Goal: Transaction & Acquisition: Obtain resource

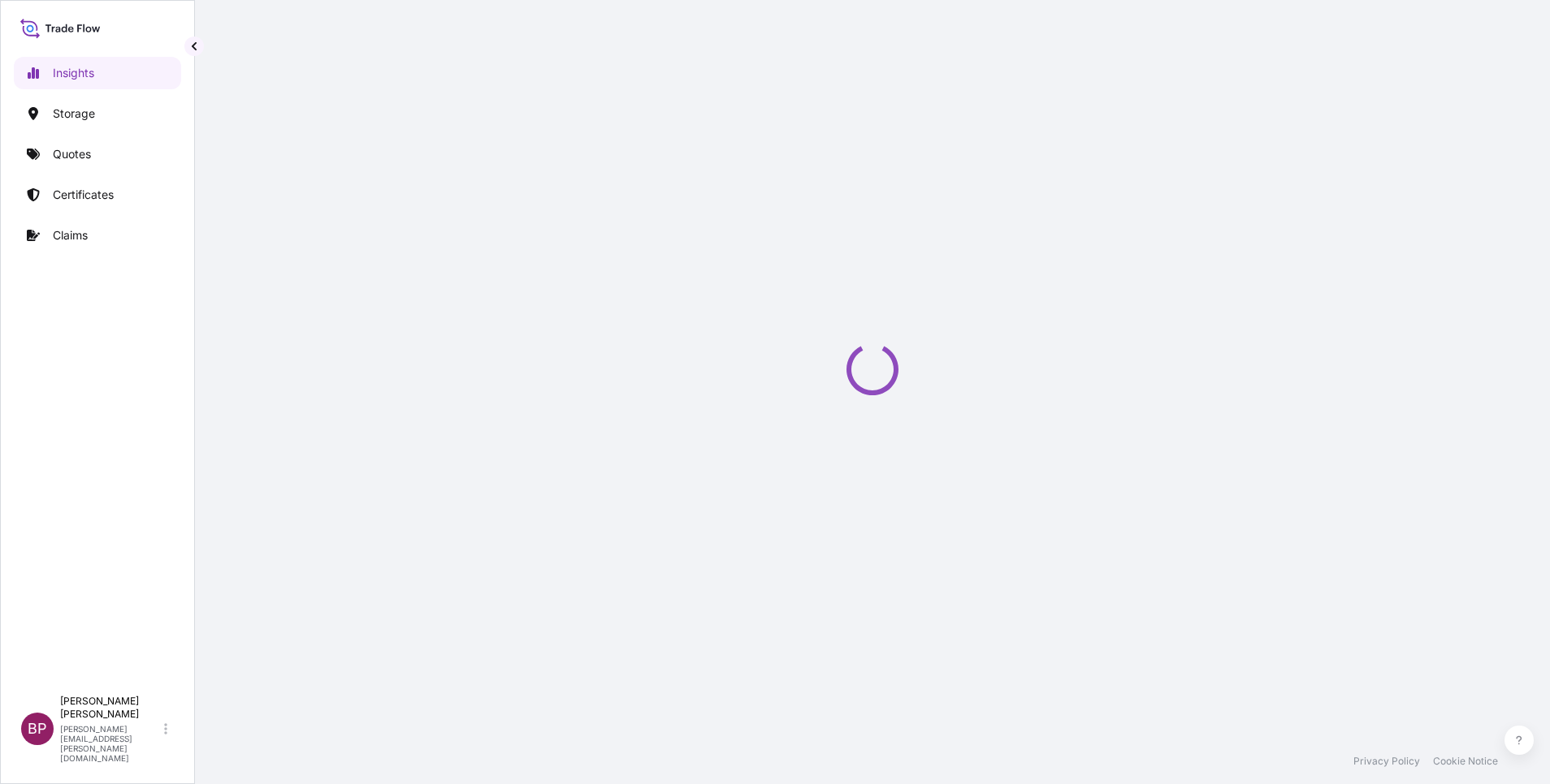
select select "2025"
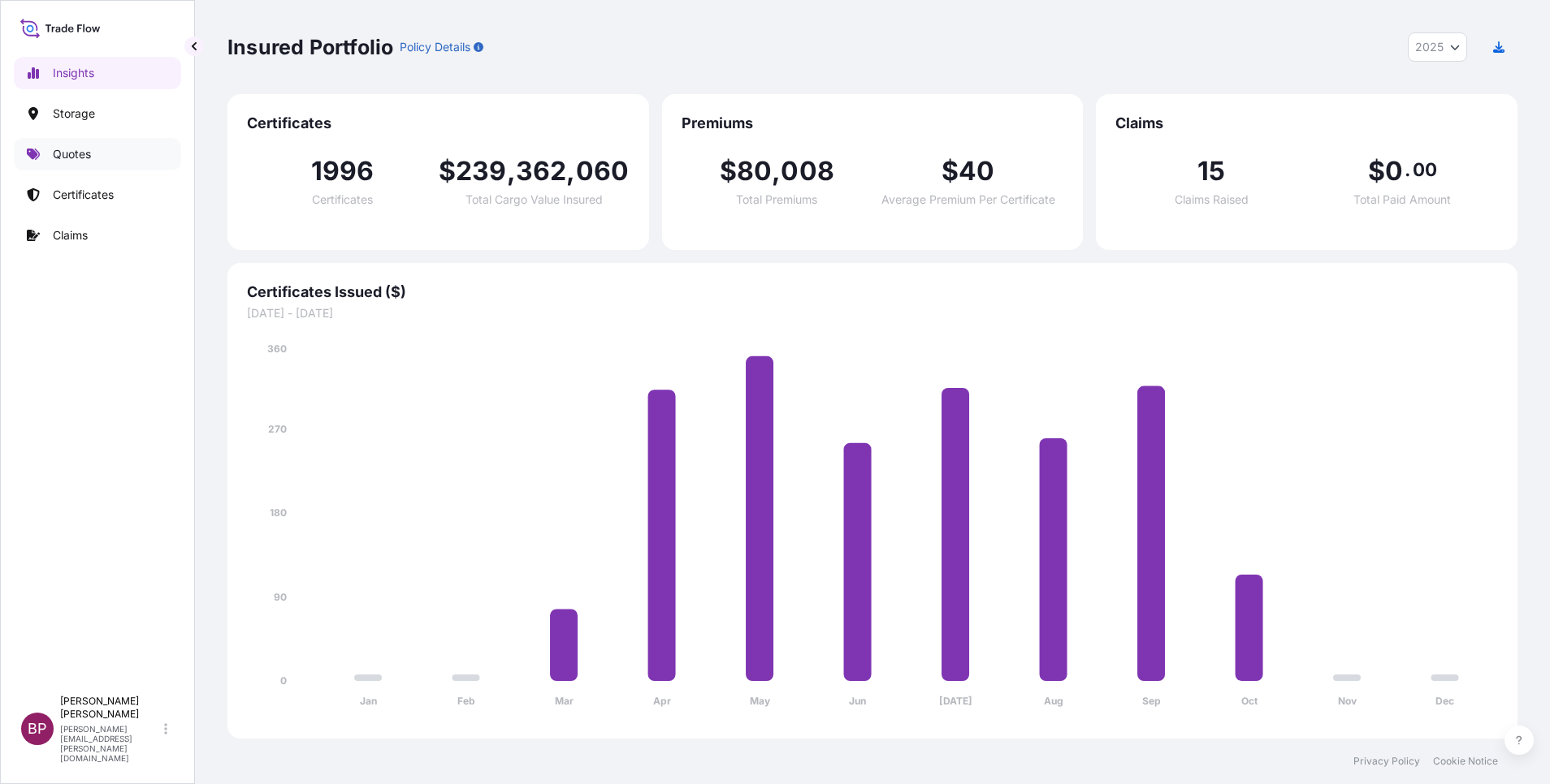
click at [83, 147] on p "Quotes" at bounding box center [71, 153] width 38 height 16
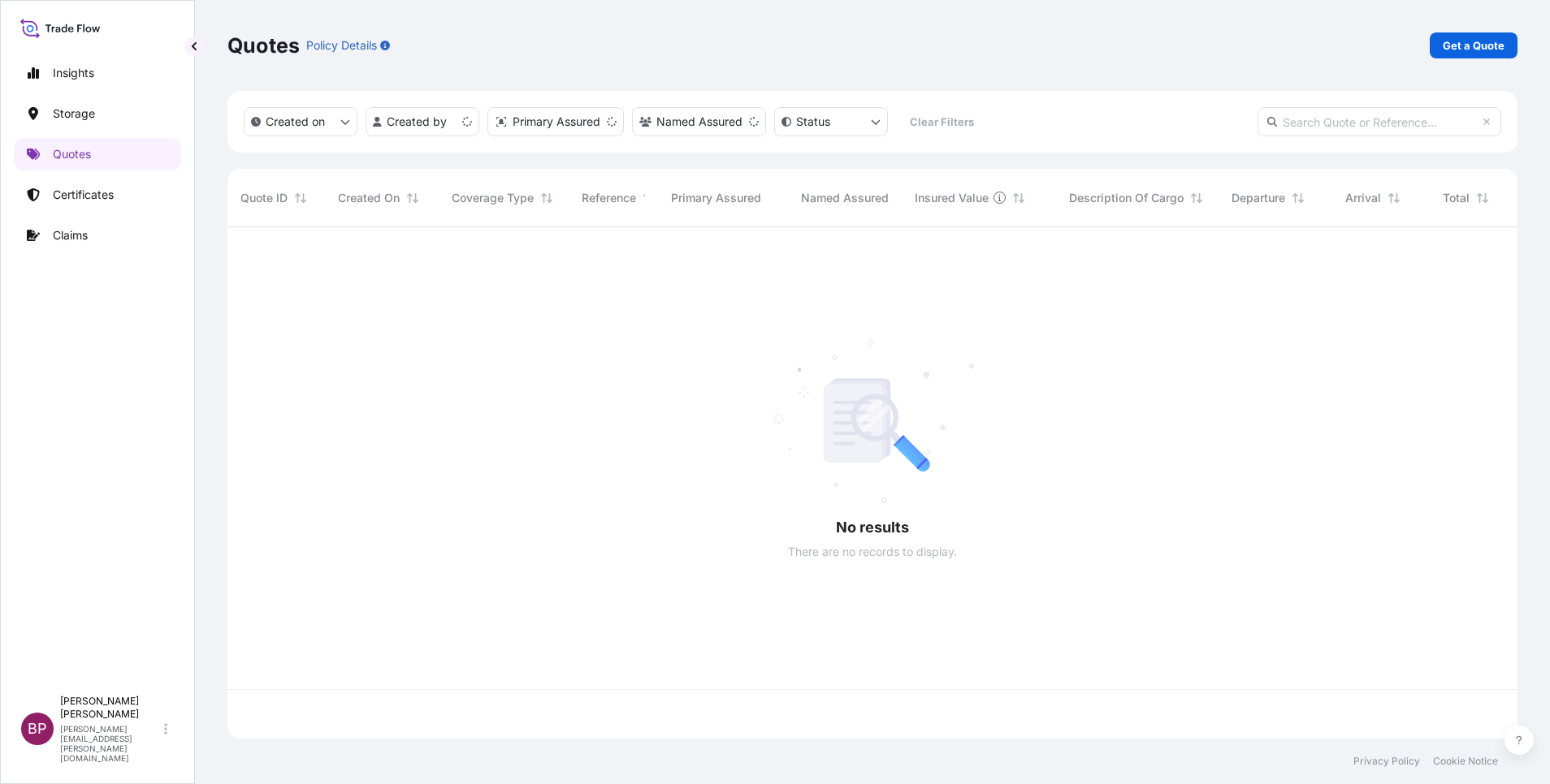
scroll to position [502, 1271]
click at [1476, 53] on link "Get a Quote" at bounding box center [1473, 45] width 87 height 26
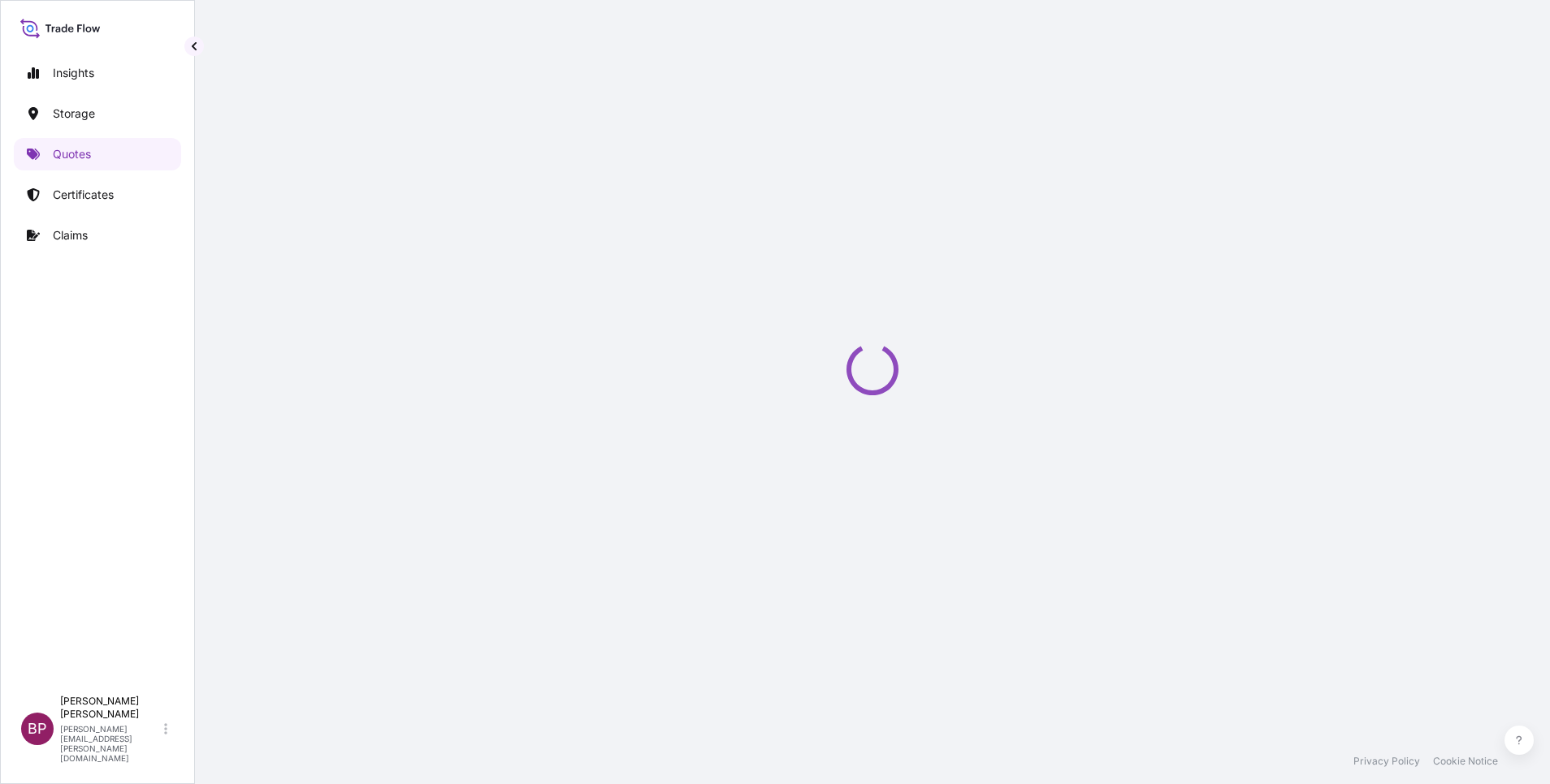
select select "Water"
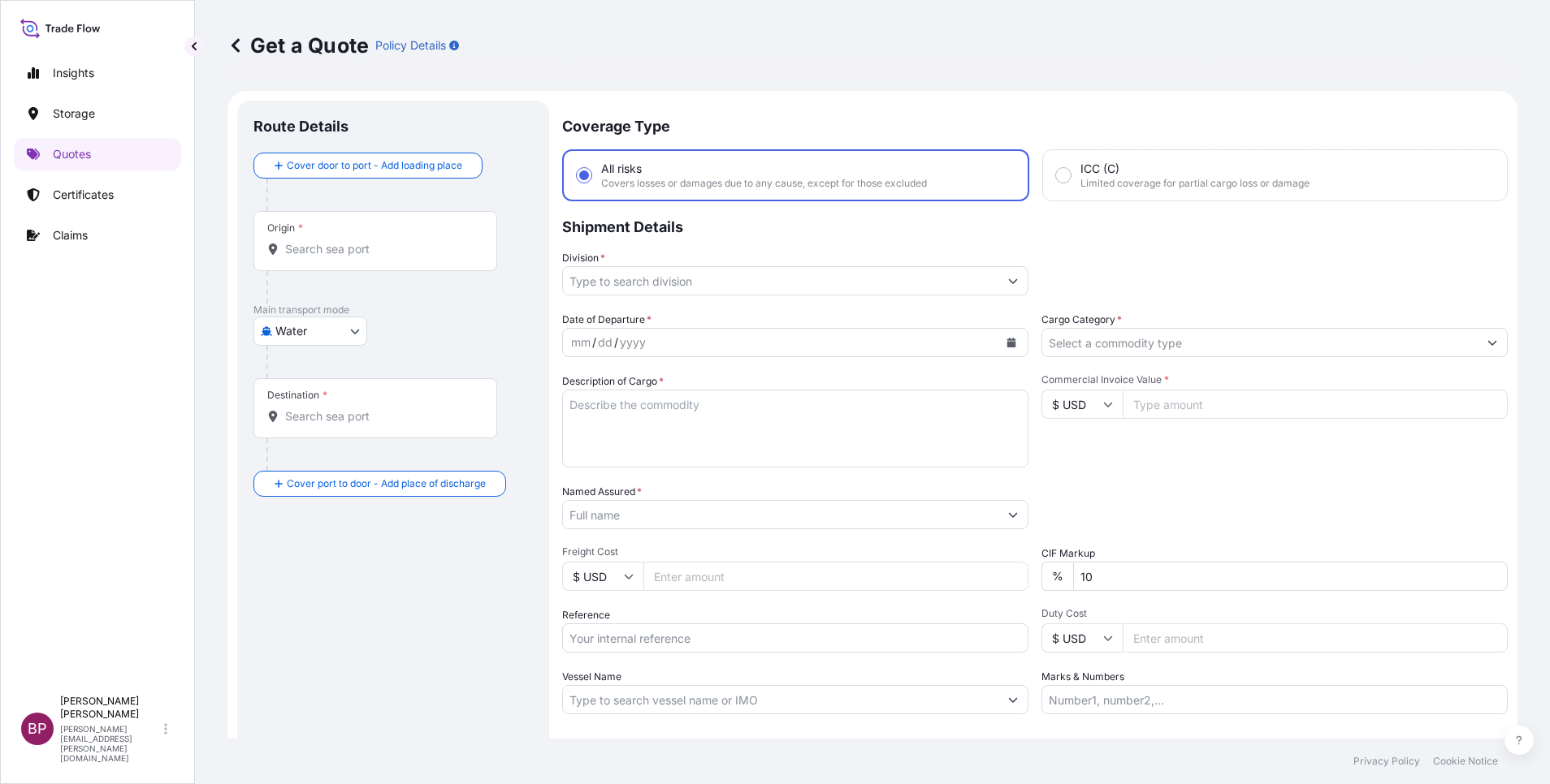
scroll to position [26, 0]
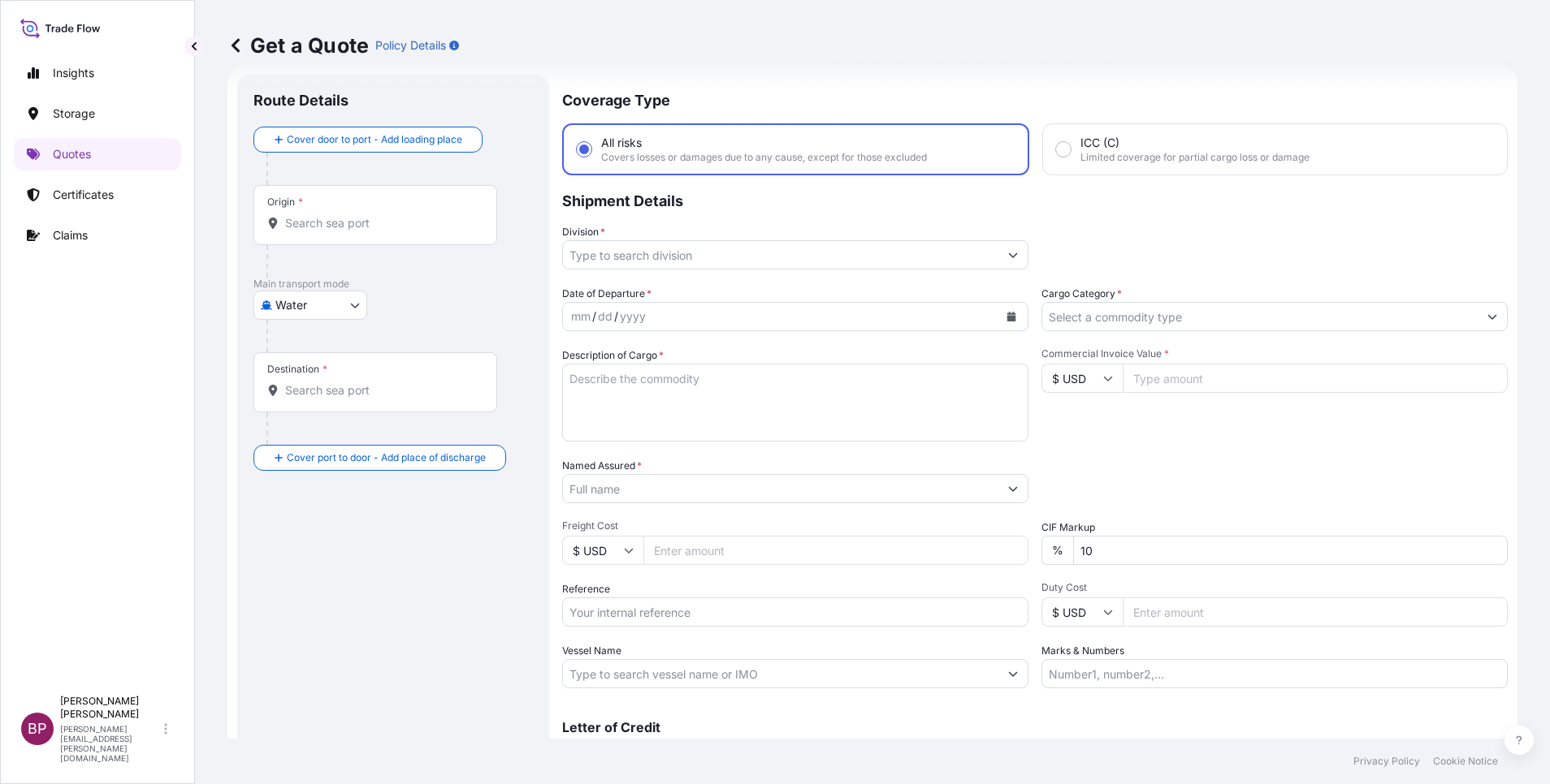
click at [819, 614] on input "Reference" at bounding box center [795, 612] width 466 height 29
paste input "SSLS2755"
type input "SSLS2755"
click at [743, 492] on input "Named Assured *" at bounding box center [776, 488] width 427 height 29
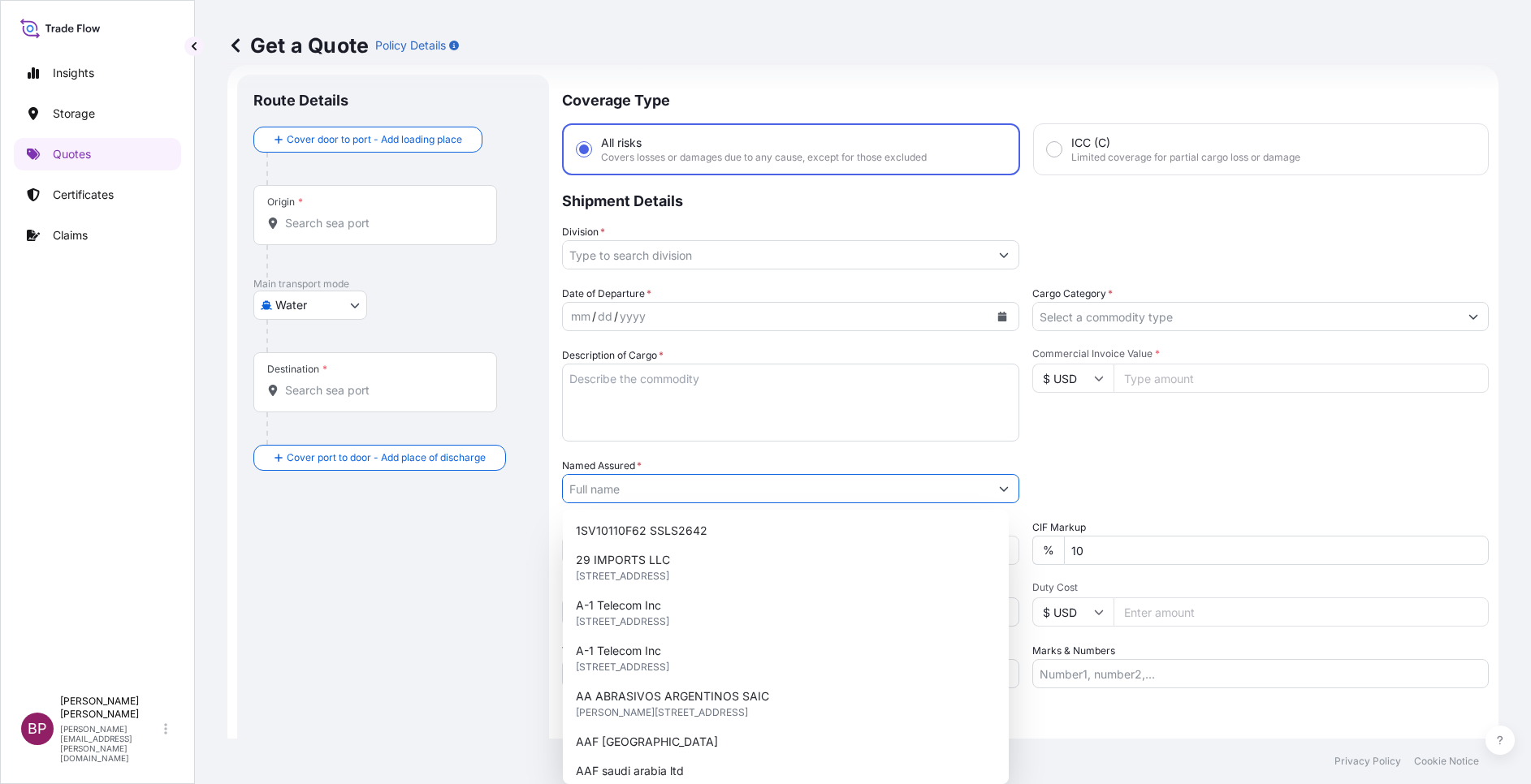
paste input "ALHULUL ALMOTALQA FOR PACKAGING CO"
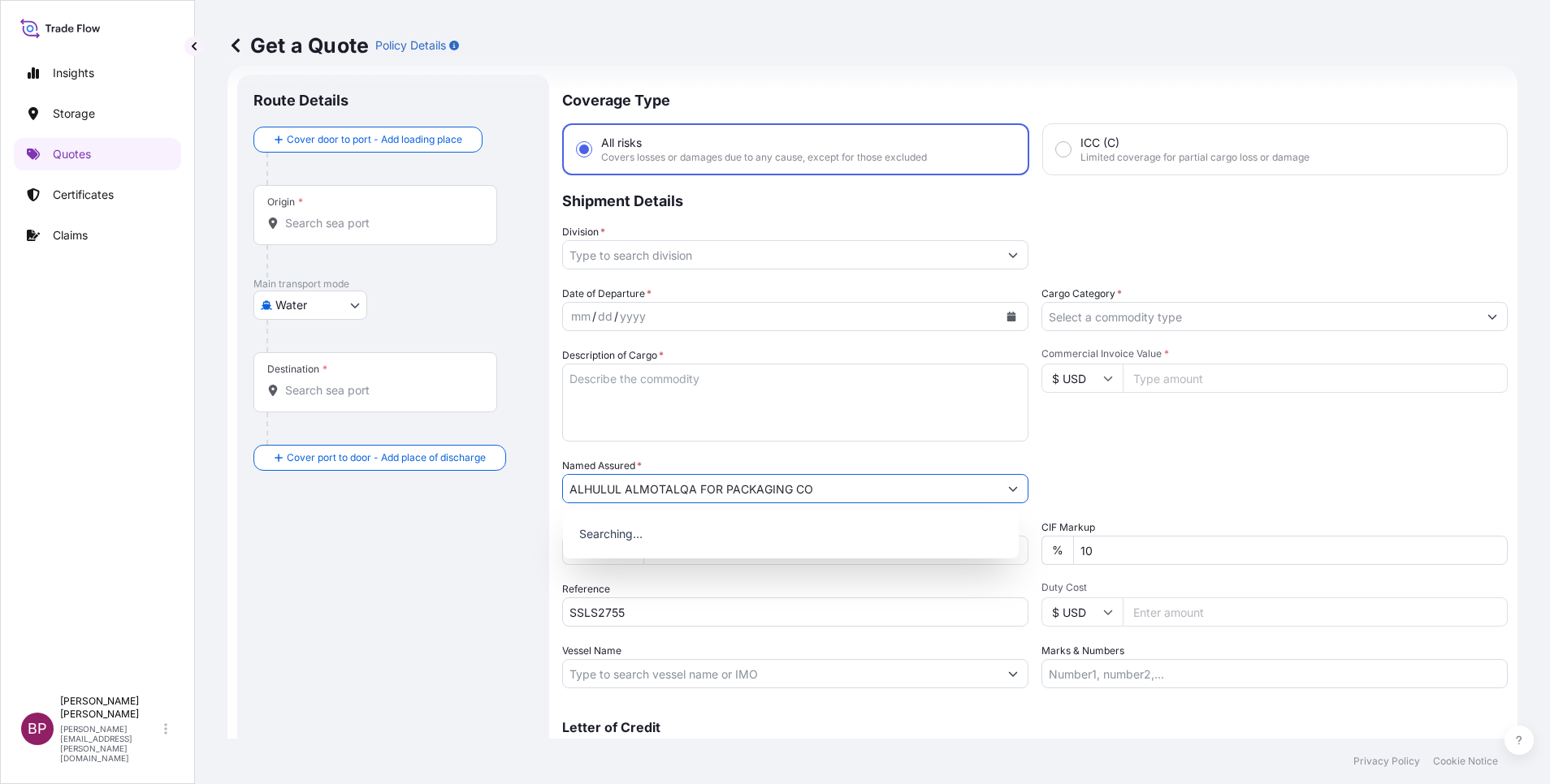
type input "ALHULUL ALMOTALQA FOR PACKAGING CO"
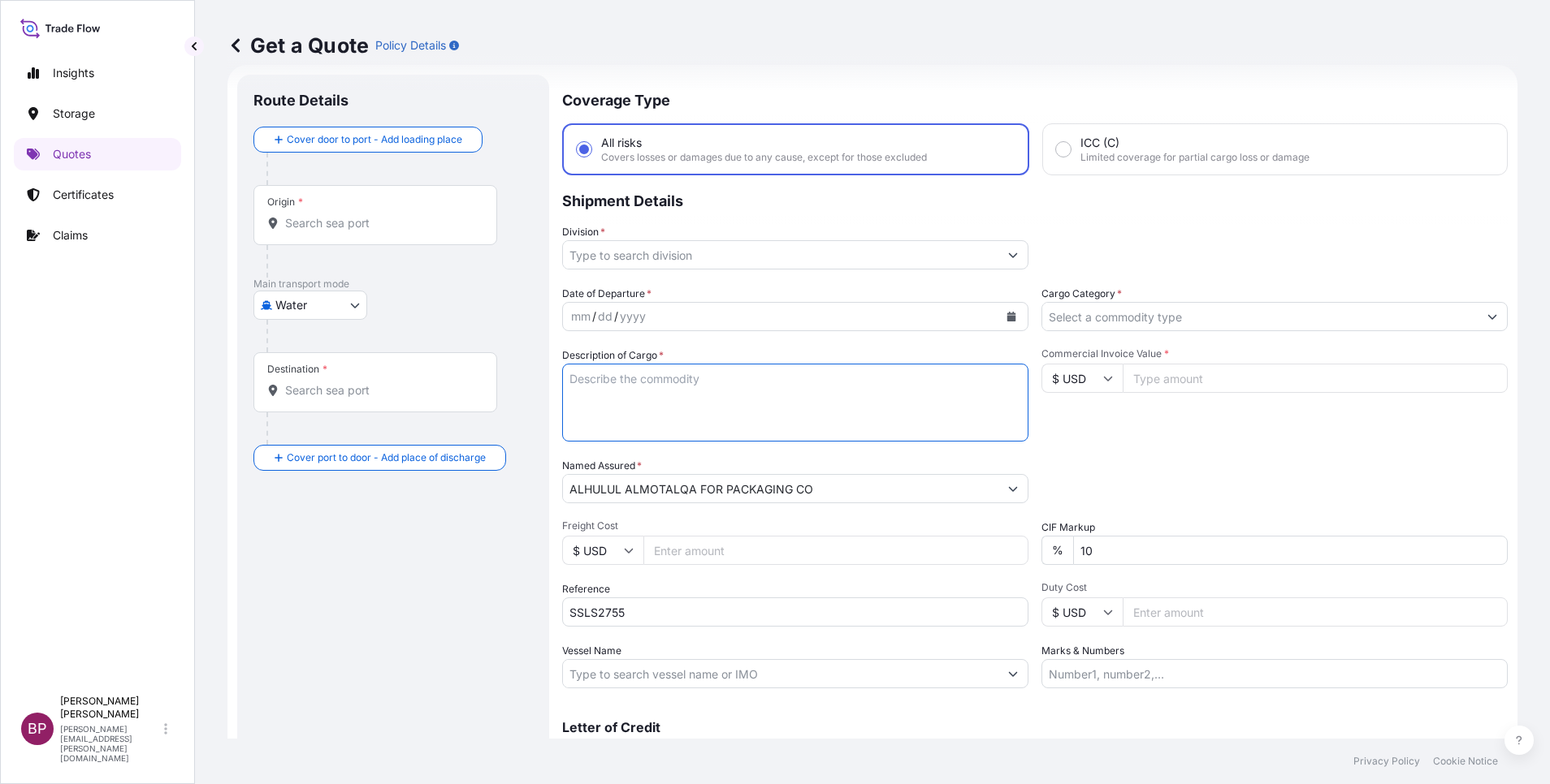
click at [763, 412] on textarea "Description of Cargo *" at bounding box center [795, 403] width 466 height 78
paste textarea "Single Crate Washing Machine"
type textarea "Single Crate Washing Machine"
click at [1164, 386] on input "Commercial Invoice Value *" at bounding box center [1315, 378] width 385 height 29
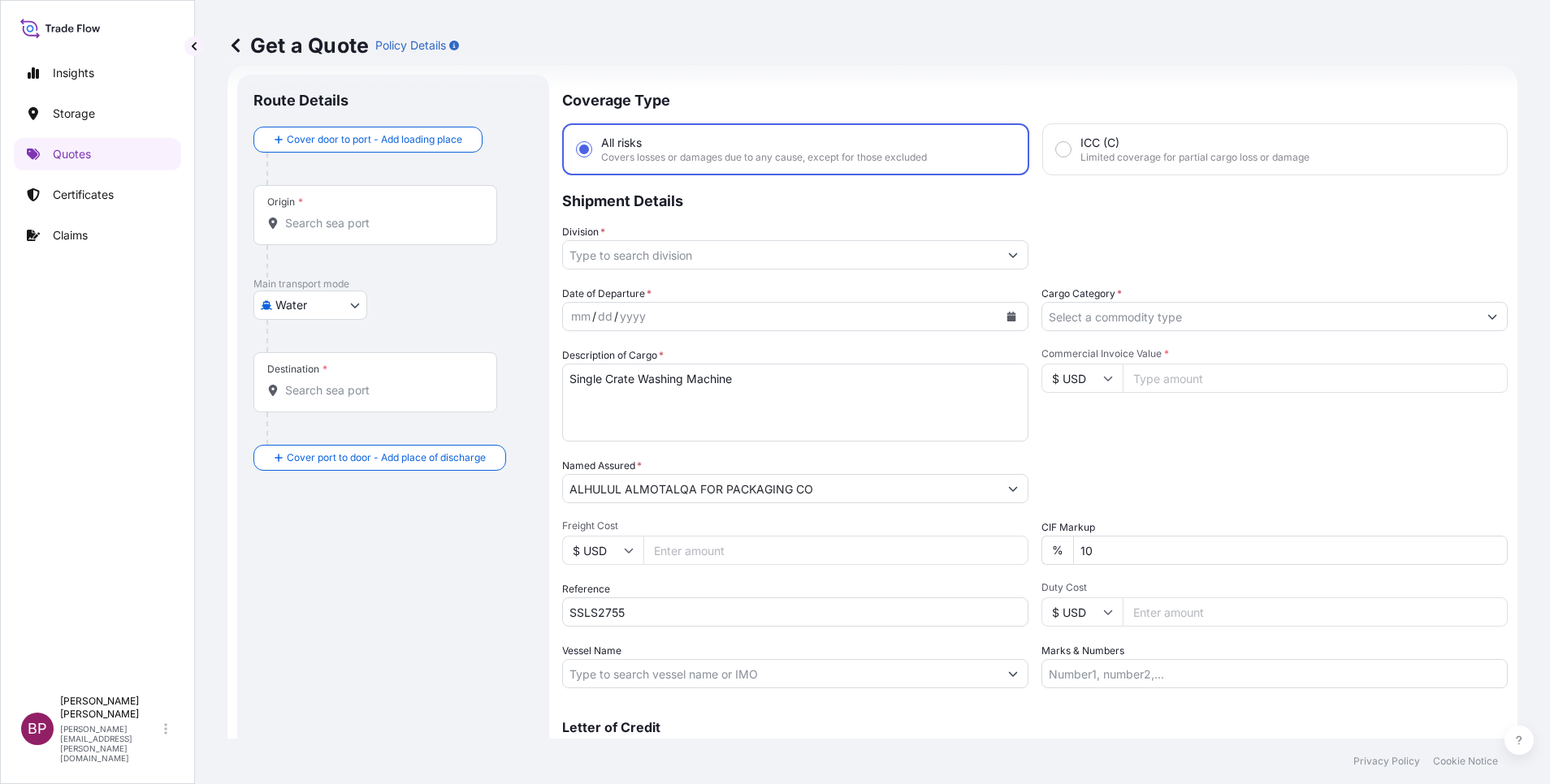
paste input "26800.6"
type input "26800.6"
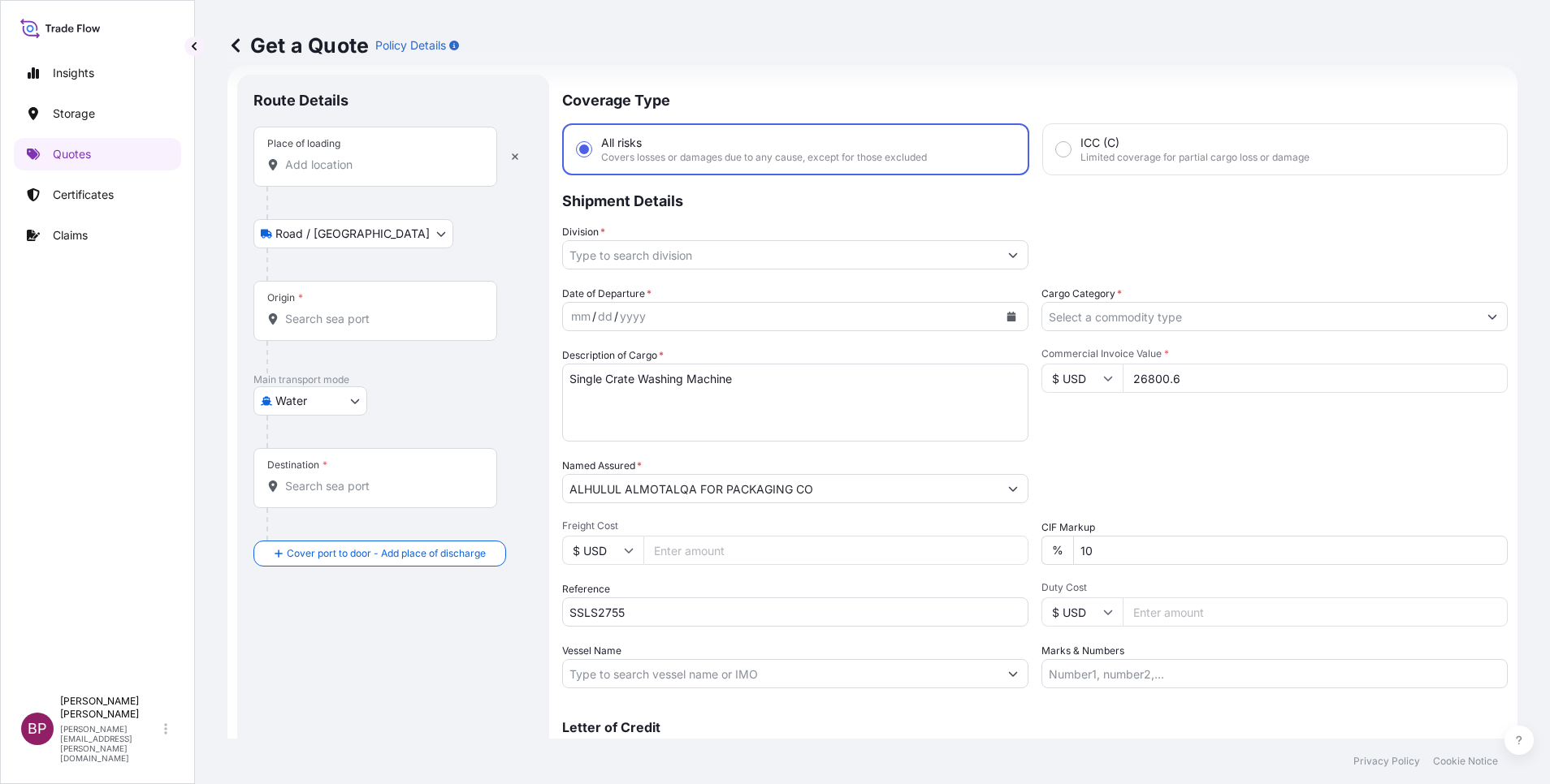
click at [348, 151] on div "Place of loading" at bounding box center [375, 156] width 243 height 60
click at [348, 157] on input "Place of loading" at bounding box center [381, 164] width 192 height 16
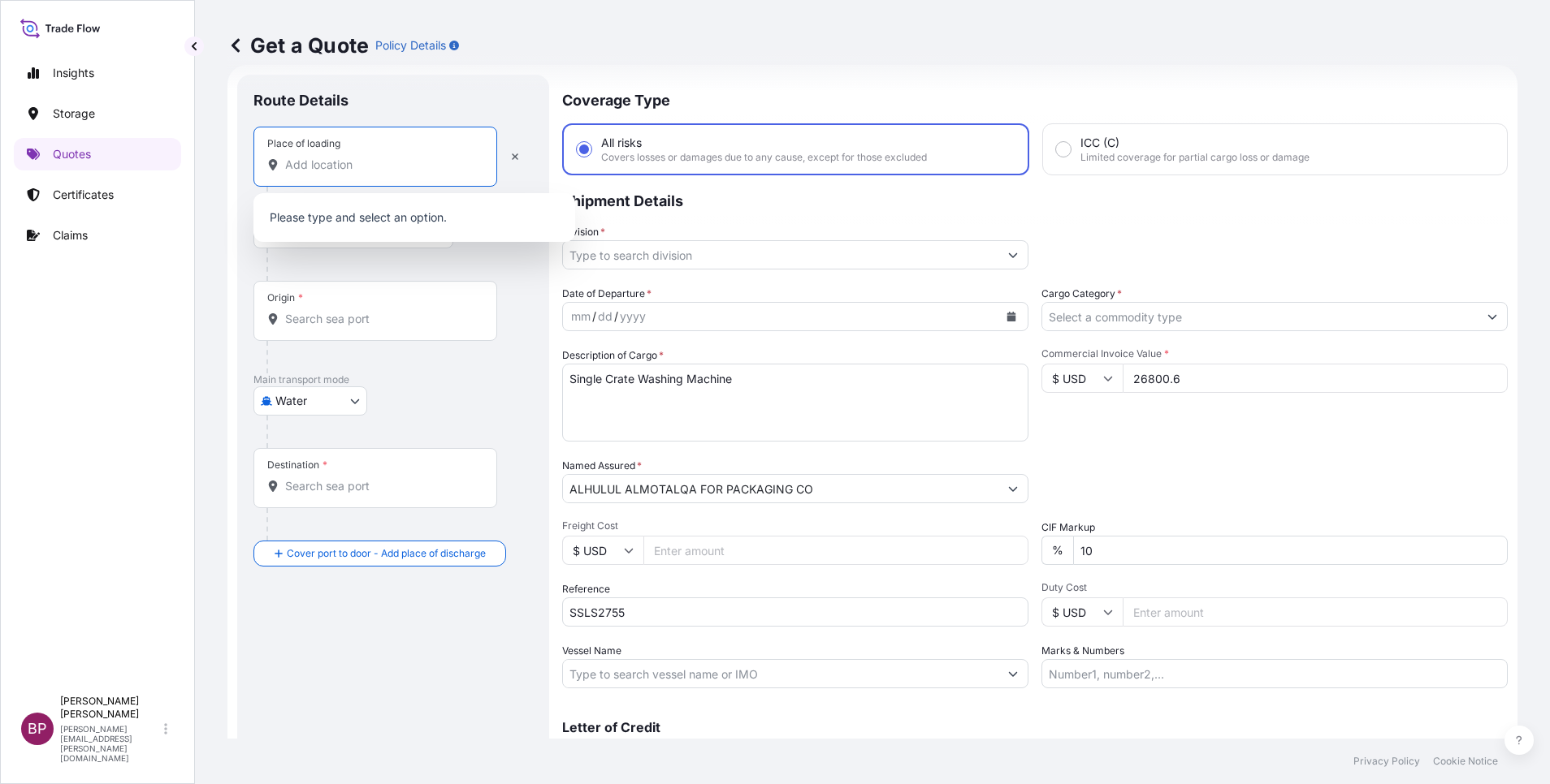
paste input "NHAVA SHEVA"
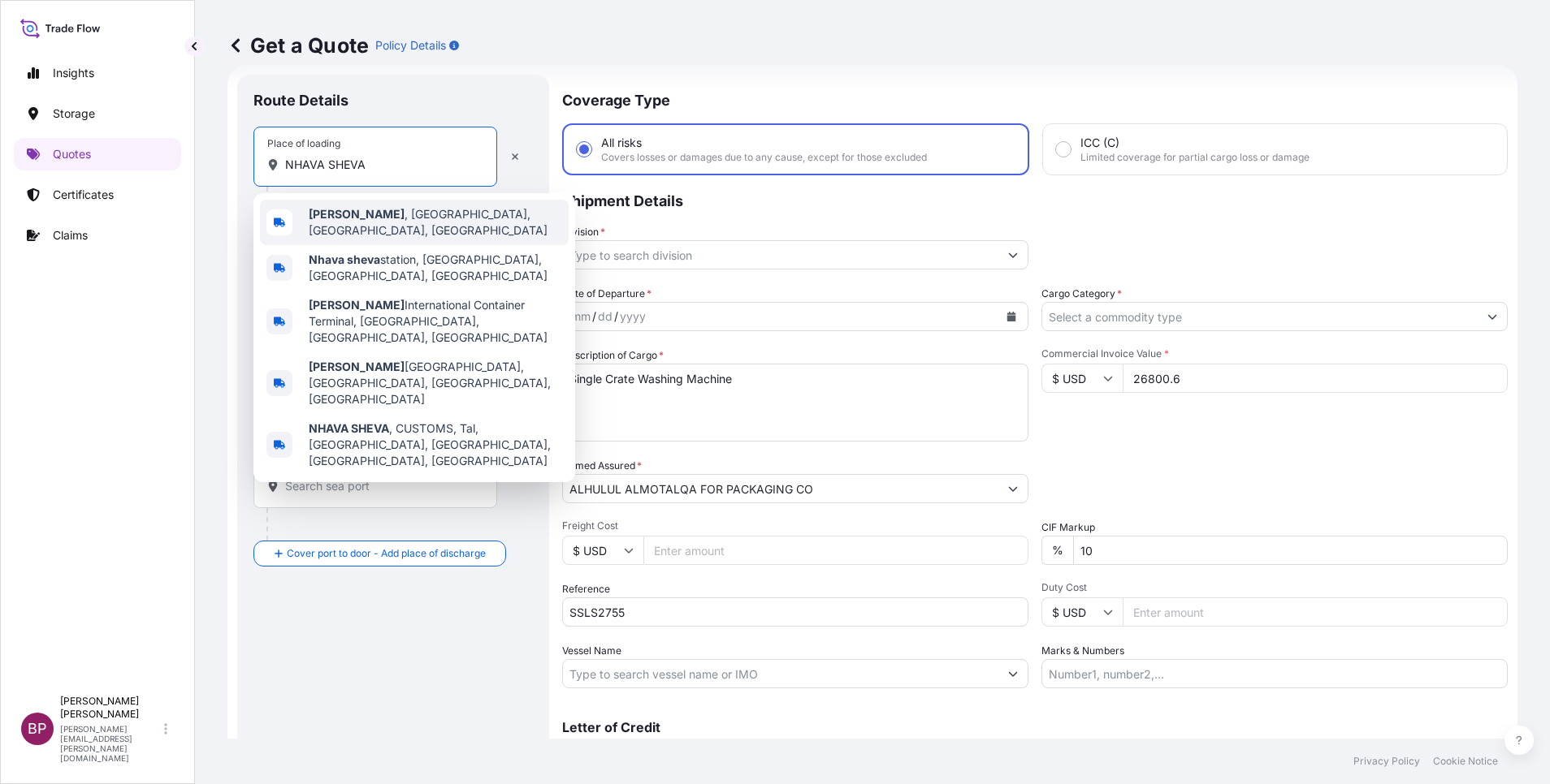
click at [427, 224] on span "[GEOGRAPHIC_DATA] , [GEOGRAPHIC_DATA], [GEOGRAPHIC_DATA], [GEOGRAPHIC_DATA]" at bounding box center [435, 222] width 254 height 32
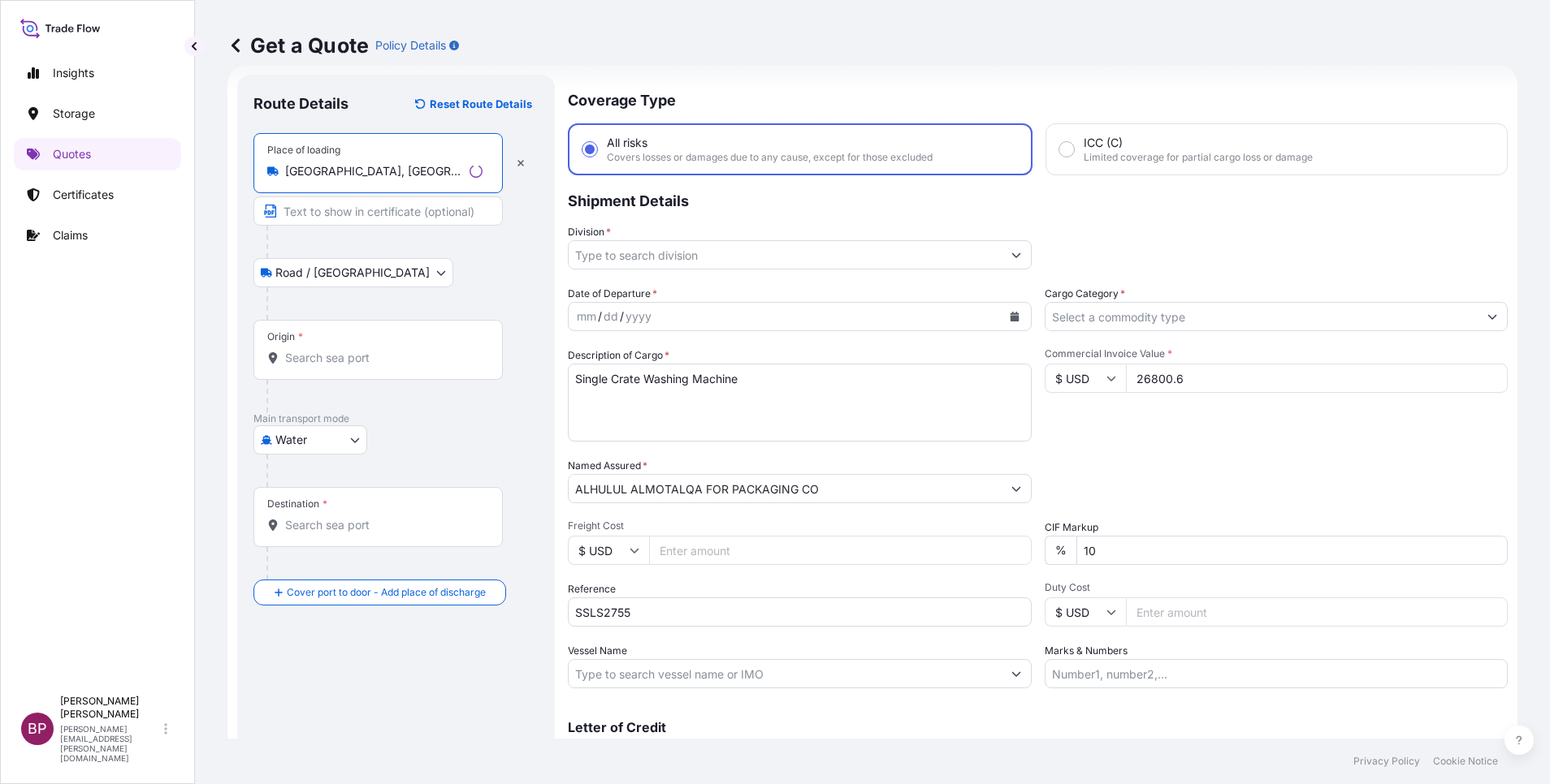
type input "[GEOGRAPHIC_DATA], [GEOGRAPHIC_DATA], [GEOGRAPHIC_DATA], [GEOGRAPHIC_DATA]"
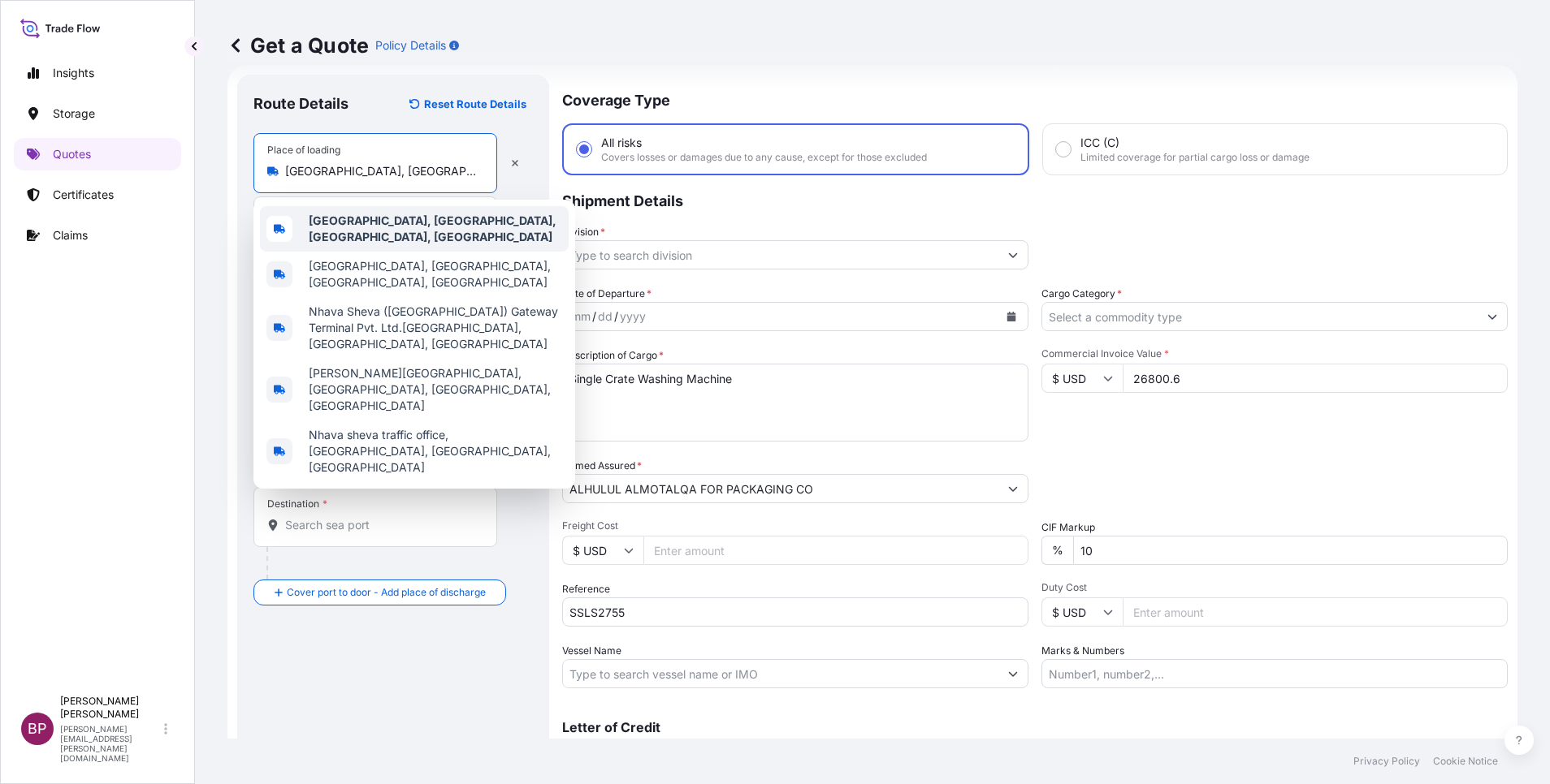
click at [386, 224] on b "[GEOGRAPHIC_DATA], [GEOGRAPHIC_DATA], [GEOGRAPHIC_DATA], [GEOGRAPHIC_DATA]" at bounding box center [432, 228] width 248 height 30
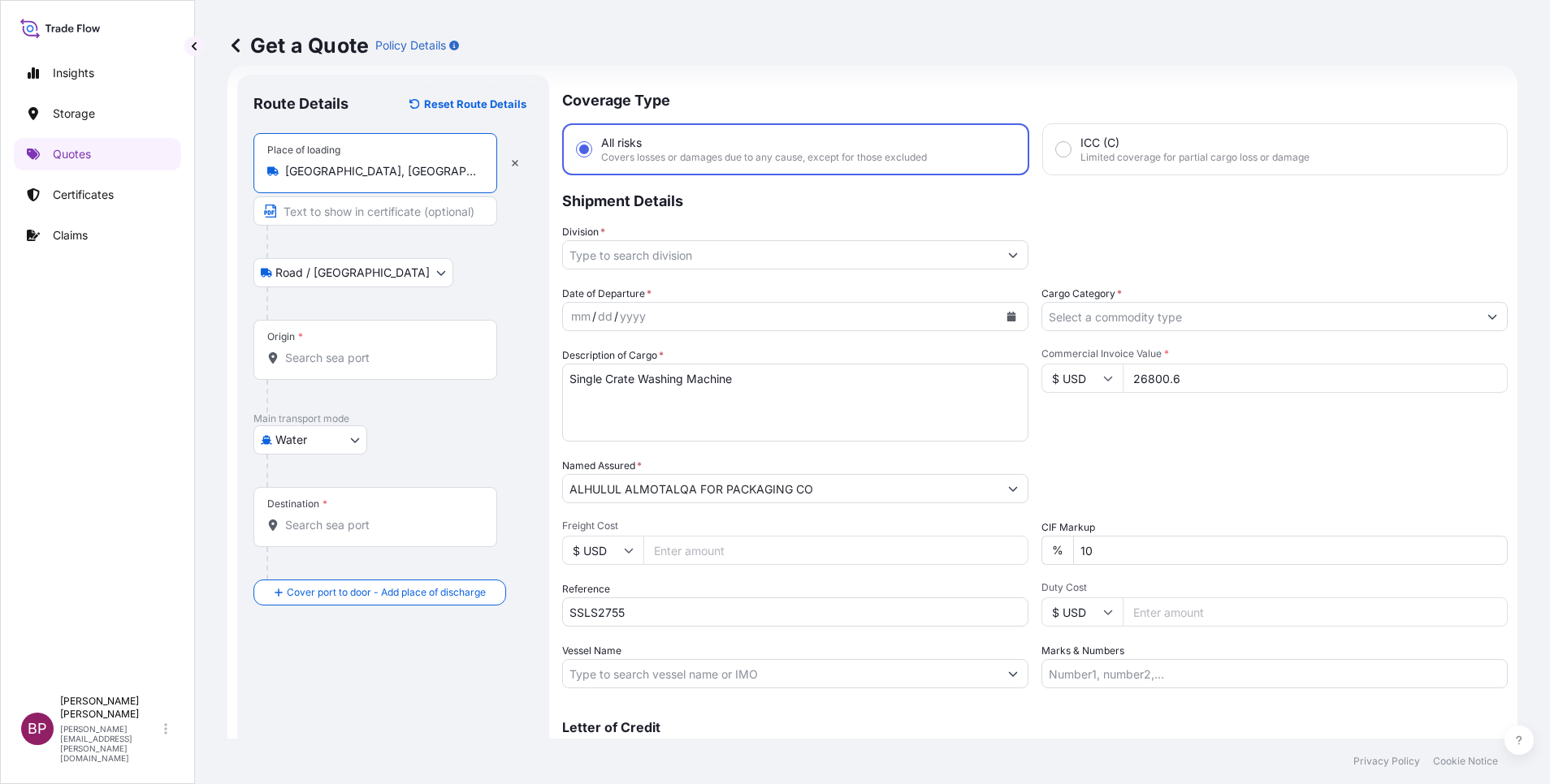
click at [404, 356] on input "Origin *" at bounding box center [381, 358] width 192 height 16
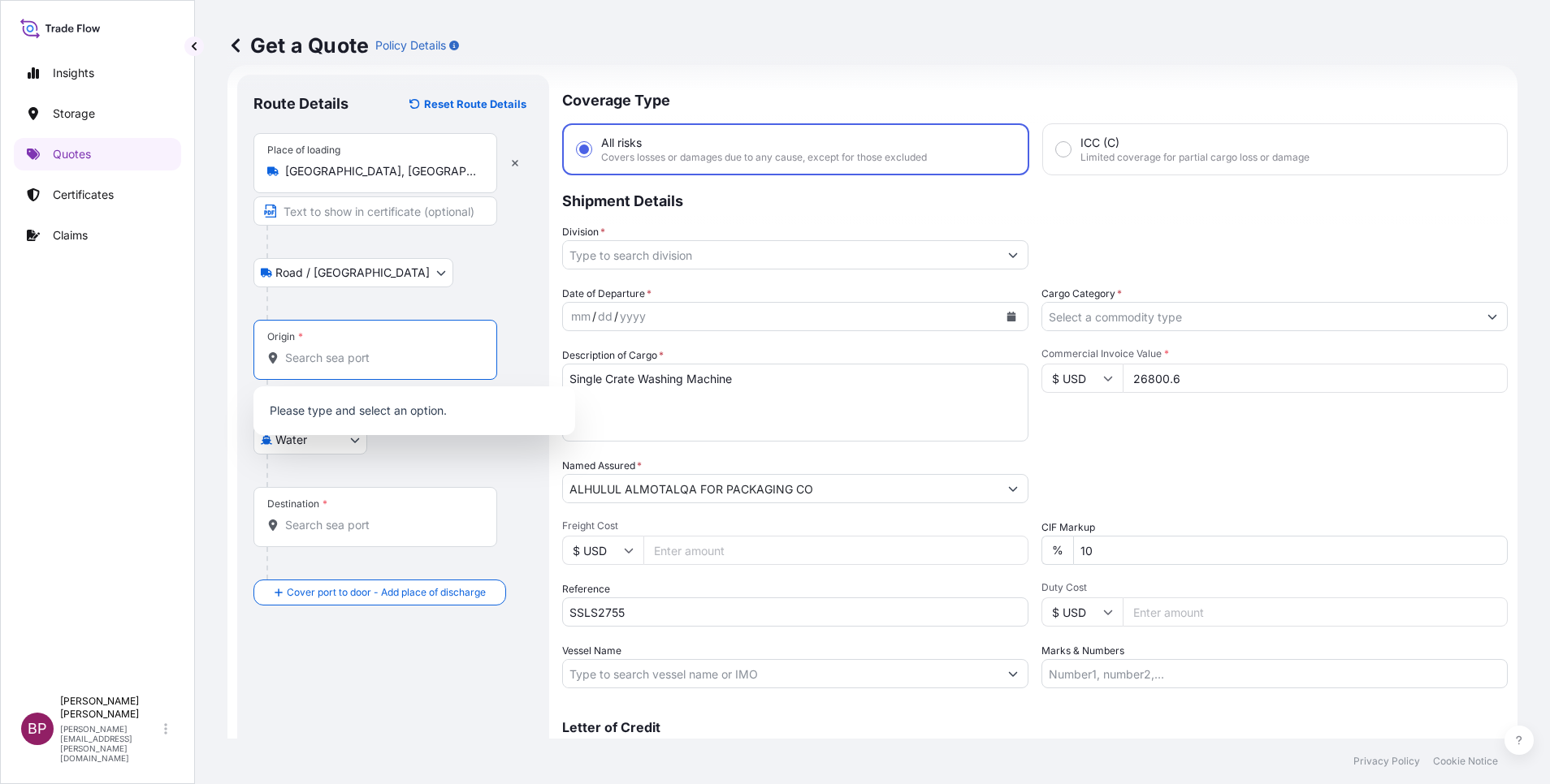
paste input "NHAVA SHEVA"
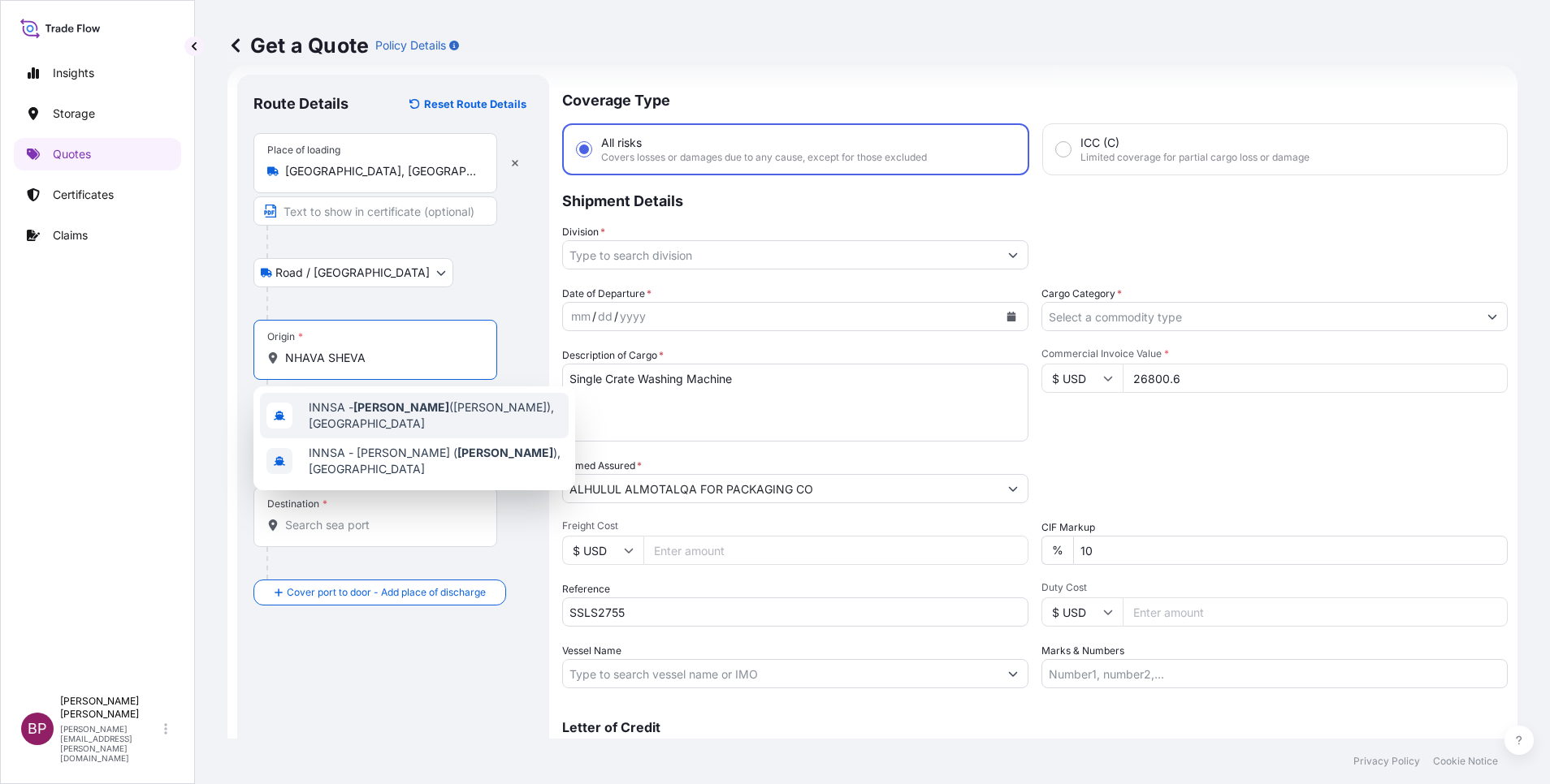
click at [450, 413] on span "INNSA - [GEOGRAPHIC_DATA] ([PERSON_NAME]), [GEOGRAPHIC_DATA]" at bounding box center [435, 415] width 254 height 32
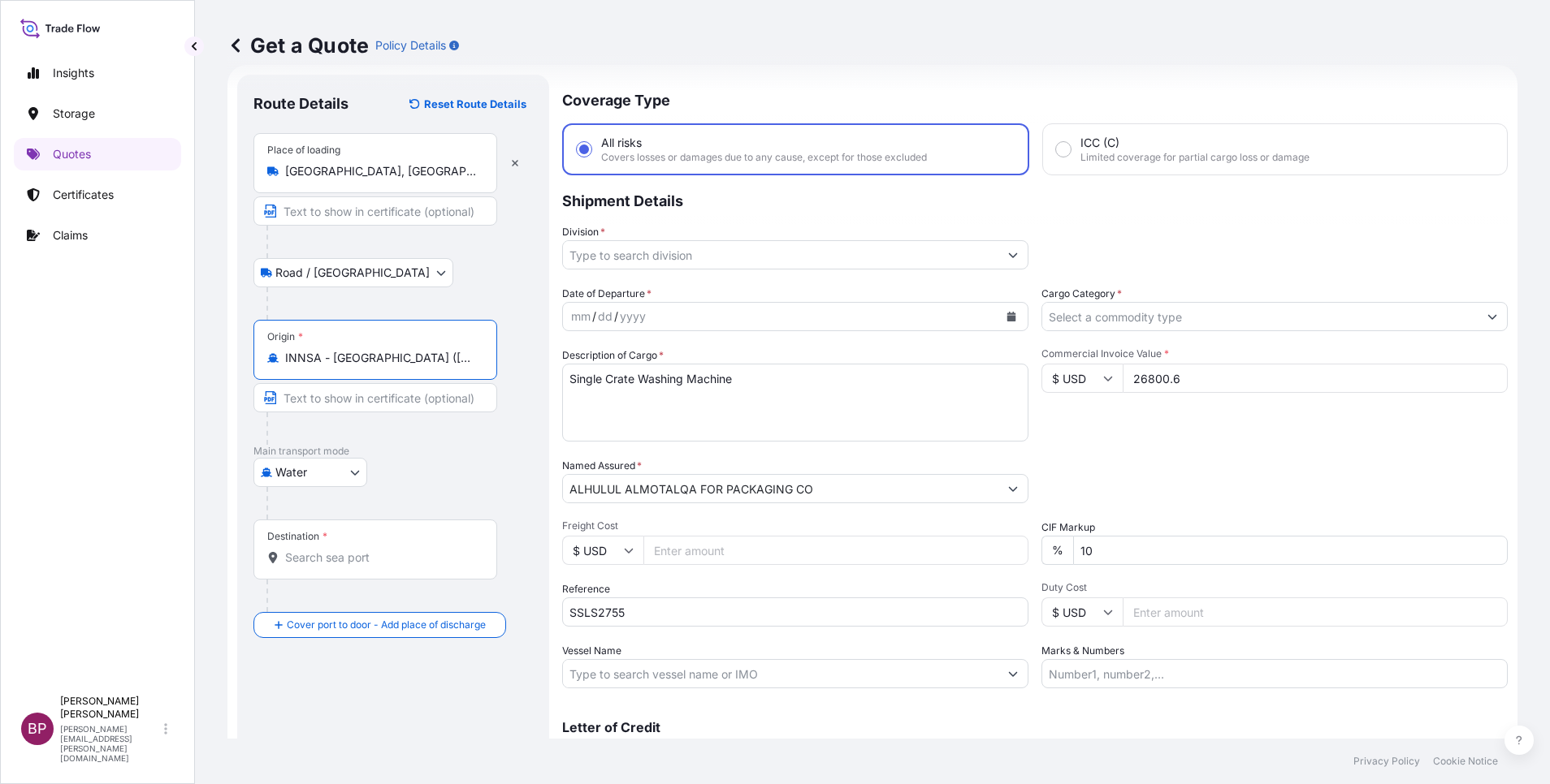
type input "INNSA - [GEOGRAPHIC_DATA] ([PERSON_NAME]), [GEOGRAPHIC_DATA]"
click at [502, 440] on div "Origin * INNSA - [GEOGRAPHIC_DATA] ([PERSON_NAME]), [GEOGRAPHIC_DATA]" at bounding box center [393, 382] width 280 height 125
click at [432, 553] on input "Destination *" at bounding box center [381, 557] width 192 height 16
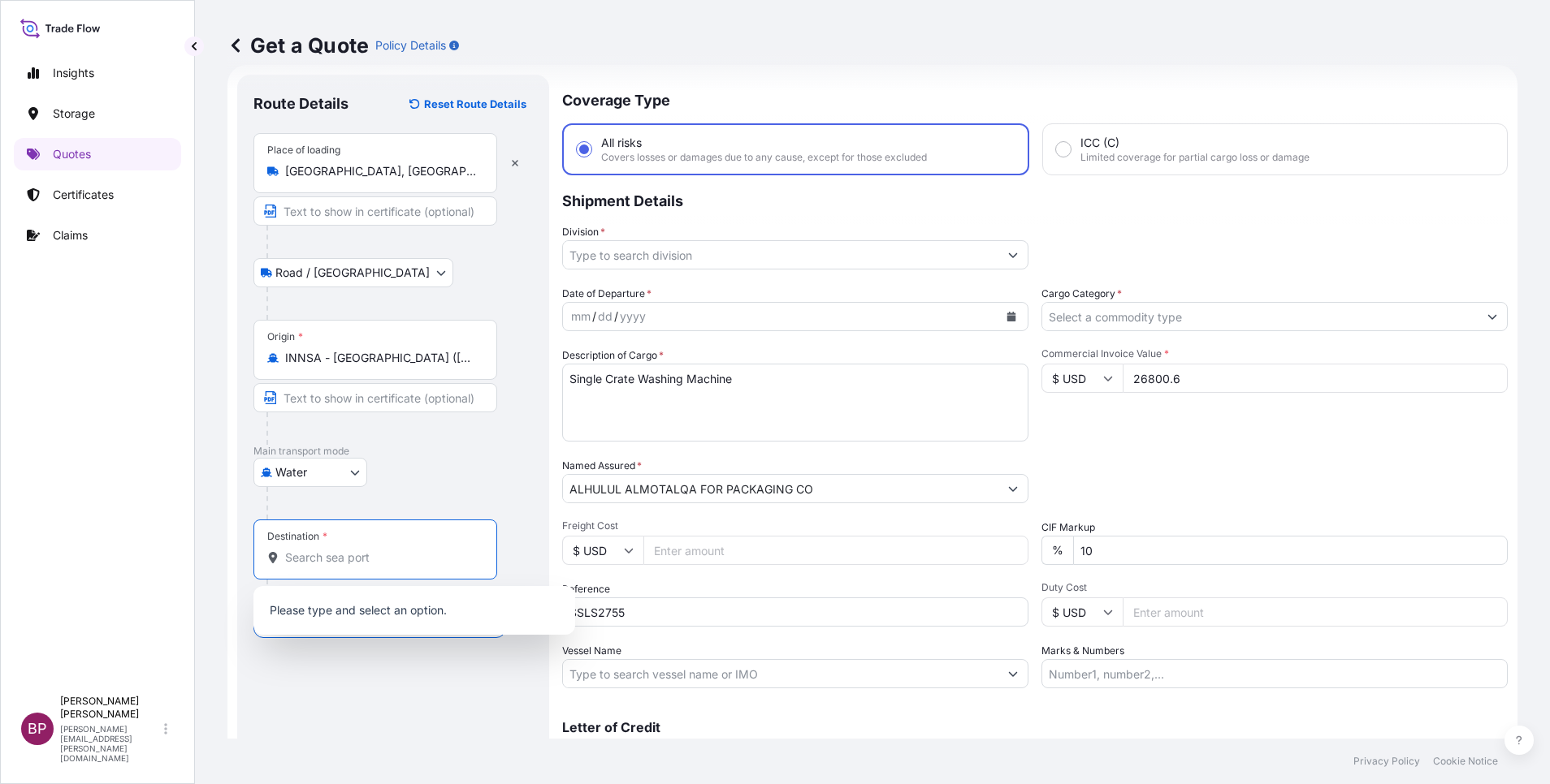
paste input "RIYADH"
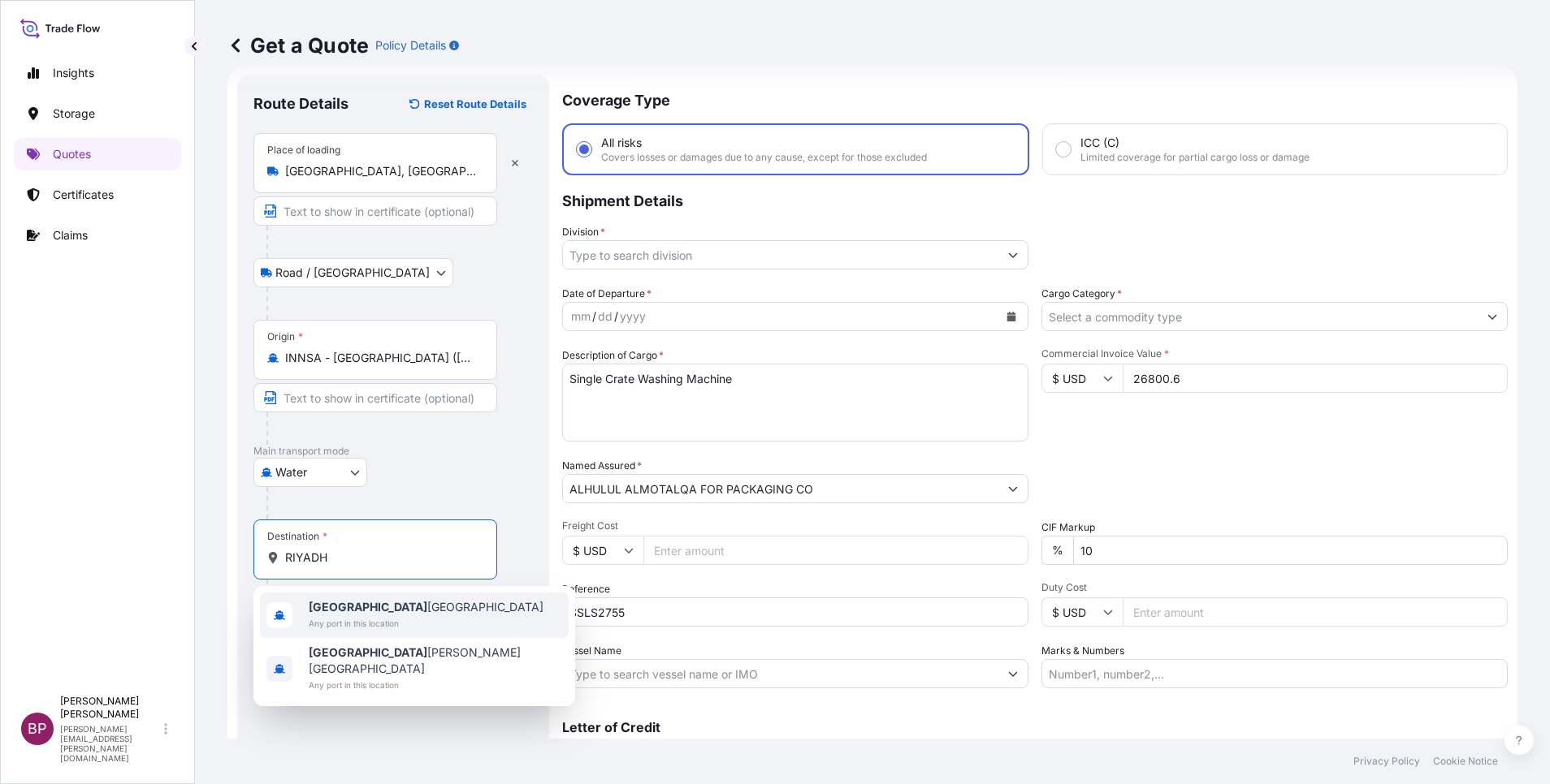
click at [439, 615] on div "[GEOGRAPHIC_DATA] [GEOGRAPHIC_DATA] Any port in this location" at bounding box center [415, 615] width 309 height 46
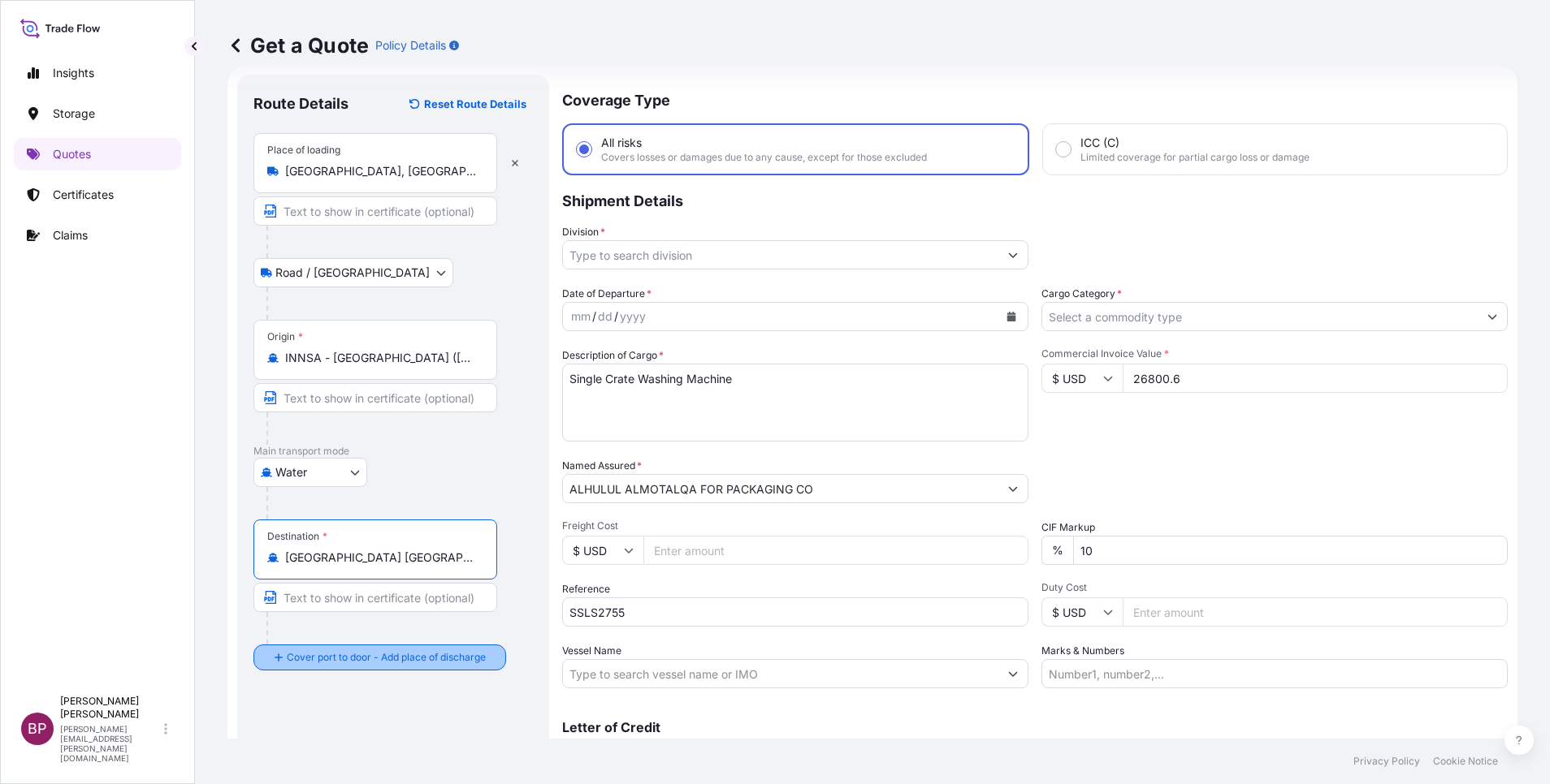
type input "[GEOGRAPHIC_DATA] [GEOGRAPHIC_DATA]"
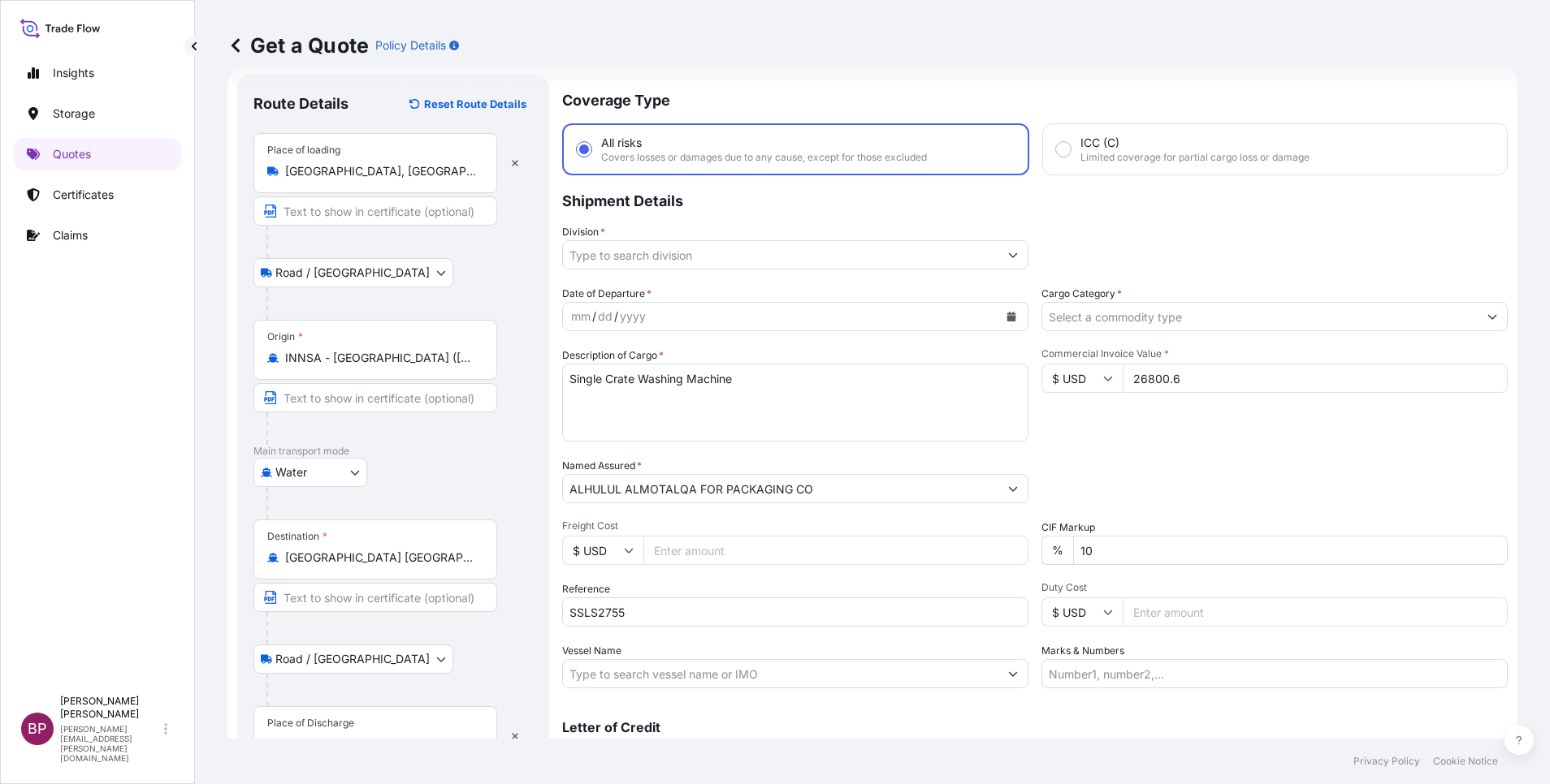
scroll to position [106, 0]
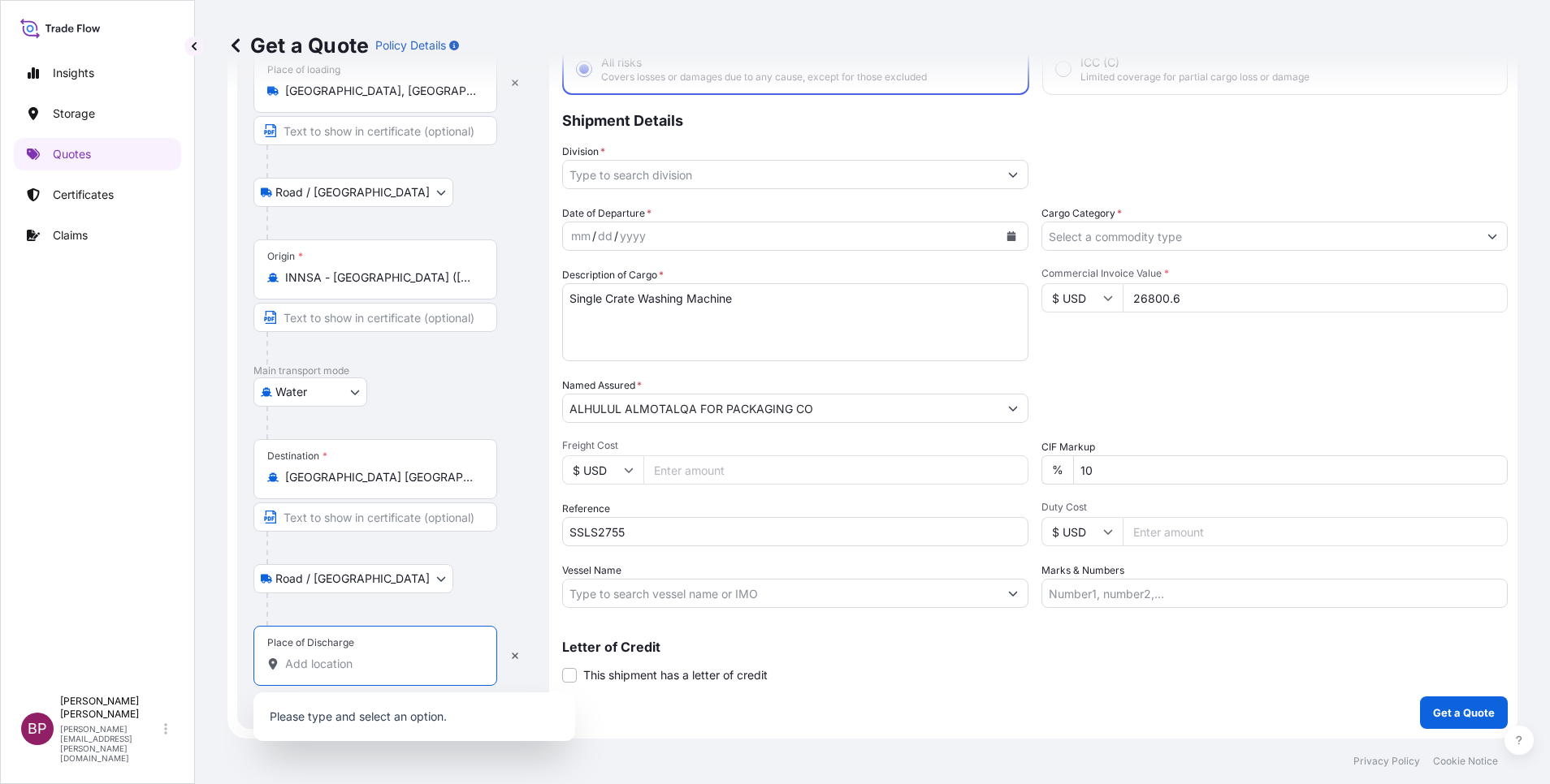
click at [363, 670] on input "Place of Discharge" at bounding box center [381, 664] width 192 height 16
paste input "RIYADH"
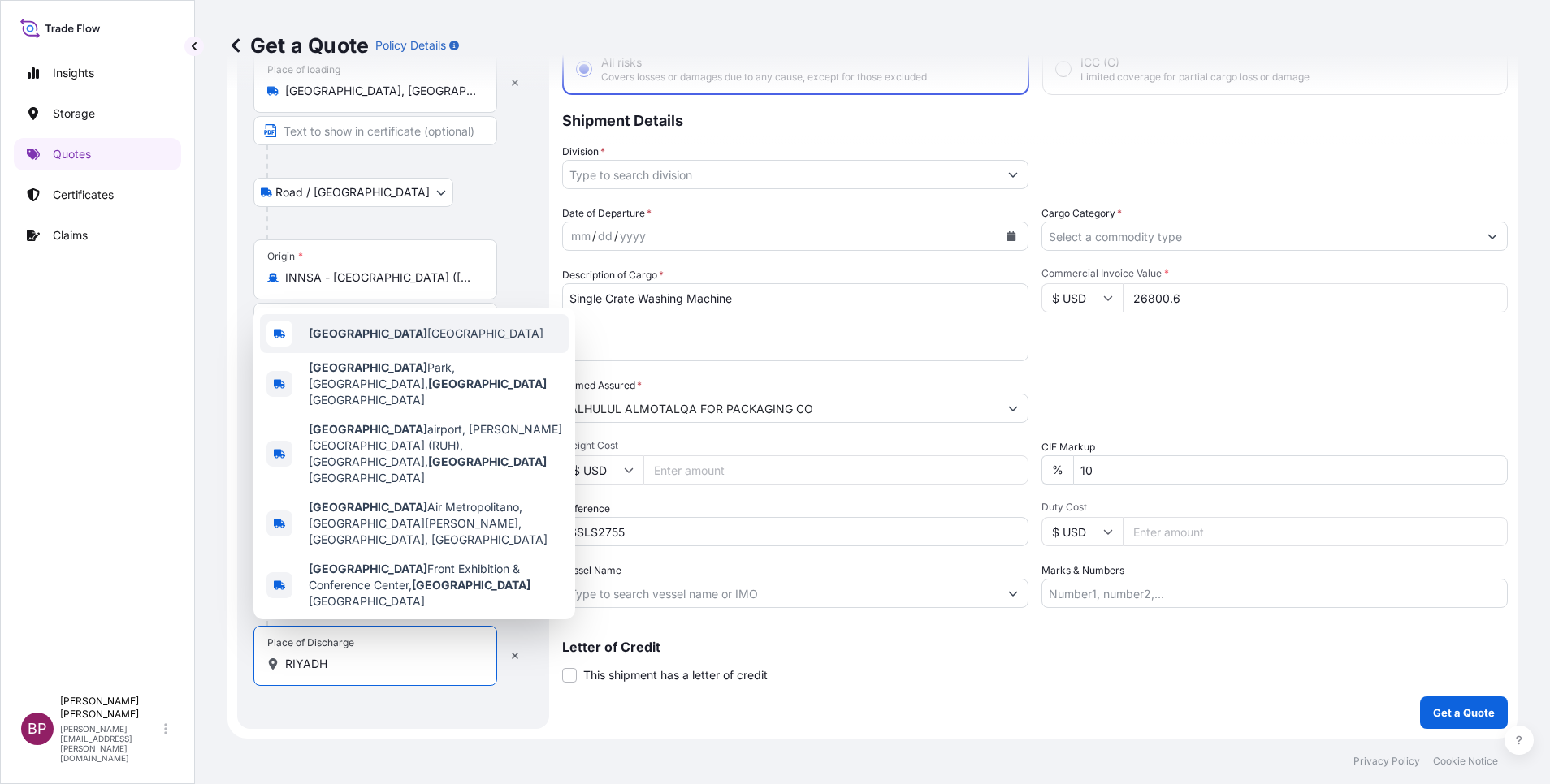
click at [343, 353] on div "[GEOGRAPHIC_DATA] [GEOGRAPHIC_DATA]" at bounding box center [415, 334] width 309 height 39
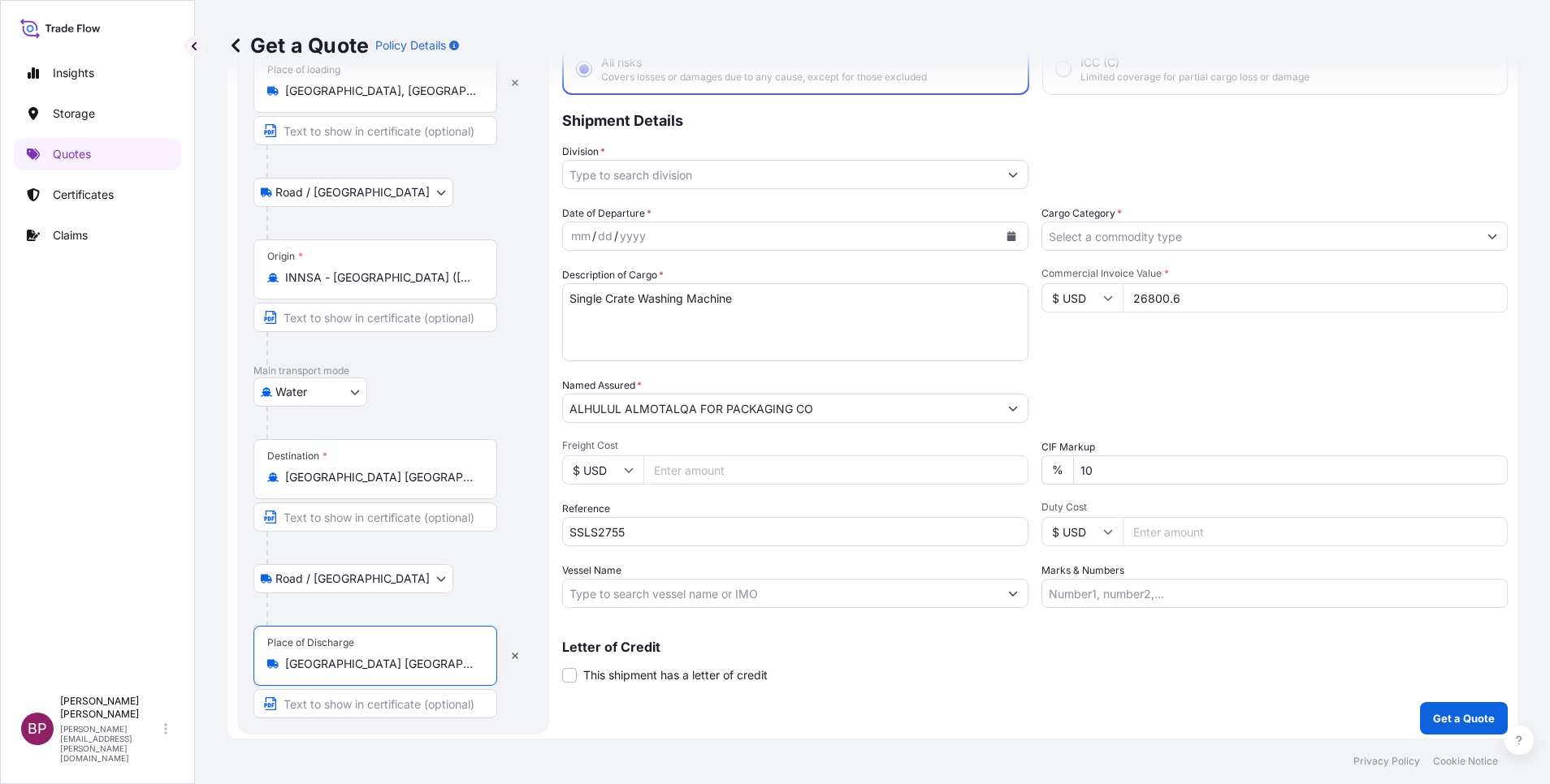
type input "[GEOGRAPHIC_DATA] [GEOGRAPHIC_DATA]"
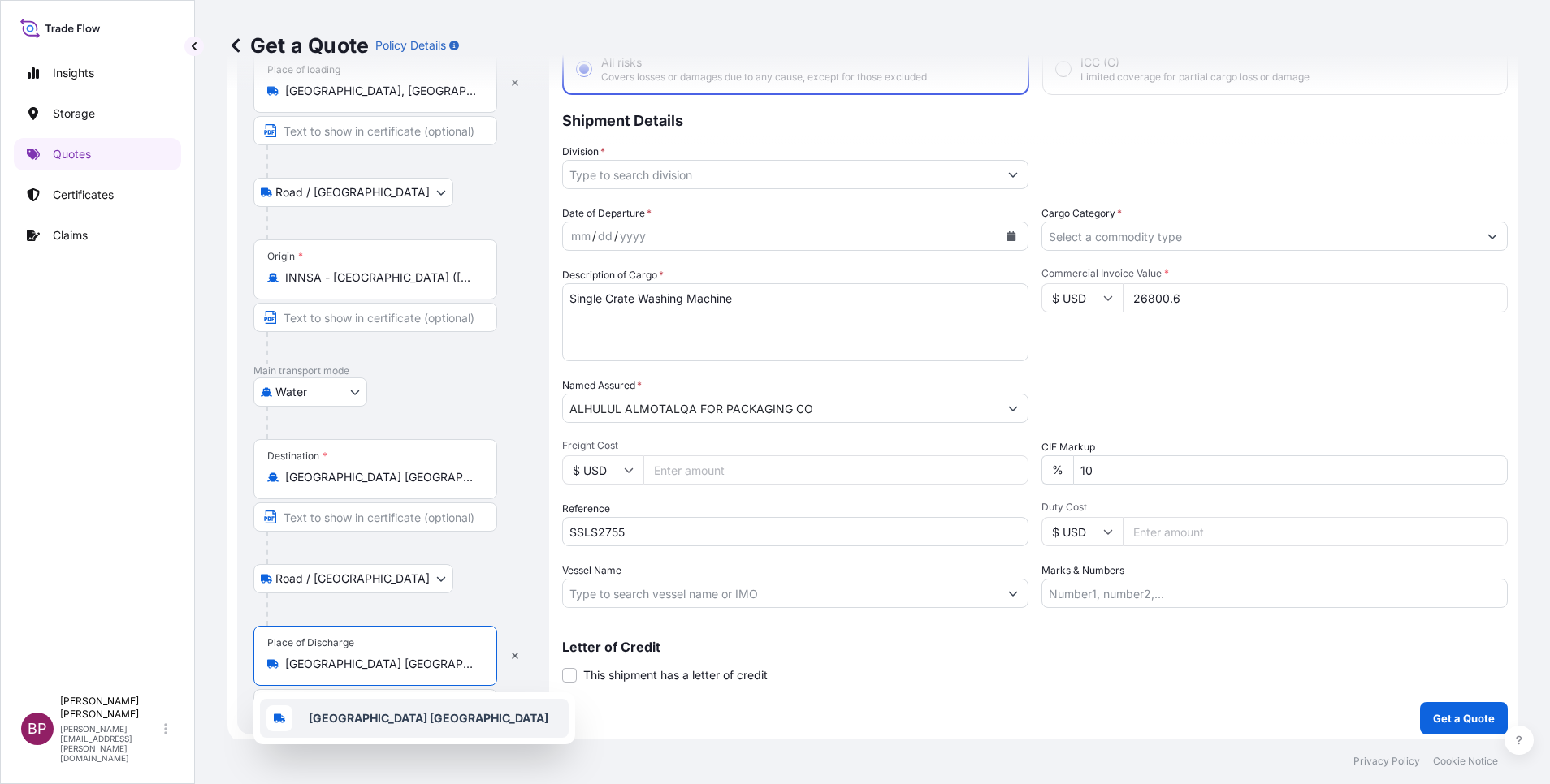
click at [1007, 241] on icon "Calendar" at bounding box center [1012, 236] width 9 height 9
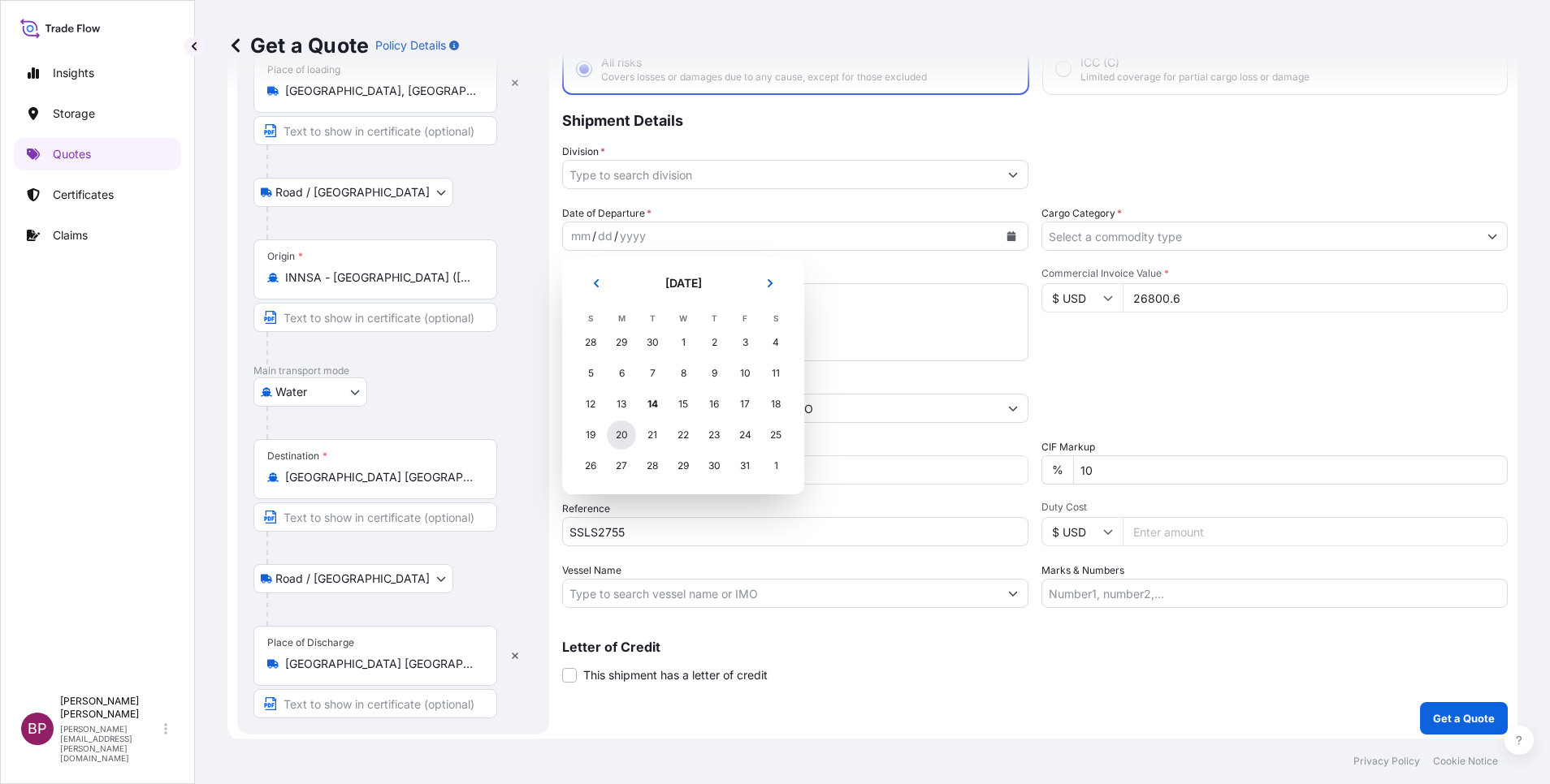
click at [618, 434] on div "20" at bounding box center [622, 435] width 29 height 29
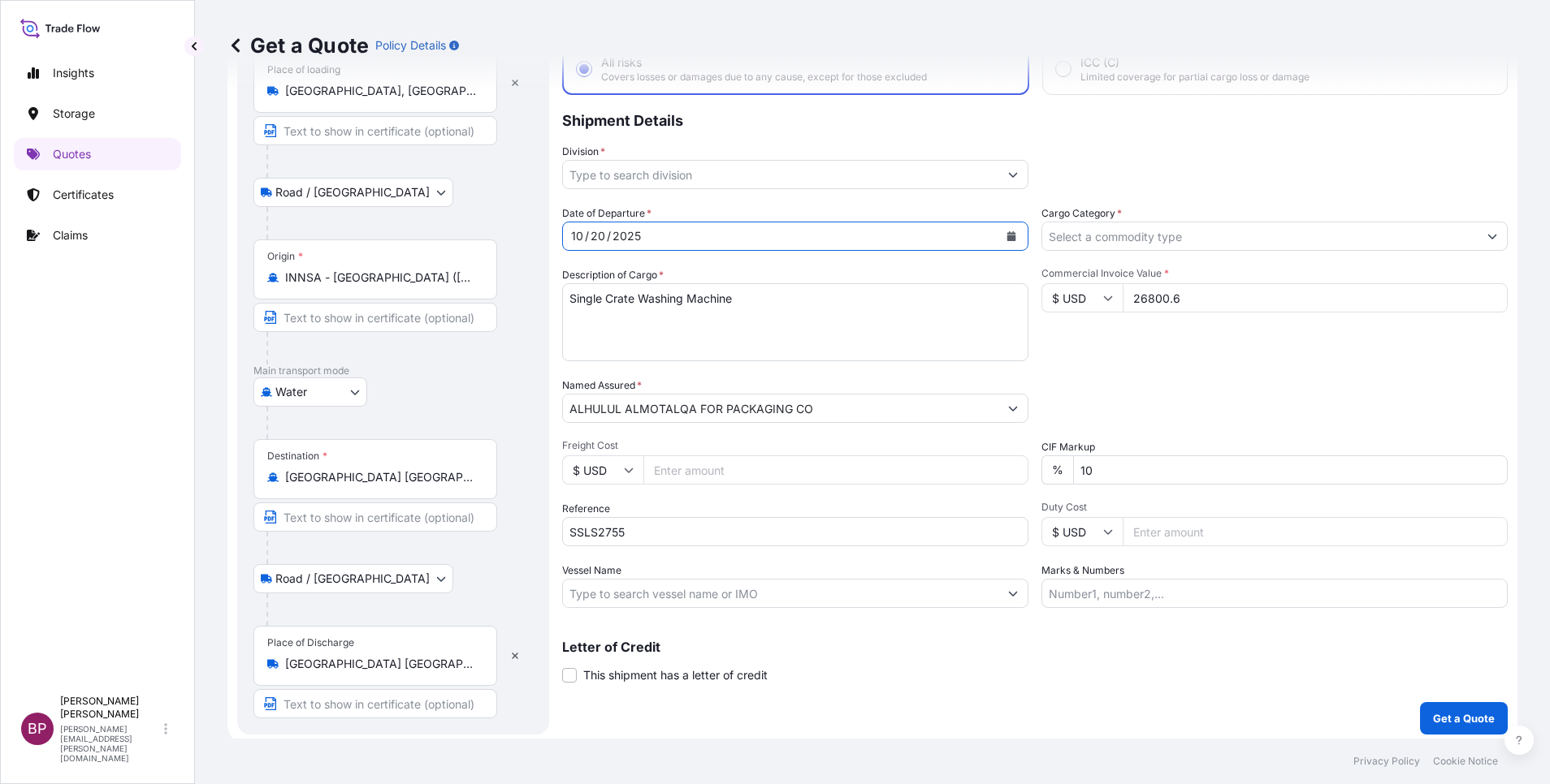
click at [1487, 235] on icon "Show suggestions" at bounding box center [1491, 236] width 9 height 9
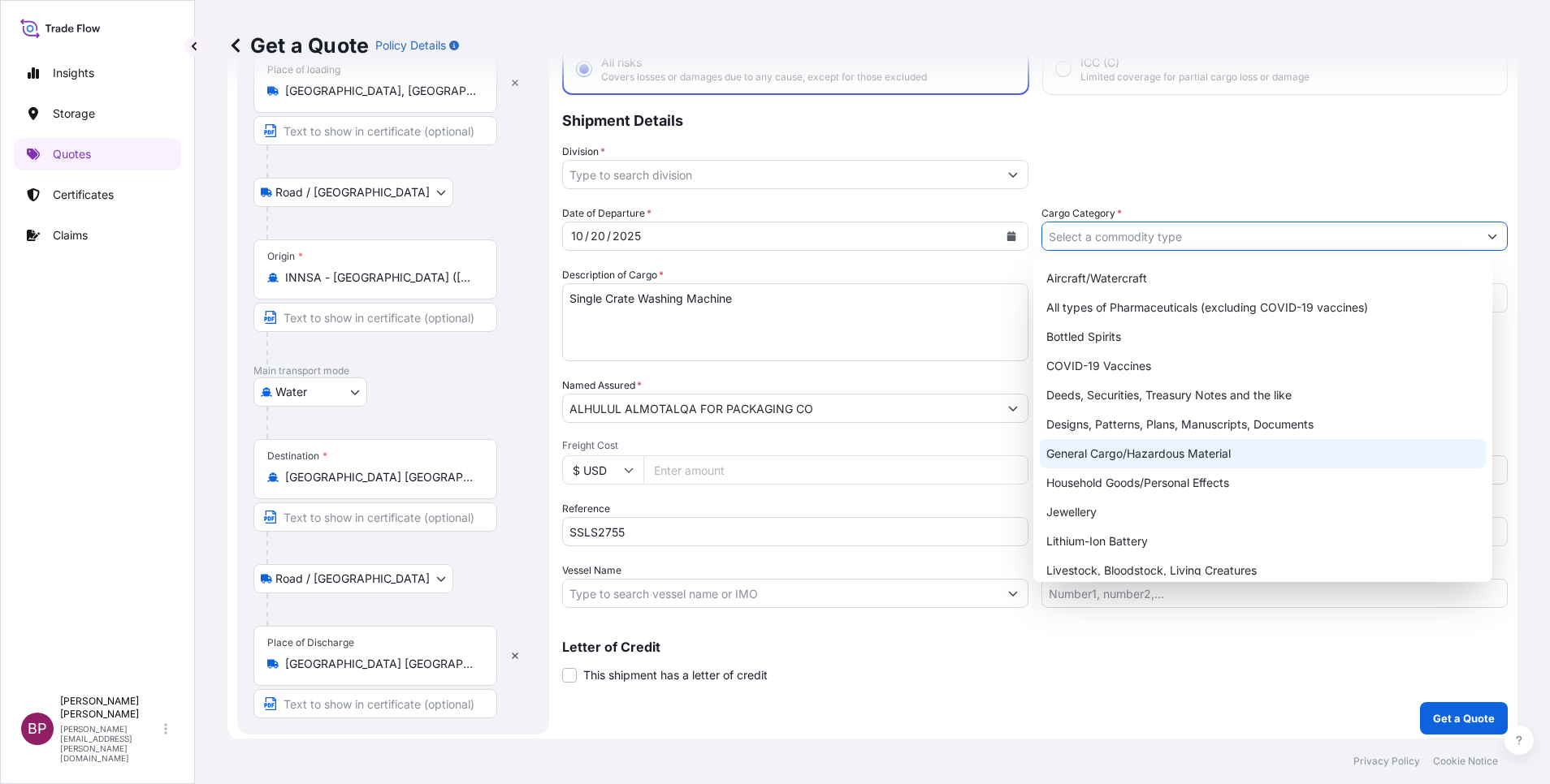
click at [1139, 459] on div "General Cargo/Hazardous Material" at bounding box center [1263, 453] width 446 height 29
type input "General Cargo/Hazardous Material"
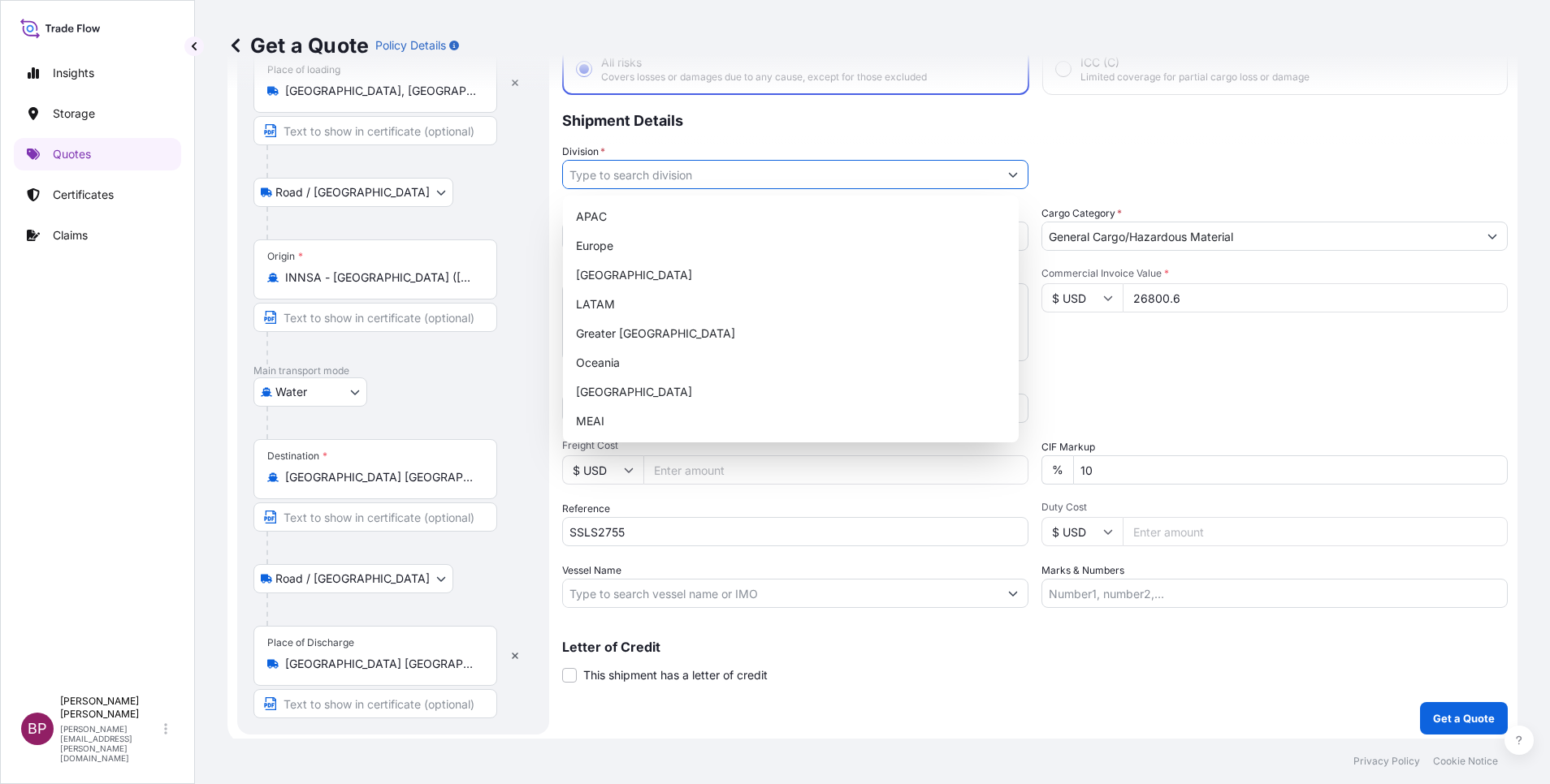
click at [1008, 177] on icon "Show suggestions" at bounding box center [1012, 174] width 9 height 9
click at [651, 415] on div "MEAI" at bounding box center [790, 421] width 443 height 29
type input "MEAI"
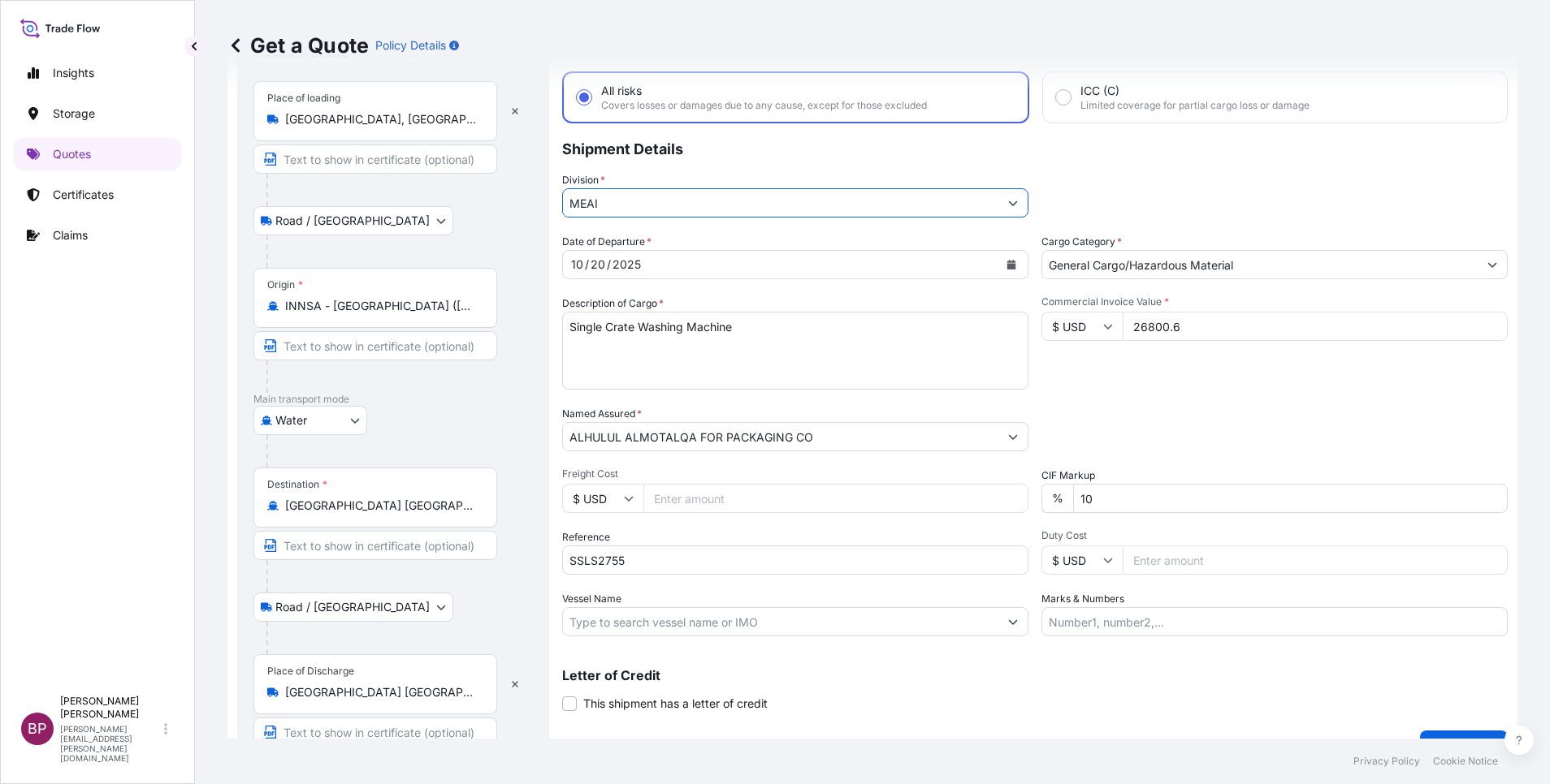
scroll to position [112, 0]
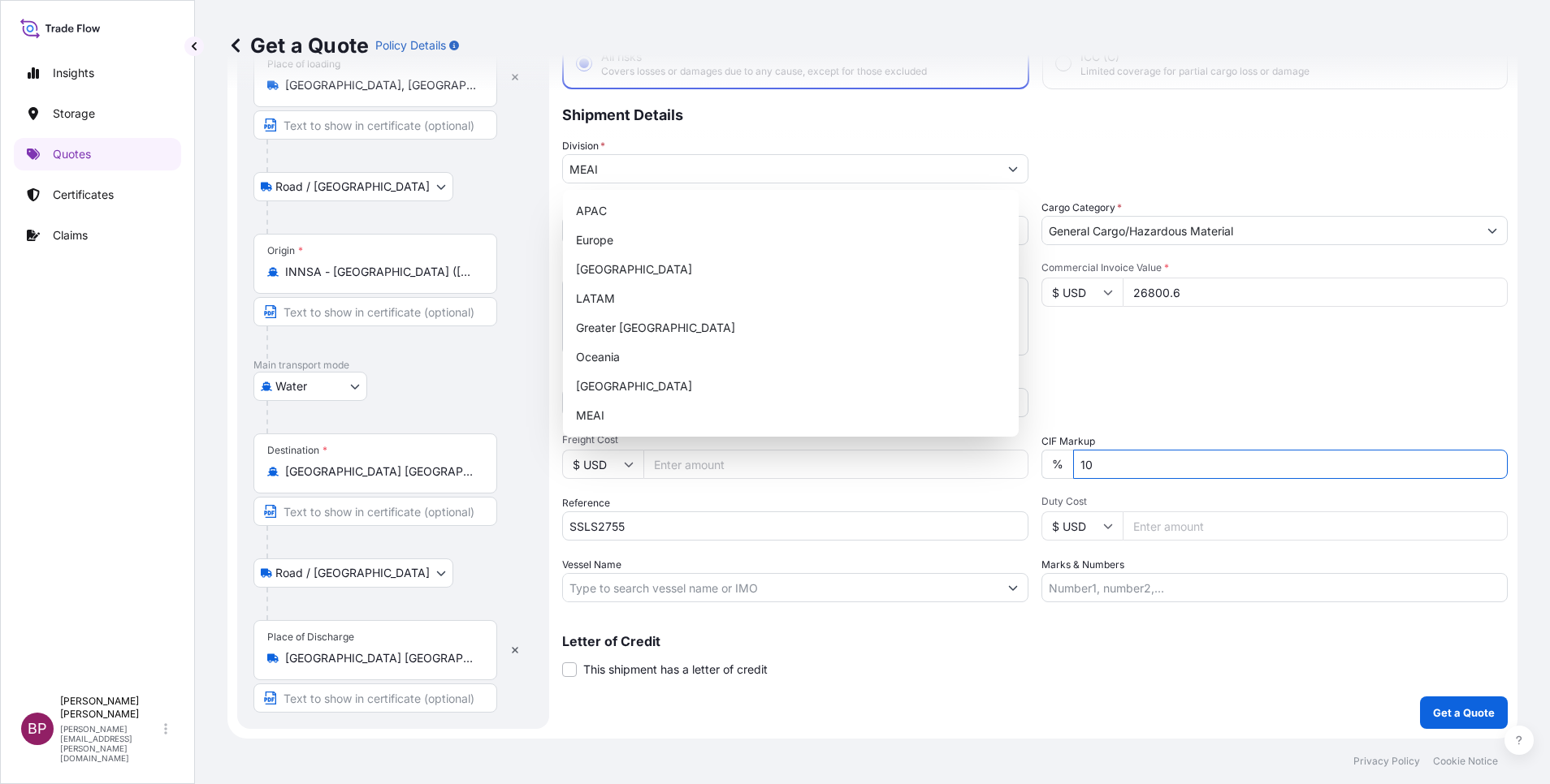
drag, startPoint x: 1110, startPoint y: 472, endPoint x: 847, endPoint y: 440, distance: 264.9
click at [839, 435] on div "Date of Departure * [DATE] Cargo Category * General Cargo/Hazardous Material De…" at bounding box center [1034, 401] width 945 height 403
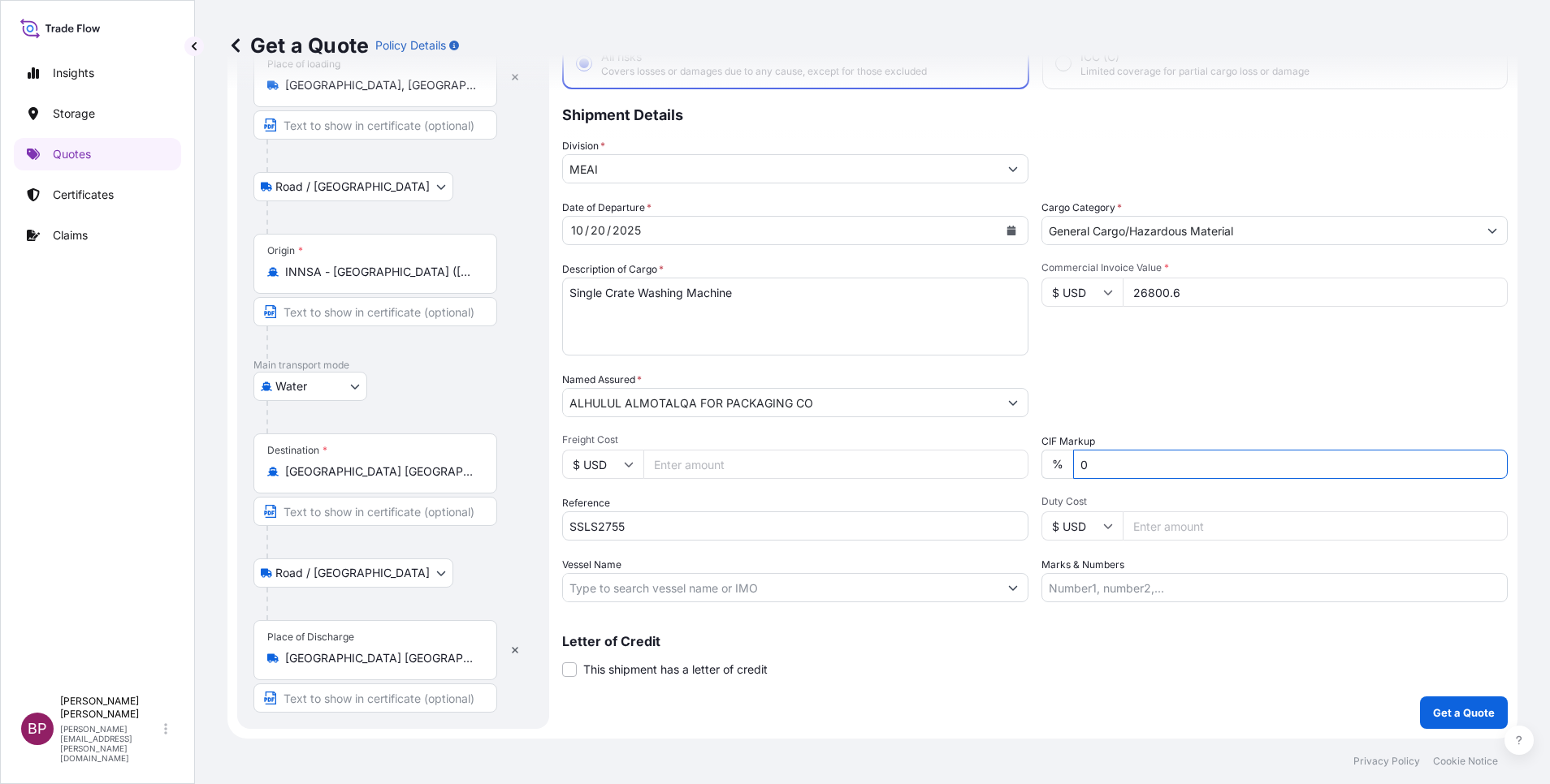
type input "0"
click at [1207, 375] on div "Packing Category Type to search a container mode Please select a primary mode o…" at bounding box center [1274, 395] width 466 height 46
click at [830, 312] on textarea "Single Crate Washing Machine" at bounding box center [795, 317] width 466 height 78
click at [1441, 708] on p "Get a Quote" at bounding box center [1464, 712] width 62 height 16
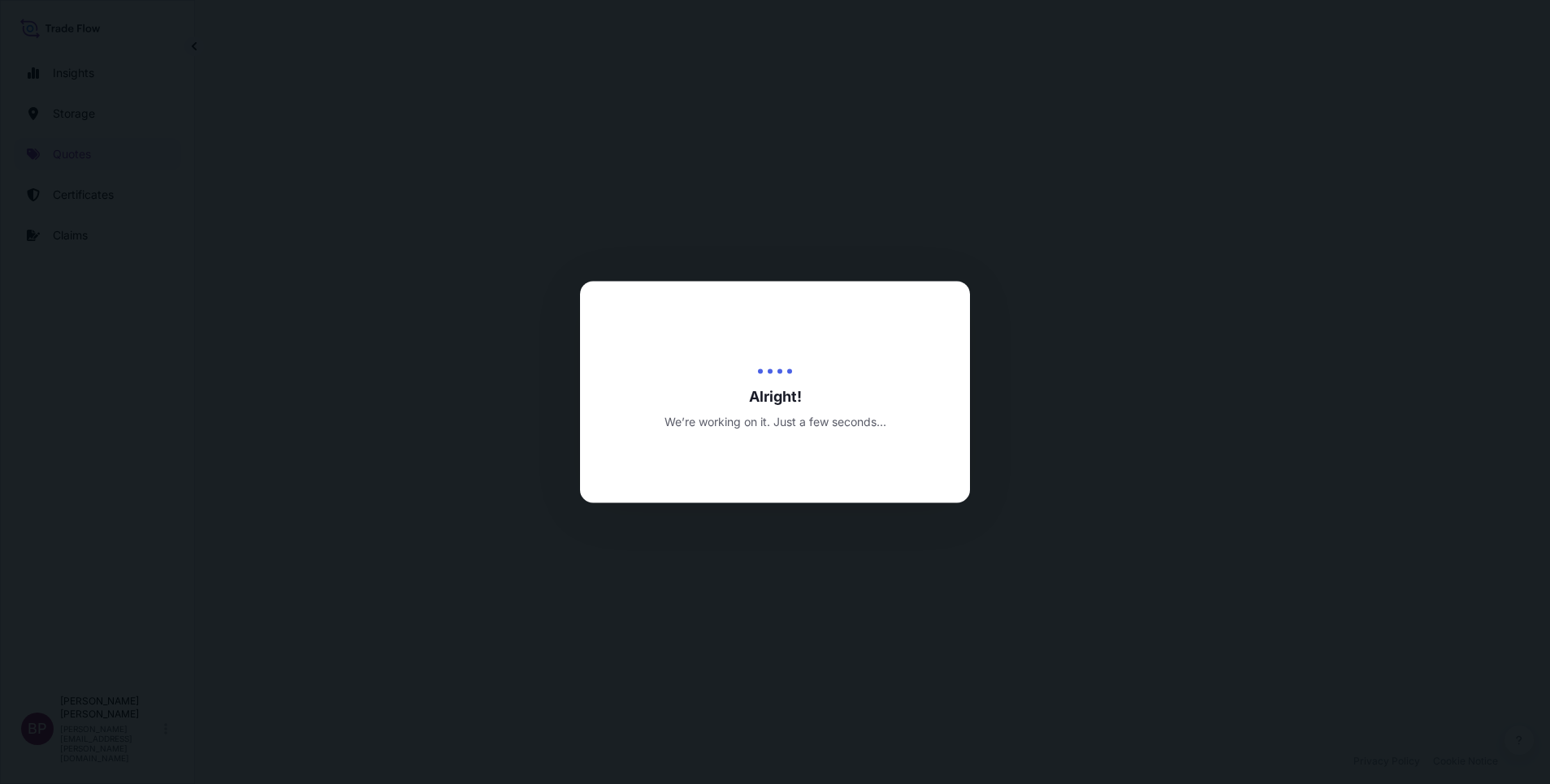
select select "Road / [GEOGRAPHIC_DATA]"
select select "Water"
select select "Road / [GEOGRAPHIC_DATA]"
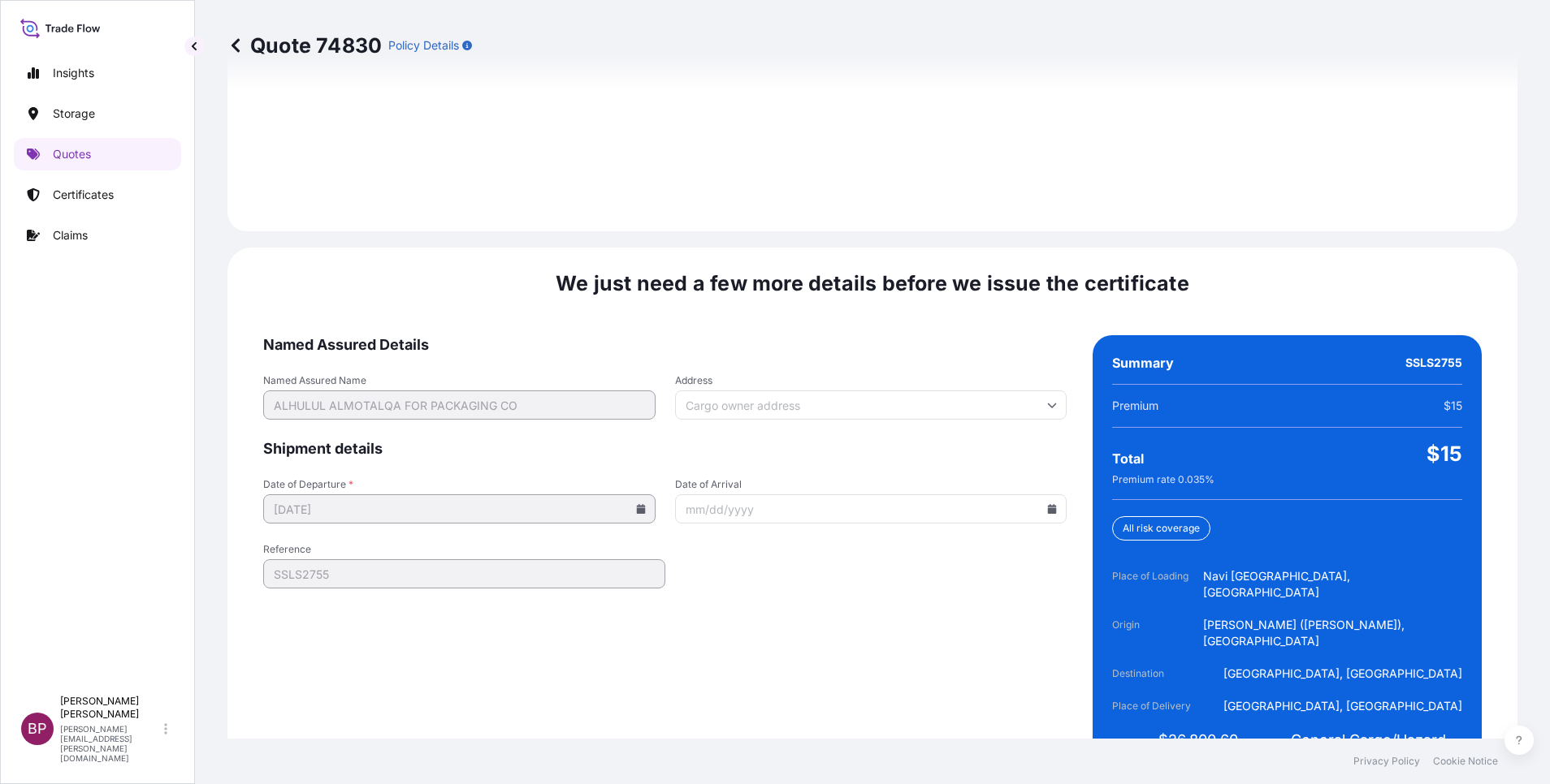
scroll to position [2406, 0]
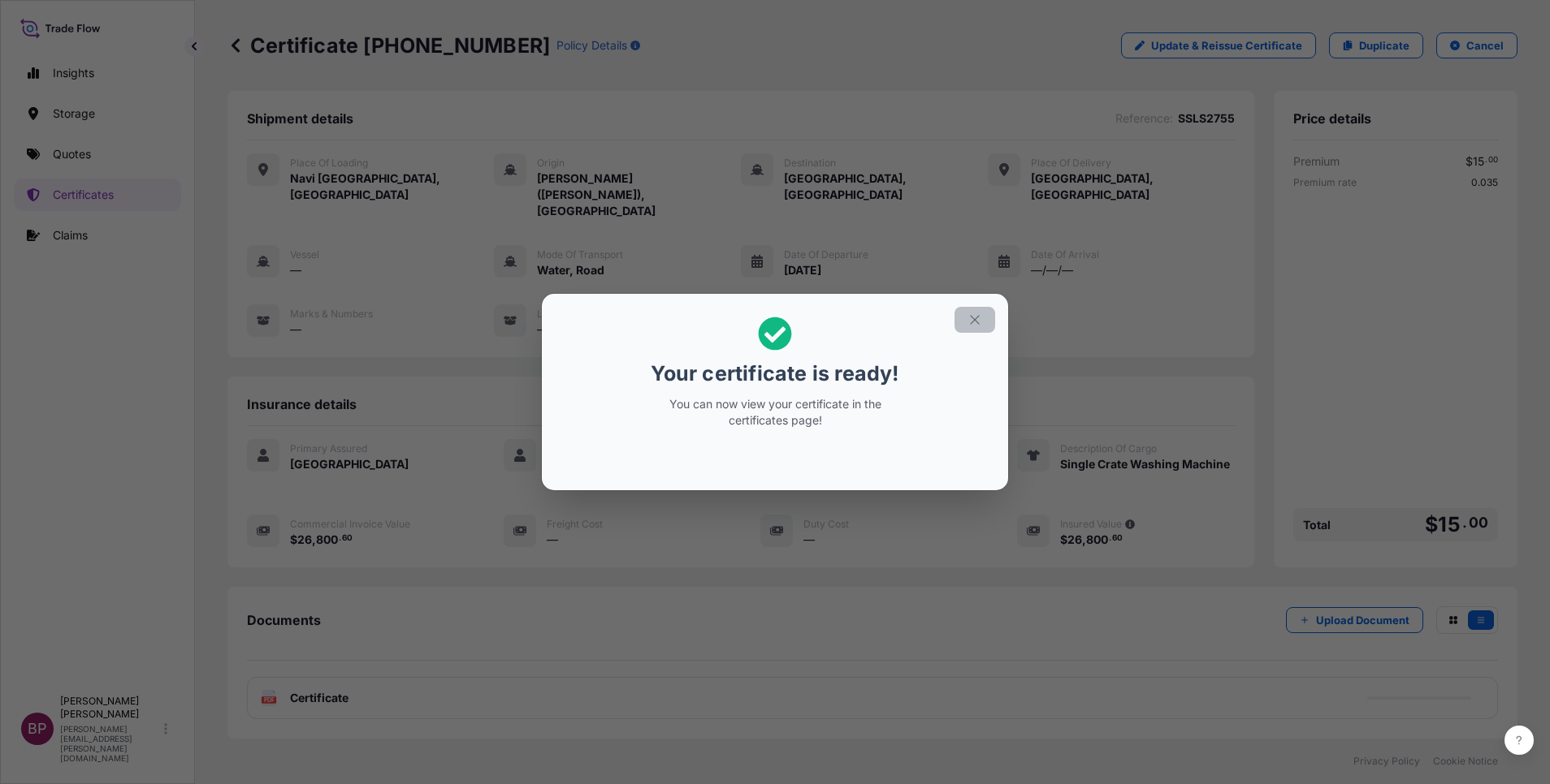
click at [972, 323] on icon "button" at bounding box center [974, 320] width 14 height 14
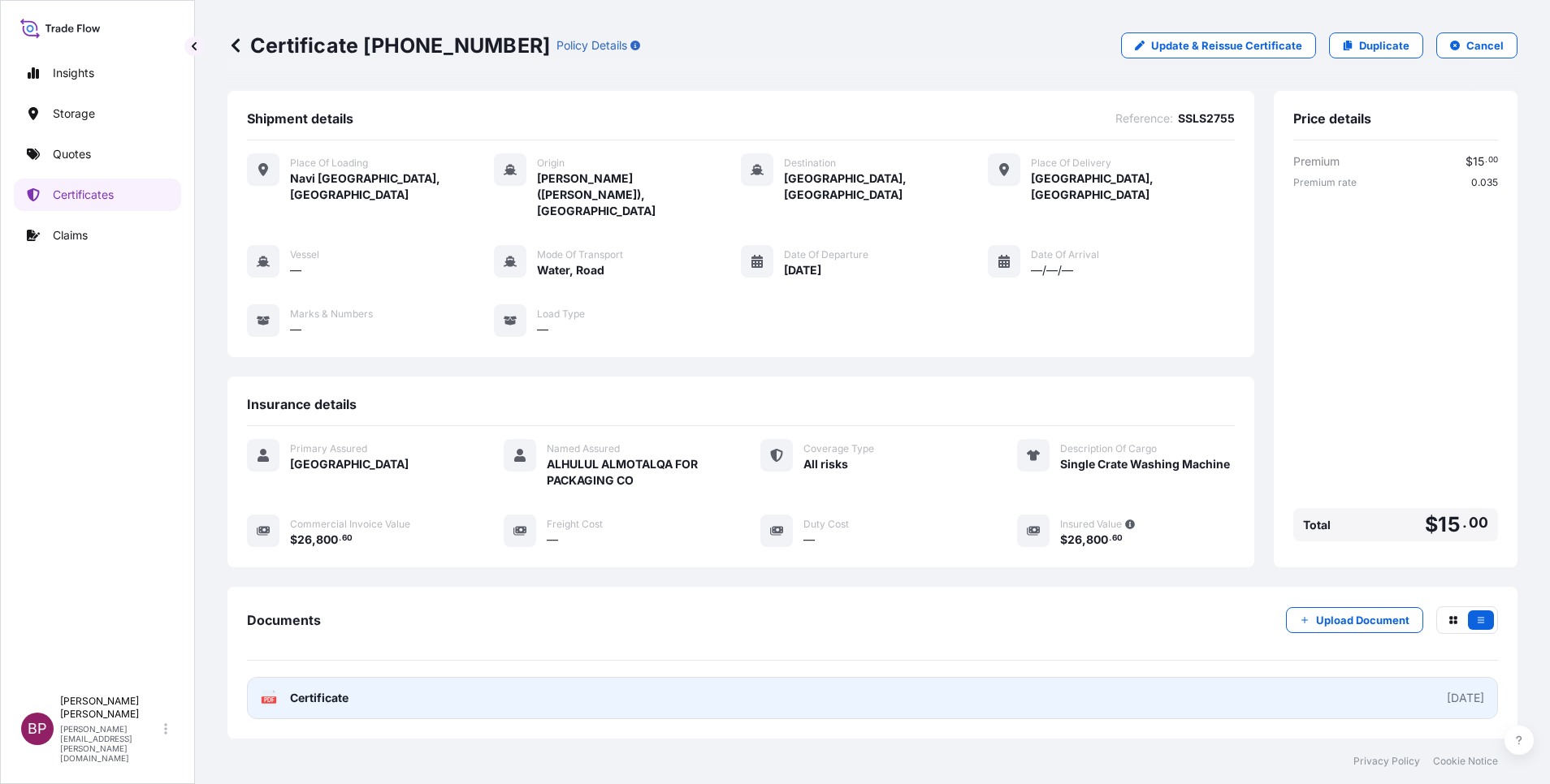
click at [306, 690] on span "Certificate" at bounding box center [319, 698] width 59 height 16
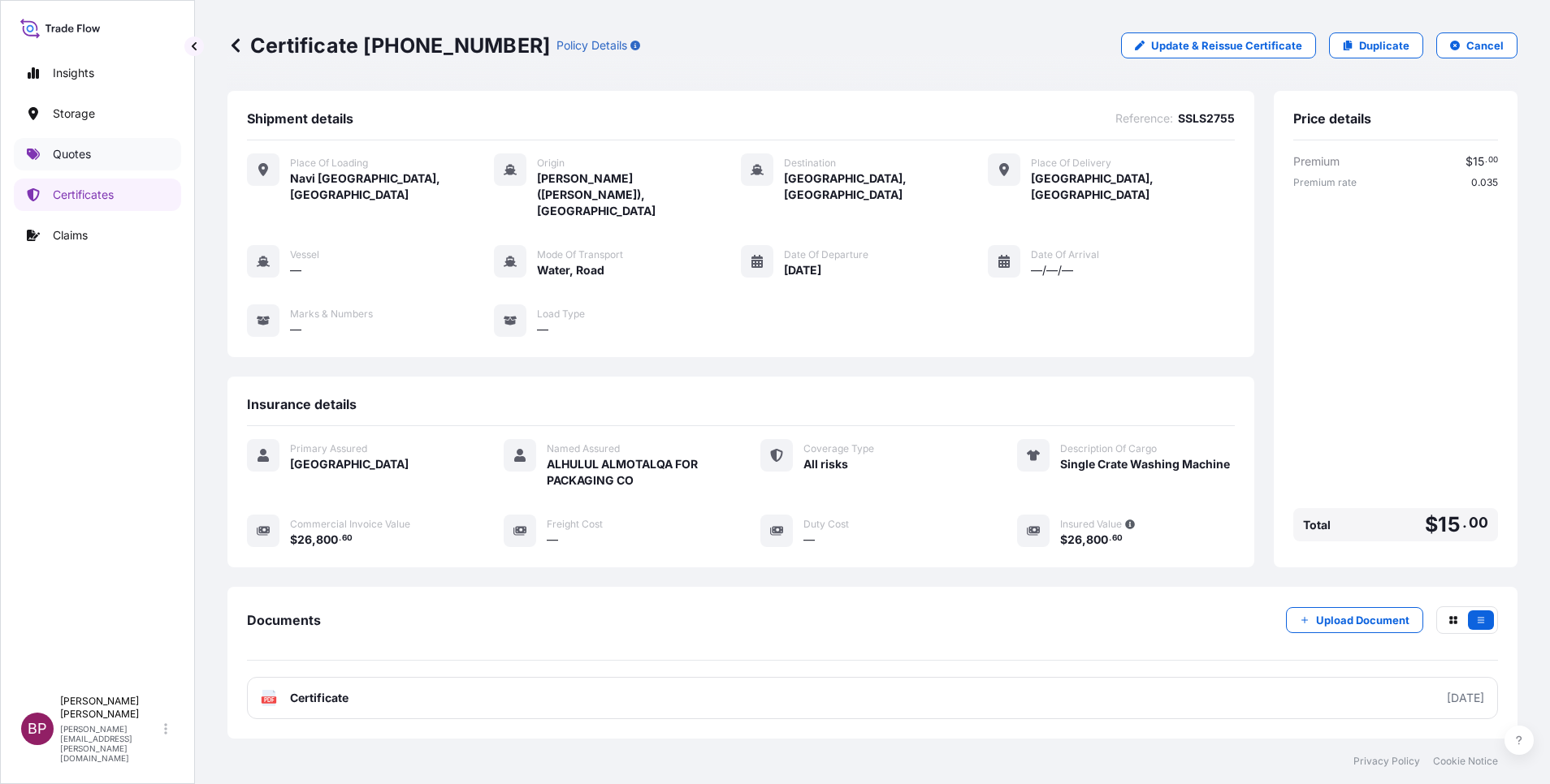
click at [64, 155] on p "Quotes" at bounding box center [71, 153] width 38 height 16
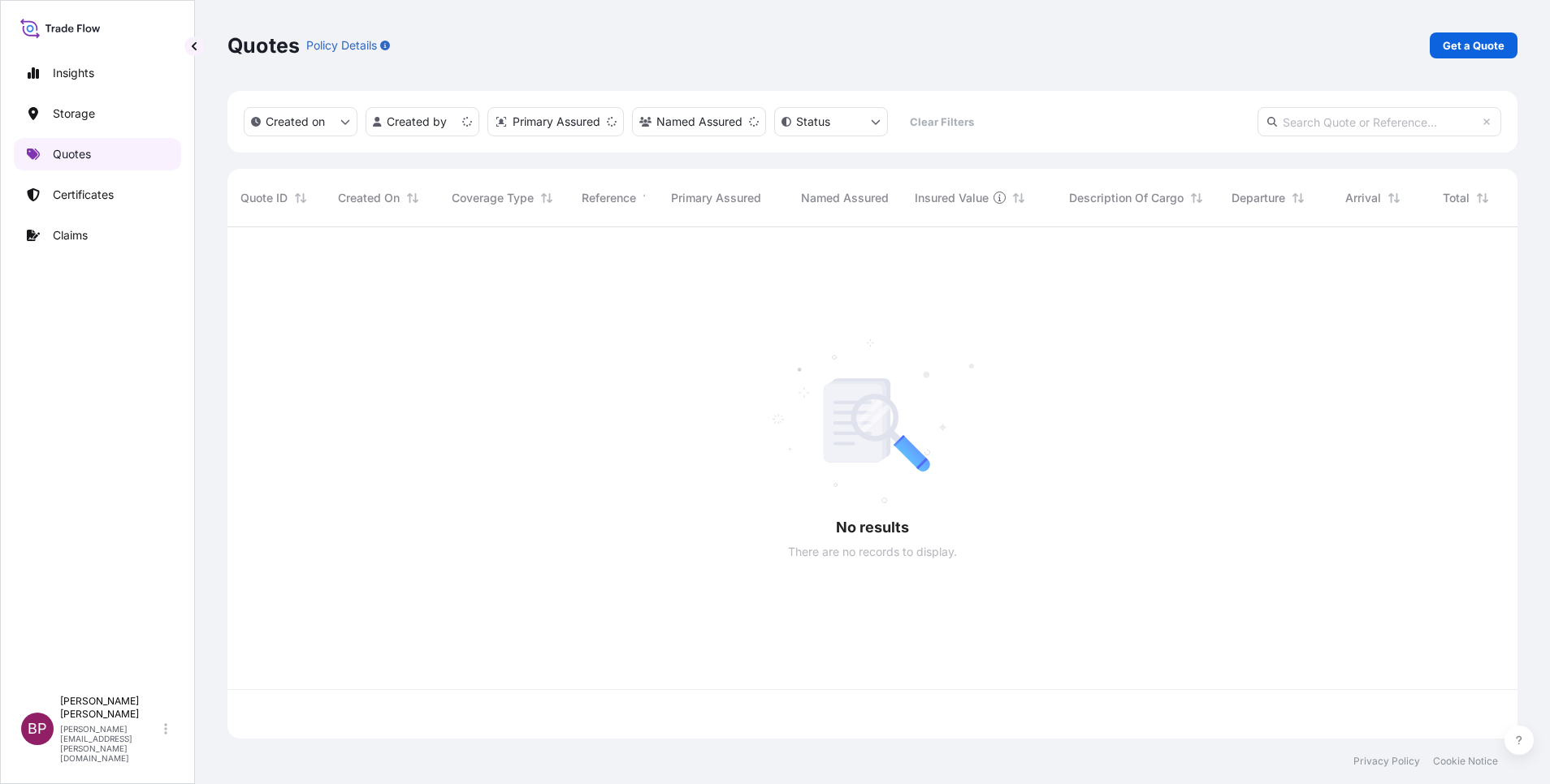
scroll to position [502, 1271]
click at [1491, 44] on p "Get a Quote" at bounding box center [1473, 45] width 62 height 16
select select "Water"
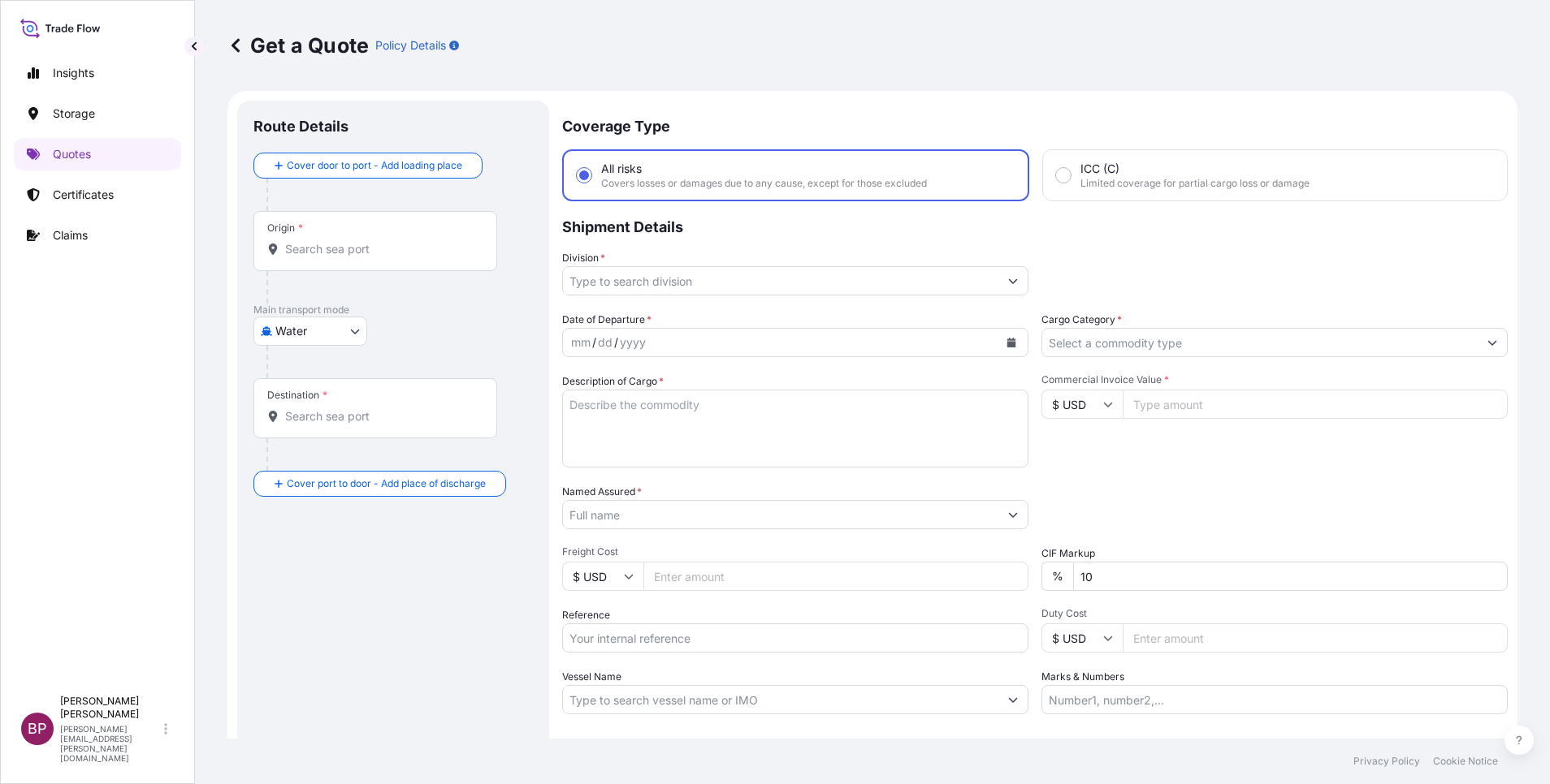
scroll to position [26, 0]
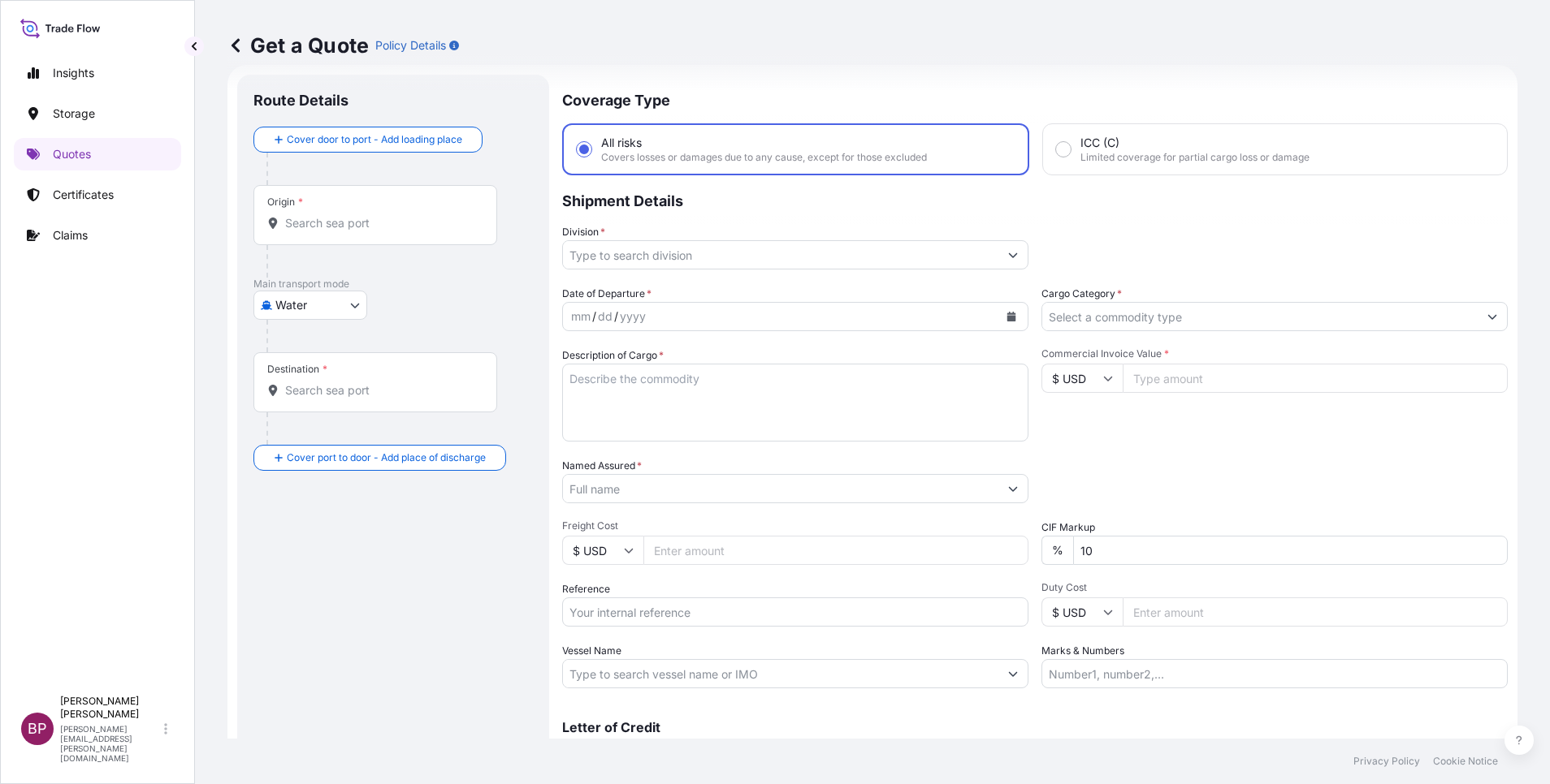
drag, startPoint x: 661, startPoint y: 616, endPoint x: 678, endPoint y: 617, distance: 17.0
click at [661, 620] on input "Reference" at bounding box center [795, 612] width 466 height 29
paste input "AWB:501/5035 4846 SSLS3416"
type input "AWB:501/5035 4846 SSLS3416"
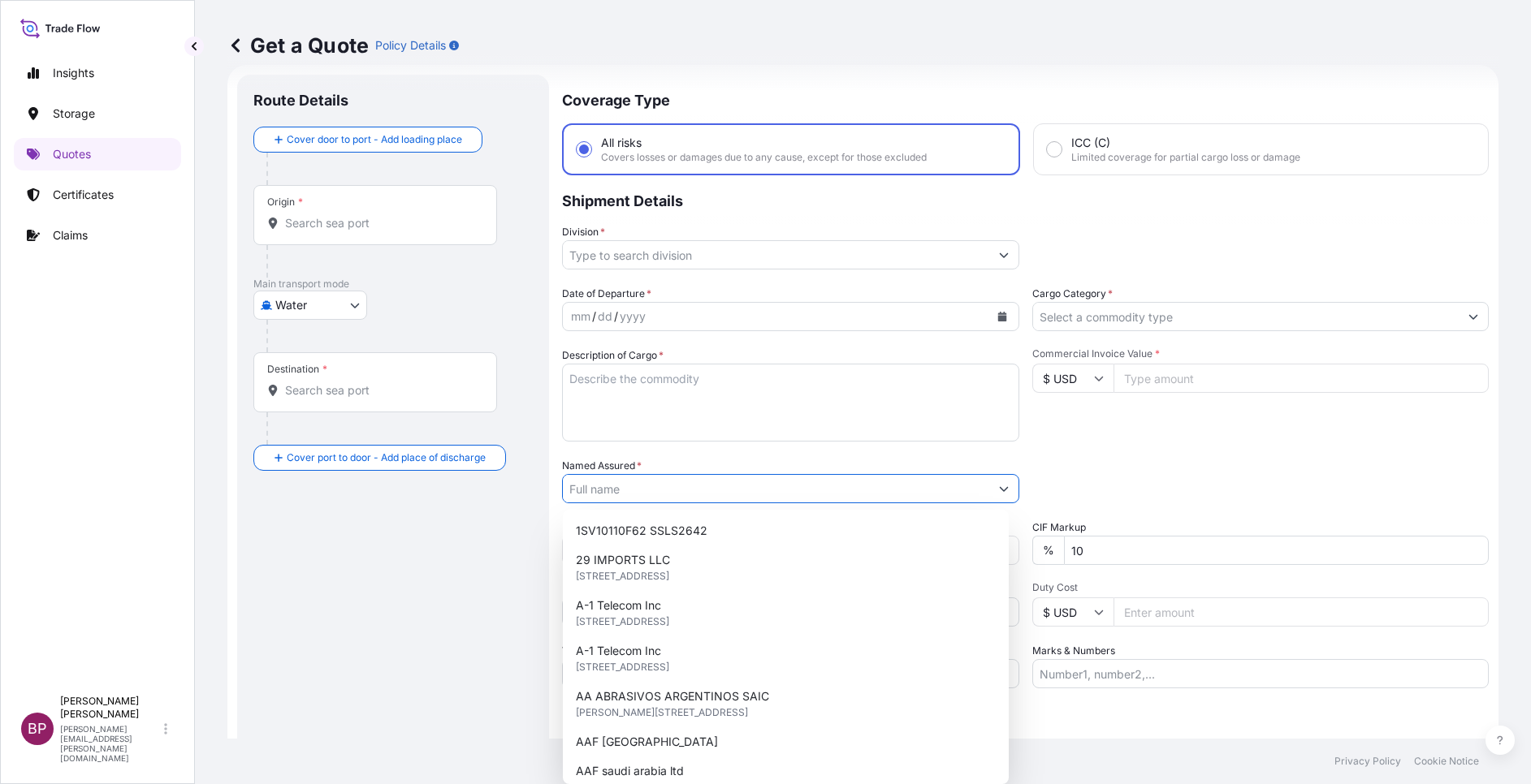
click at [686, 491] on input "Named Assured *" at bounding box center [776, 488] width 426 height 29
paste input "SALEH & [PERSON_NAME] CO LTD"
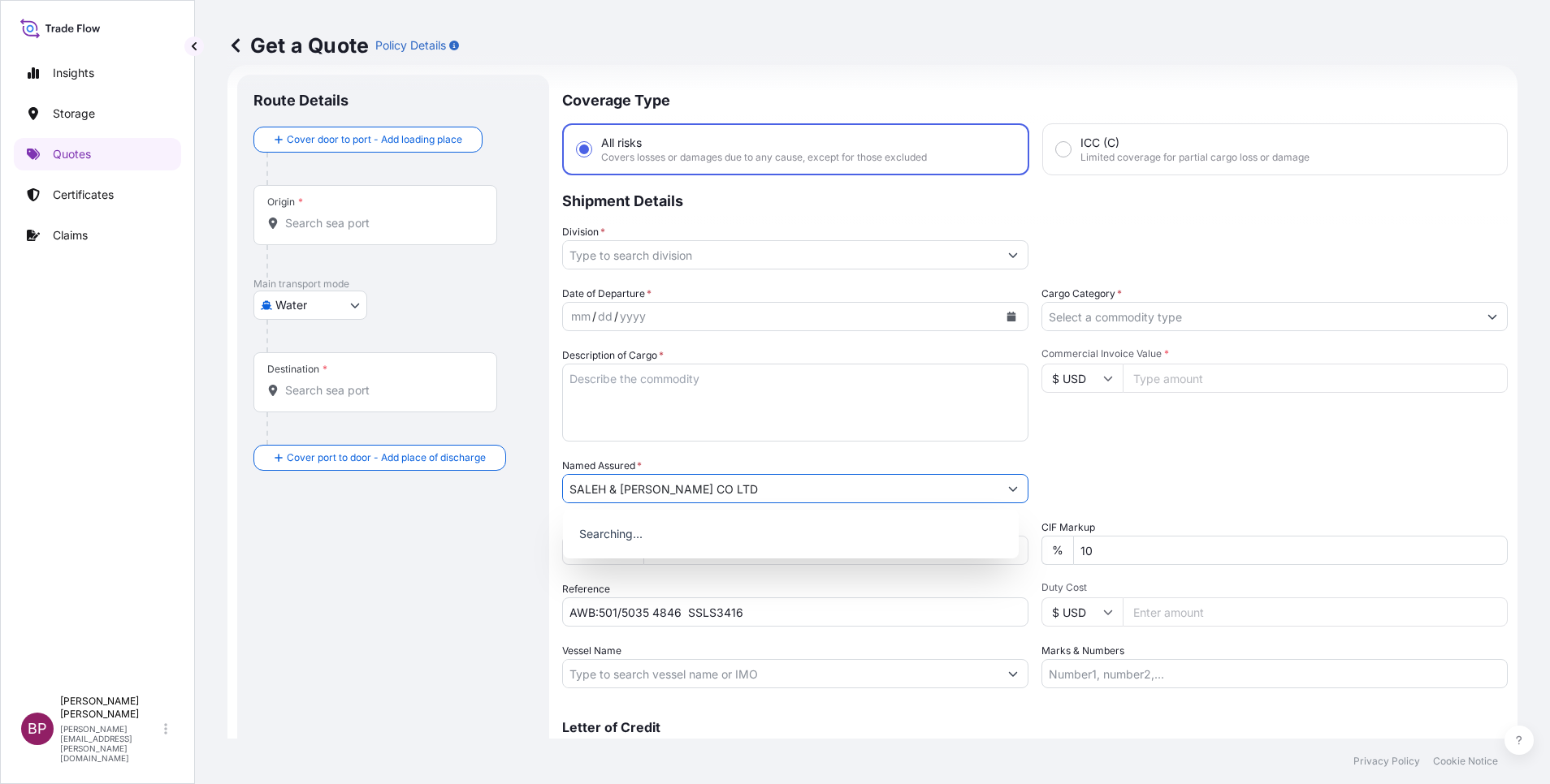
type input "SALEH & [PERSON_NAME] CO LTD"
click at [779, 414] on textarea "Description of Cargo *" at bounding box center [795, 403] width 466 height 78
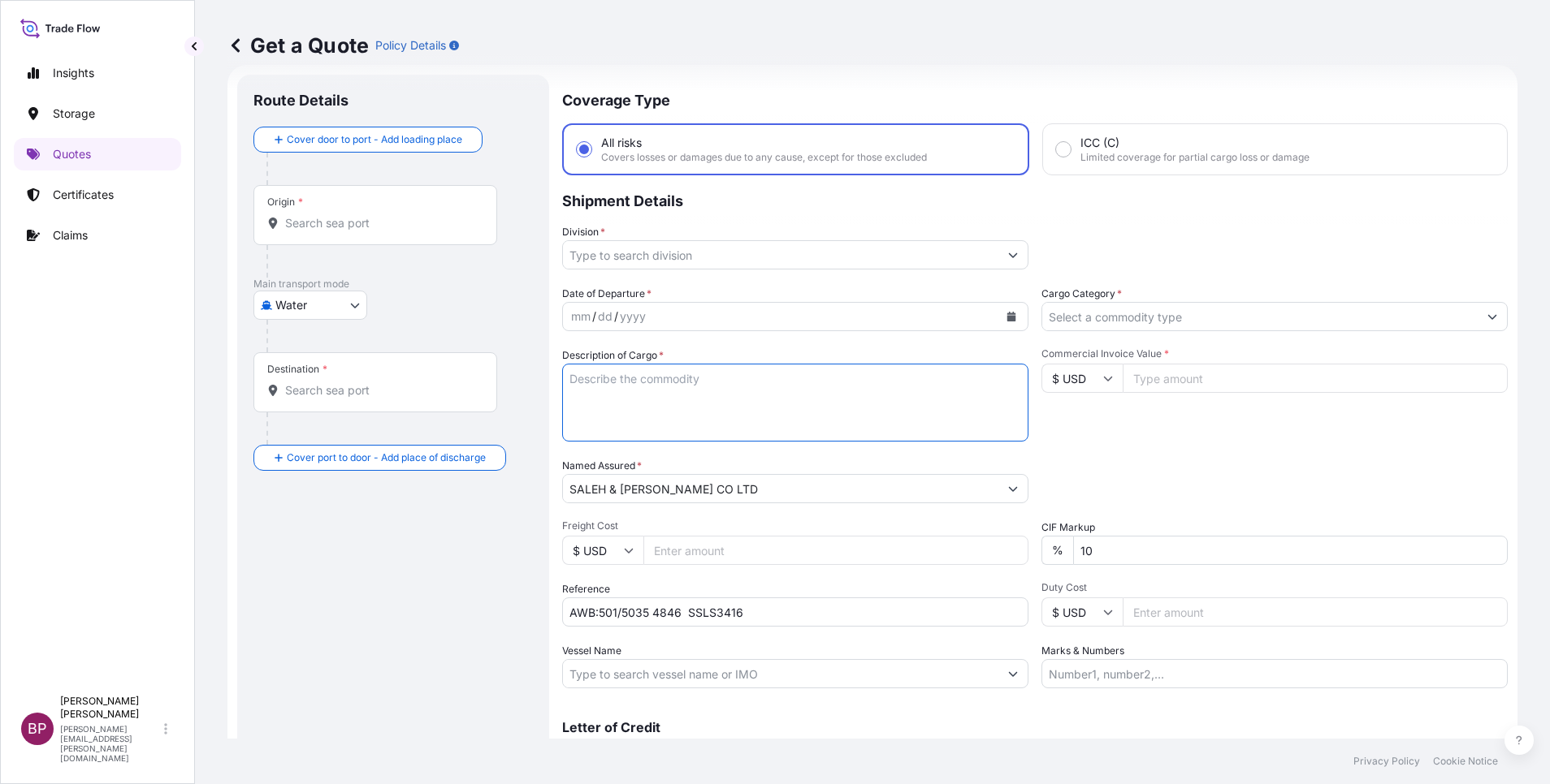
paste textarea "SHAFT DWG R3753 L2457"
type textarea "SHAFT DWG R3753 L2457"
click at [1087, 379] on input "$ USD" at bounding box center [1082, 378] width 81 height 29
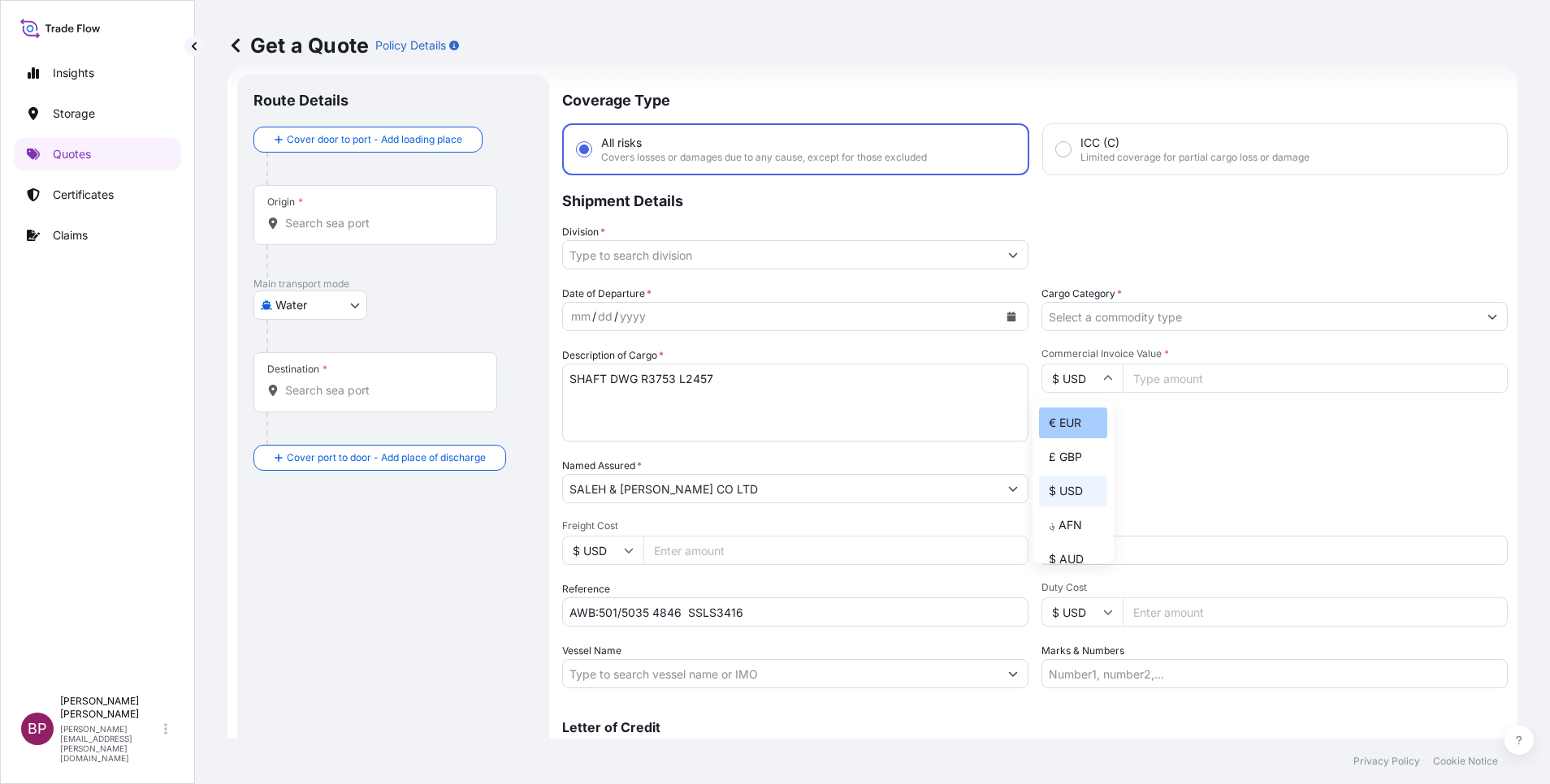
click at [1075, 438] on div "€ EUR" at bounding box center [1073, 423] width 68 height 31
type input "€ EUR"
drag, startPoint x: 1174, startPoint y: 381, endPoint x: 1174, endPoint y: 411, distance: 30.0
click at [1175, 381] on input "Commercial Invoice Value *" at bounding box center [1315, 378] width 385 height 29
paste input "10430.00"
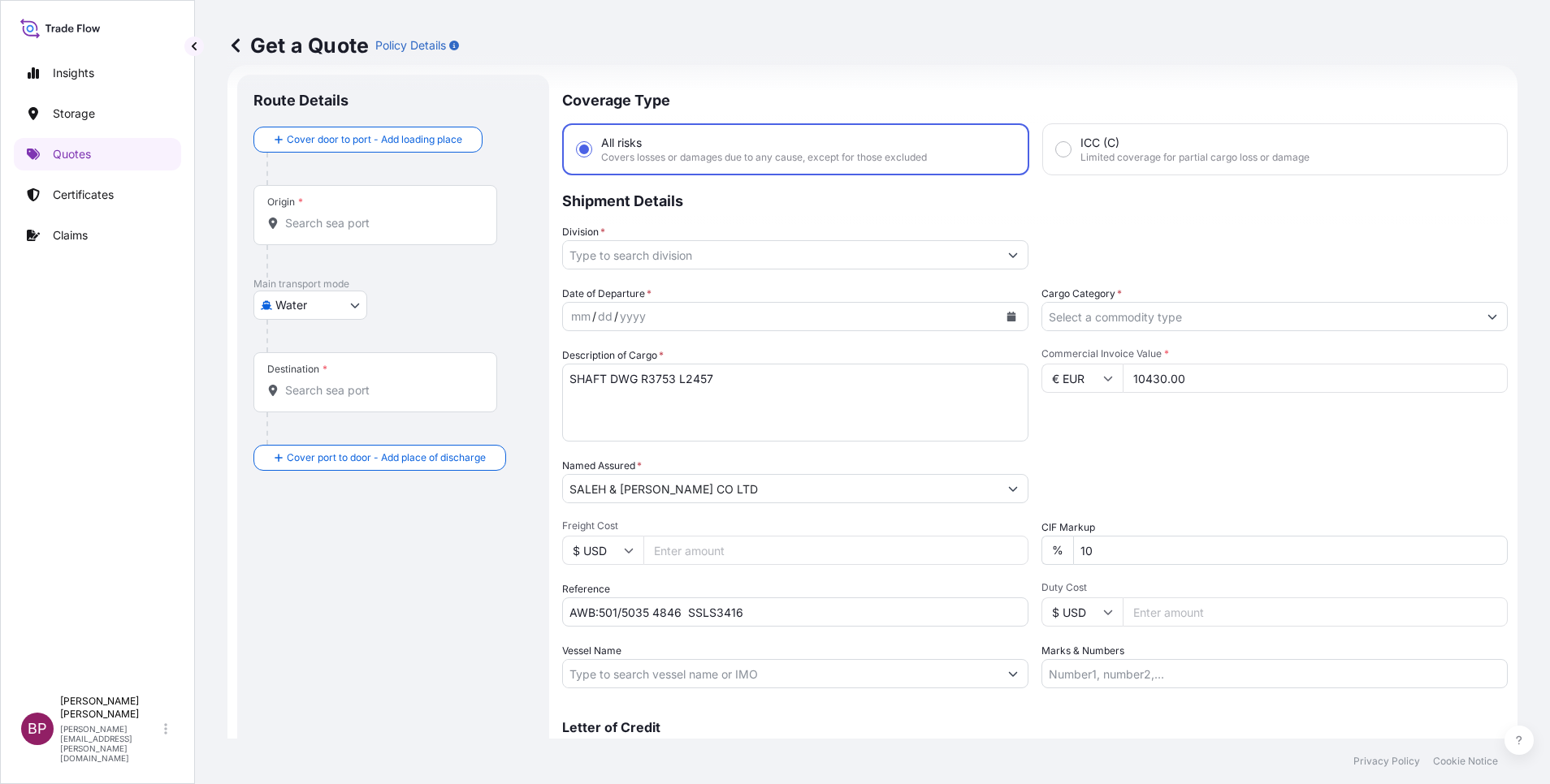
type input "10430.00"
drag, startPoint x: 1034, startPoint y: 550, endPoint x: 962, endPoint y: 537, distance: 73.2
click at [965, 537] on div "Date of Departure * mm / dd / yyyy Cargo Category * Description of Cargo * SHAF…" at bounding box center [1034, 487] width 945 height 403
type input "0"
click at [1281, 459] on div "Packing Category Type to search a container mode Please select a primary mode o…" at bounding box center [1274, 481] width 466 height 46
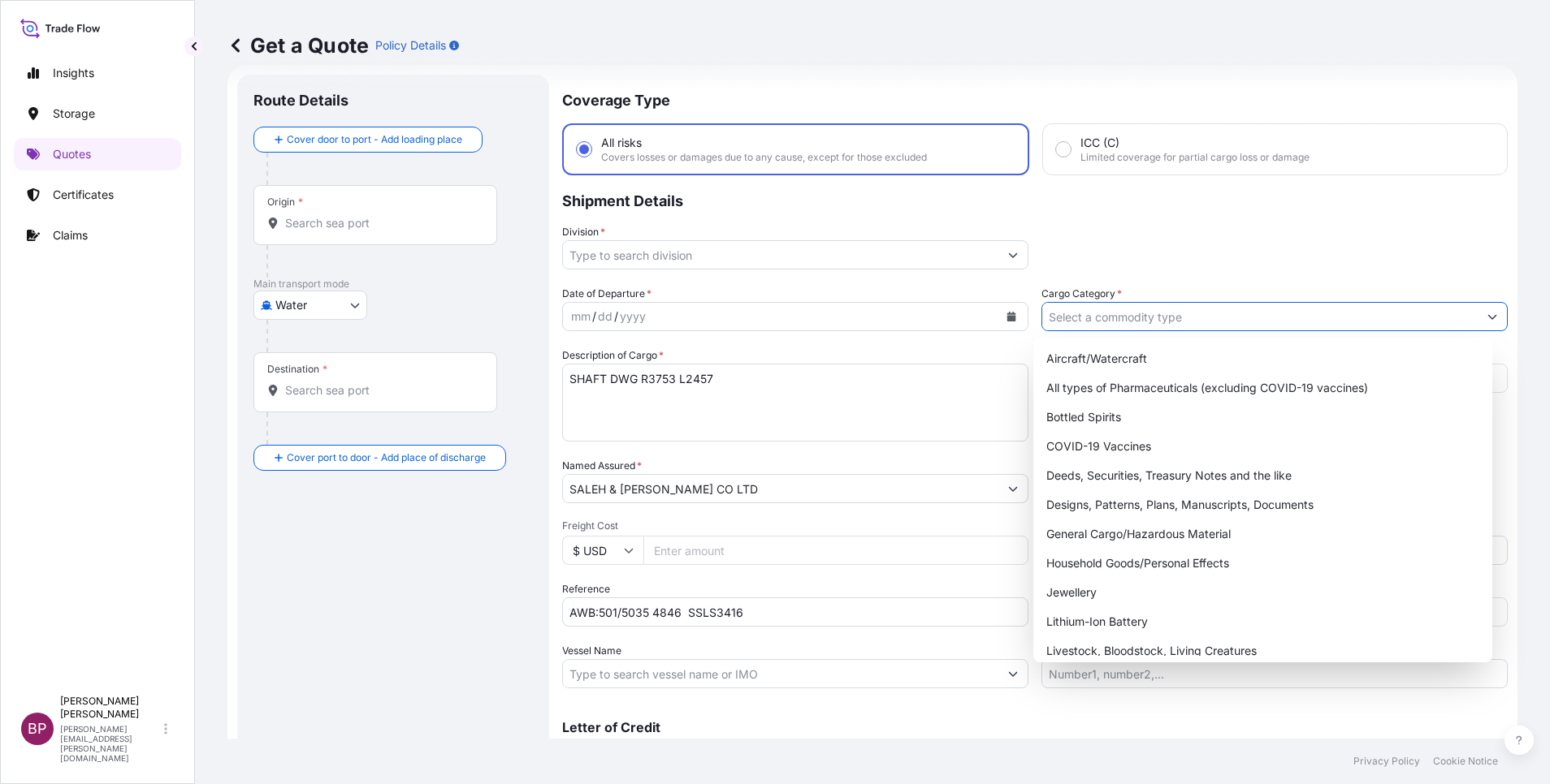
click at [1312, 315] on input "Cargo Category *" at bounding box center [1259, 316] width 435 height 29
click at [1136, 537] on div "General Cargo/Hazardous Material" at bounding box center [1263, 534] width 446 height 29
type input "General Cargo/Hazardous Material"
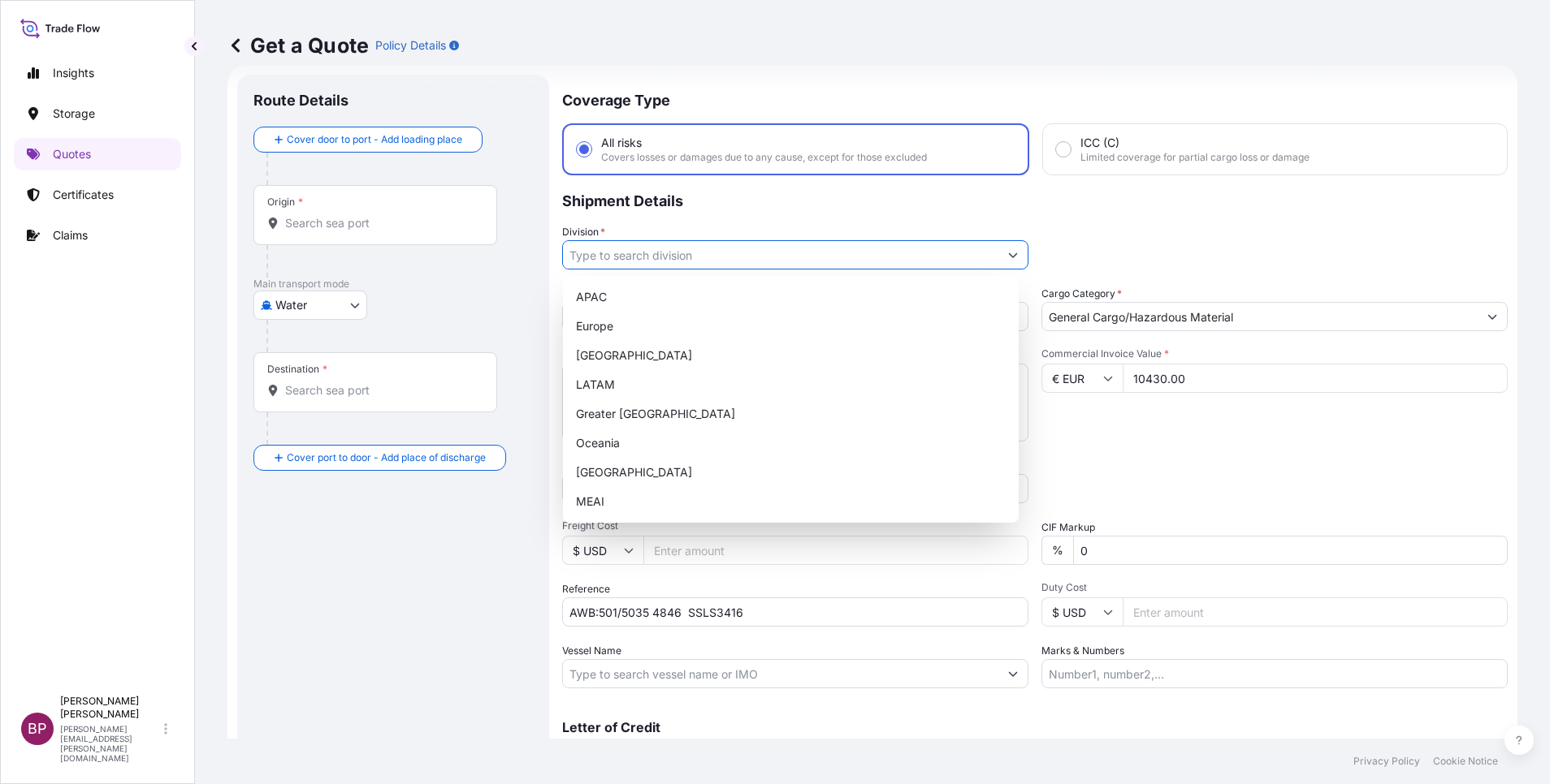
click at [1008, 253] on icon "Show suggestions" at bounding box center [1012, 254] width 9 height 9
click at [603, 502] on div "MEAI" at bounding box center [790, 502] width 443 height 29
type input "MEAI"
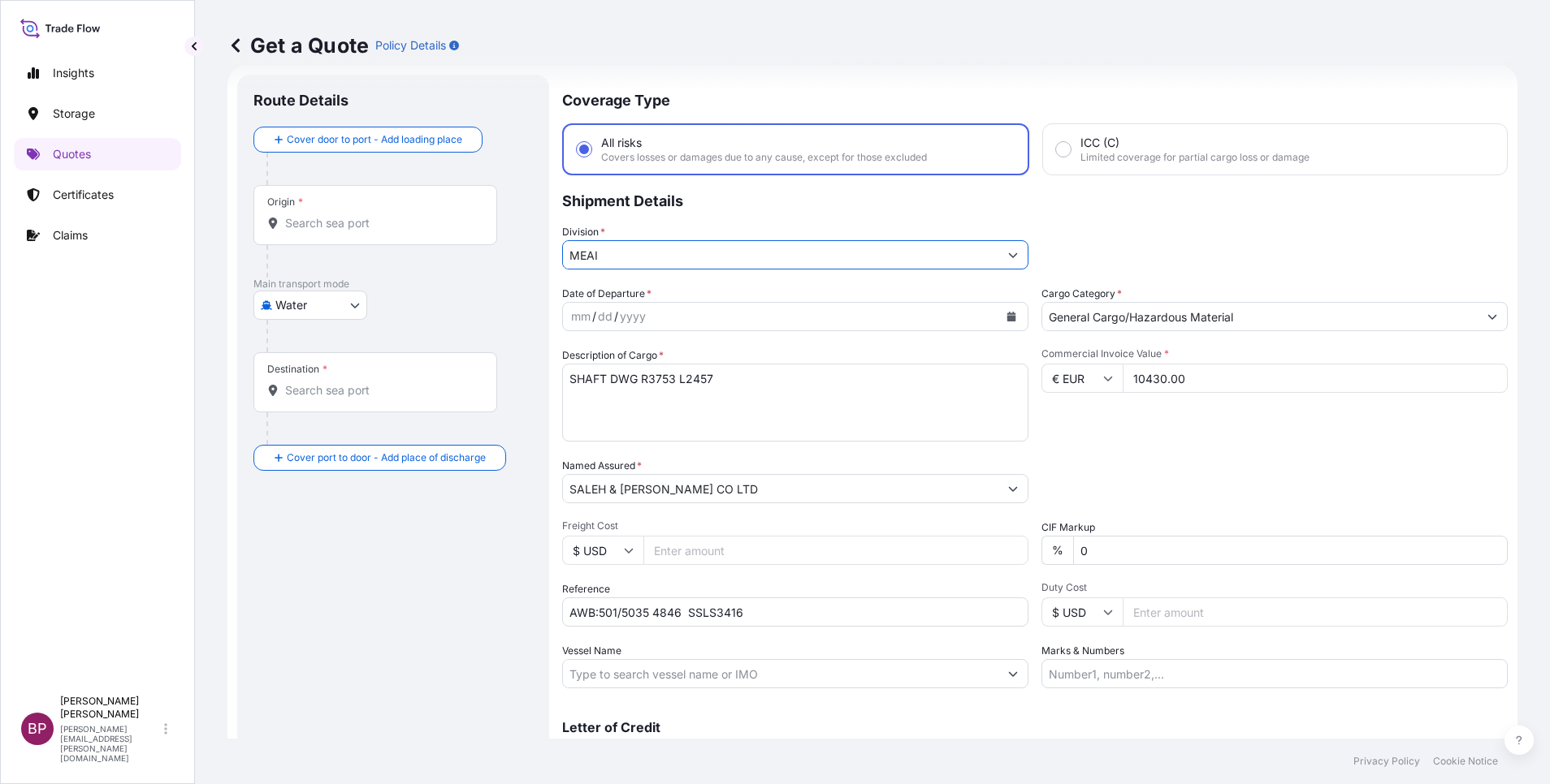
click at [1007, 320] on icon "Calendar" at bounding box center [1012, 316] width 9 height 9
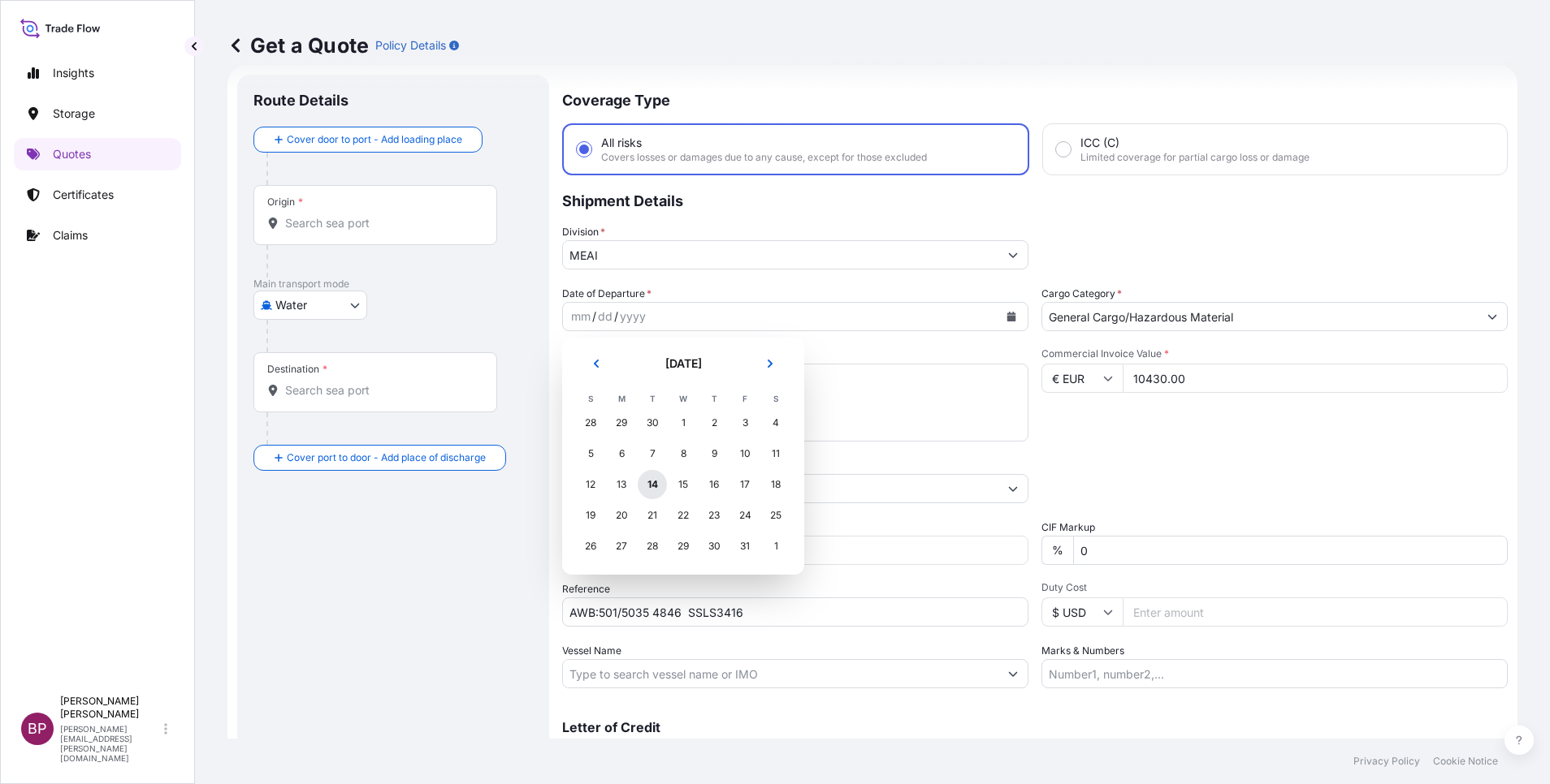
click at [655, 485] on div "14" at bounding box center [652, 485] width 29 height 29
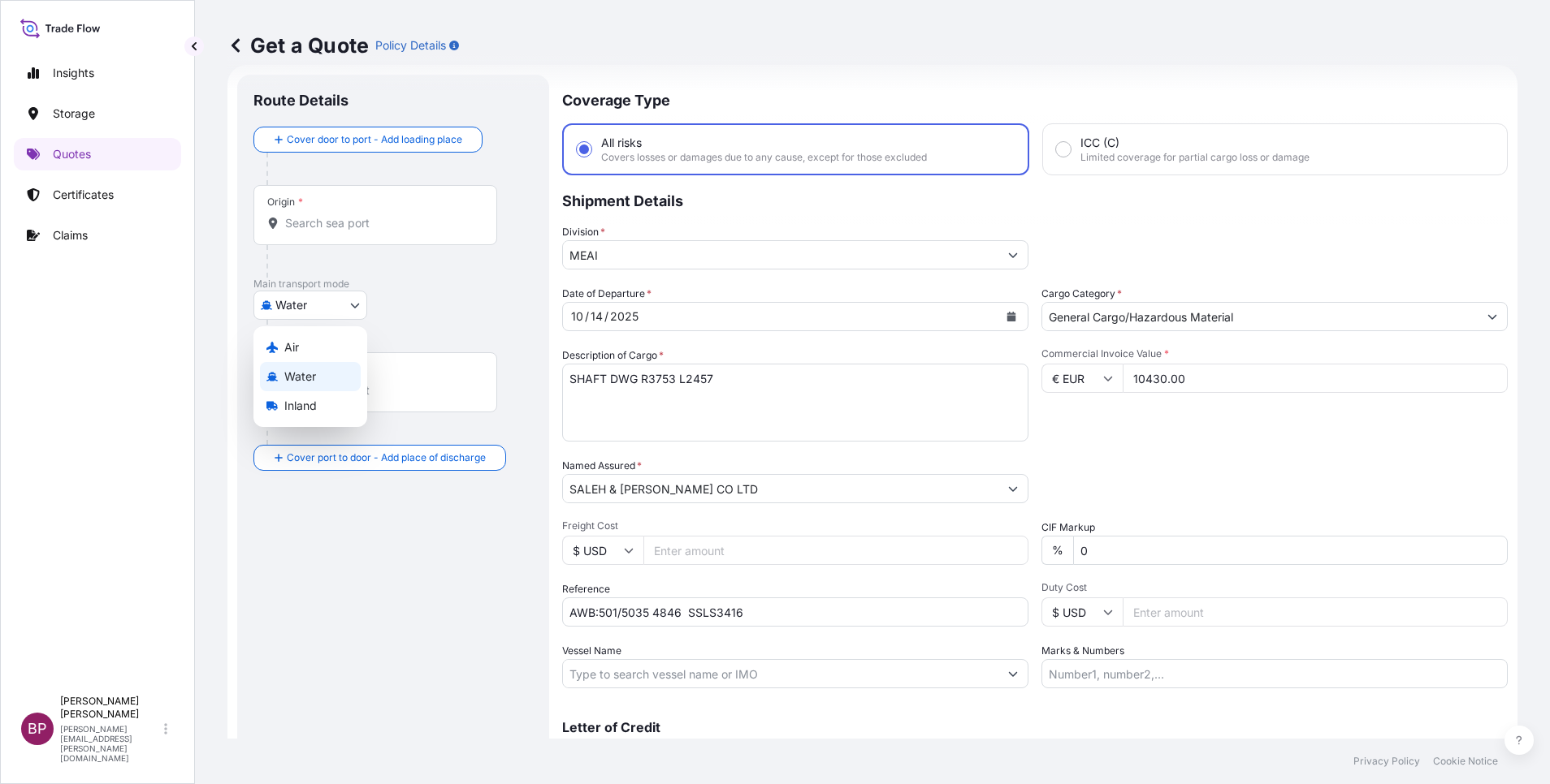
click at [348, 297] on body "8 options available. Selected Date: [DATE] Insights Storage Quotes Certificates…" at bounding box center [775, 392] width 1550 height 784
click at [319, 348] on div "Air" at bounding box center [310, 348] width 101 height 29
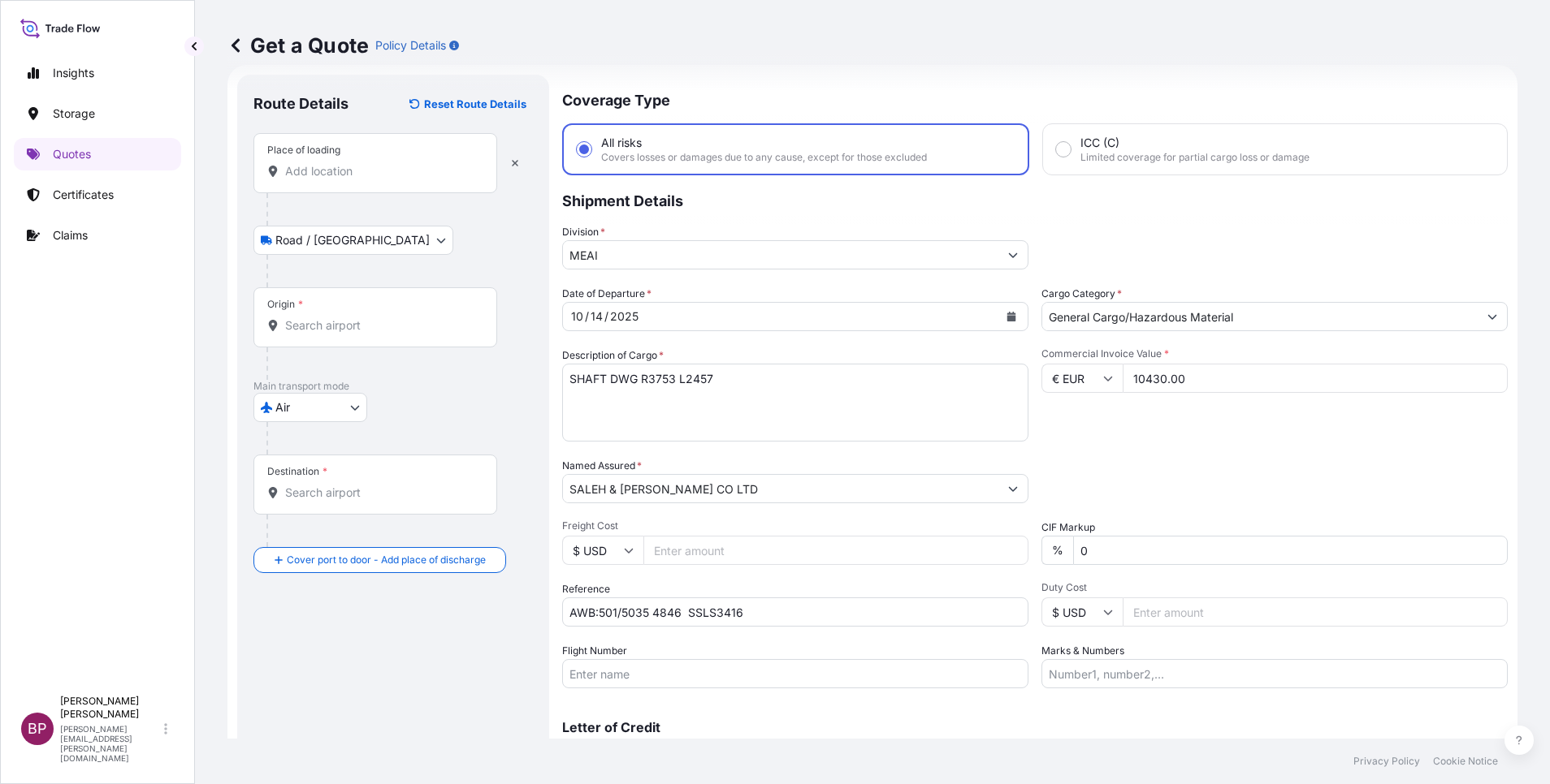
click at [341, 178] on input "Place of loading" at bounding box center [381, 171] width 192 height 16
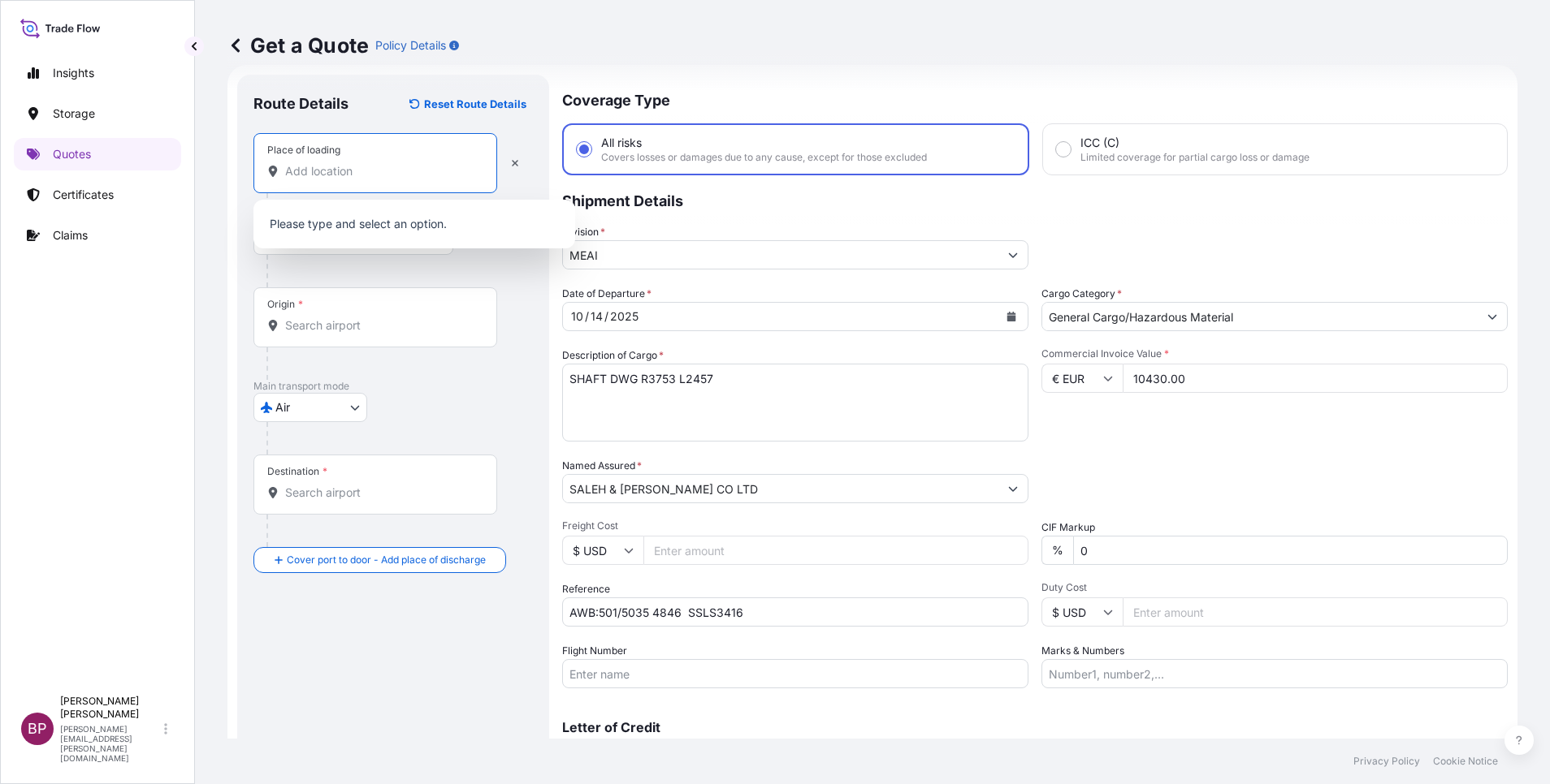
paste input "MXP"
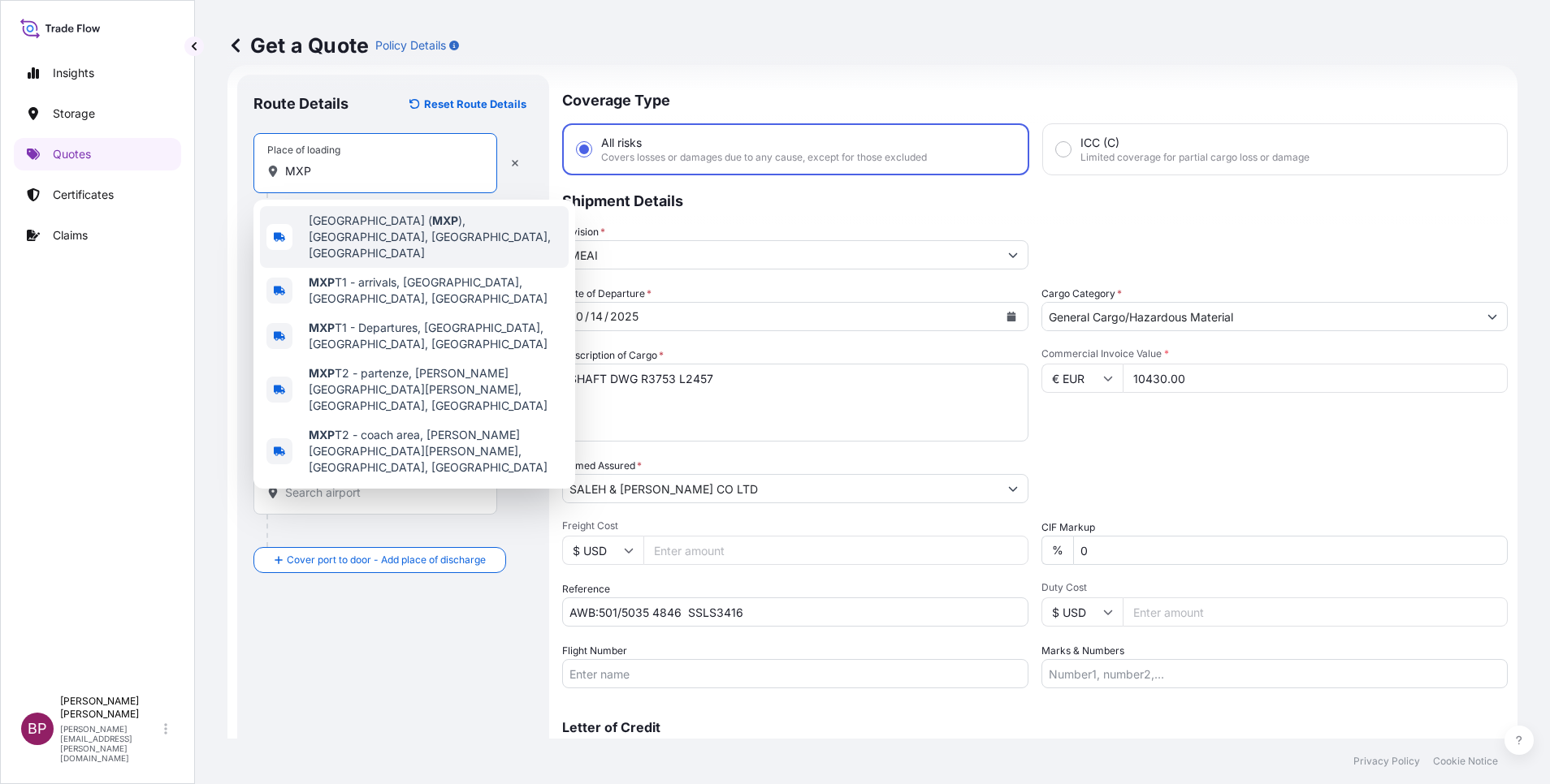
click at [448, 236] on span "[GEOGRAPHIC_DATA] ( MXP ), [GEOGRAPHIC_DATA], [GEOGRAPHIC_DATA], [GEOGRAPHIC_DA…" at bounding box center [435, 236] width 254 height 48
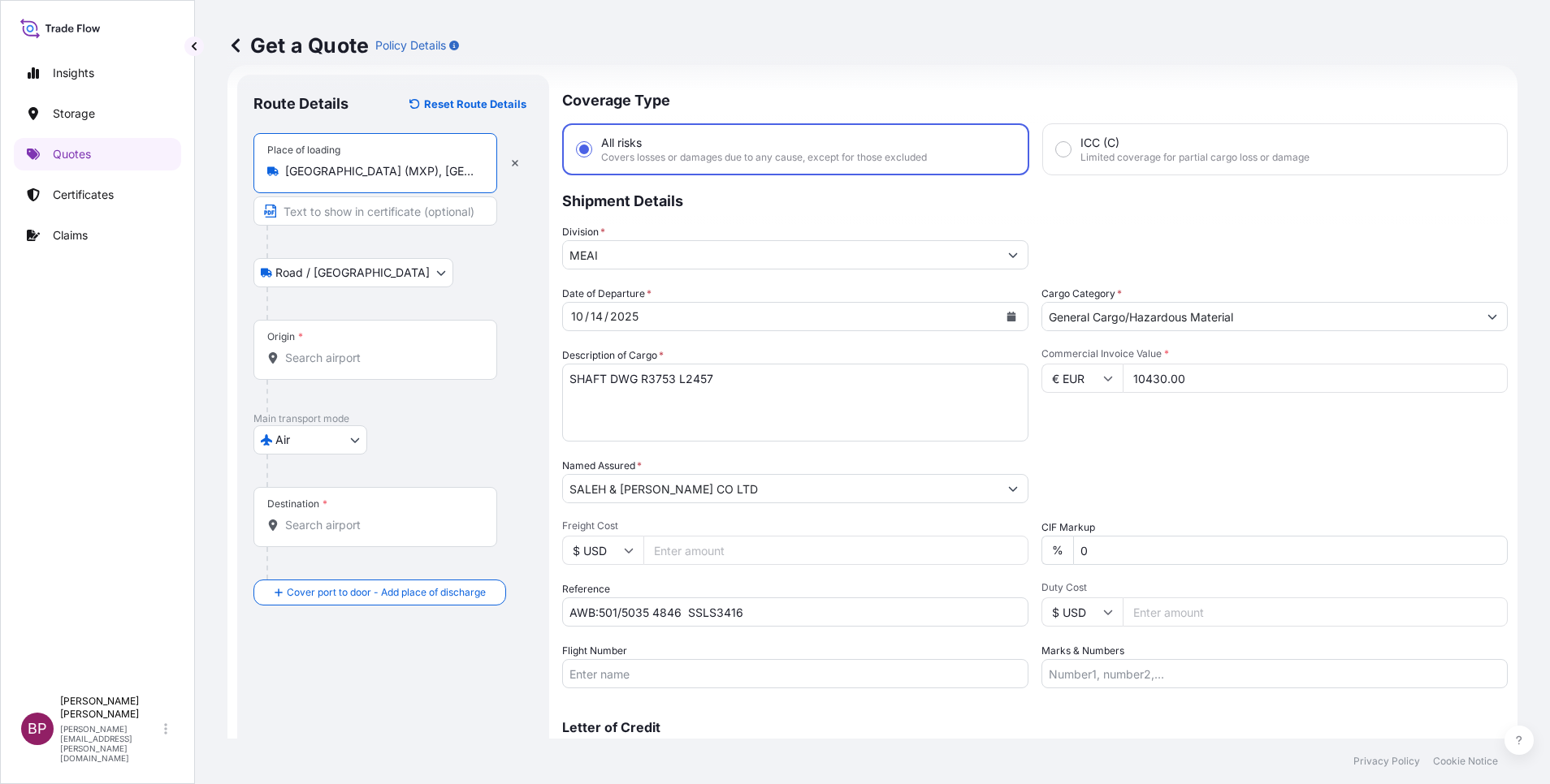
type input "[GEOGRAPHIC_DATA] (MXP), [GEOGRAPHIC_DATA], [GEOGRAPHIC_DATA], [GEOGRAPHIC_DATA]"
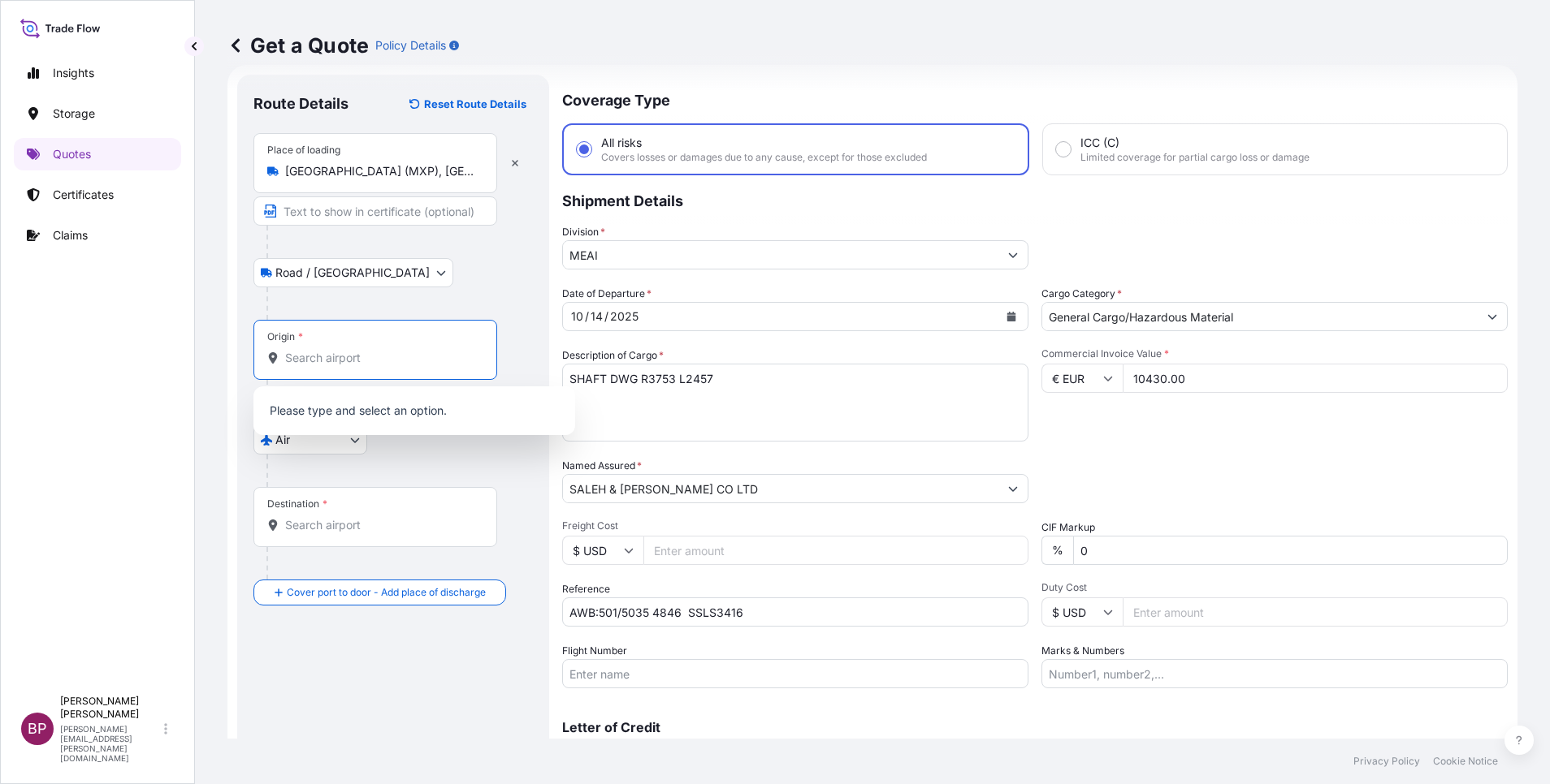
click at [357, 353] on input "Origin *" at bounding box center [381, 358] width 192 height 16
paste input "MXP"
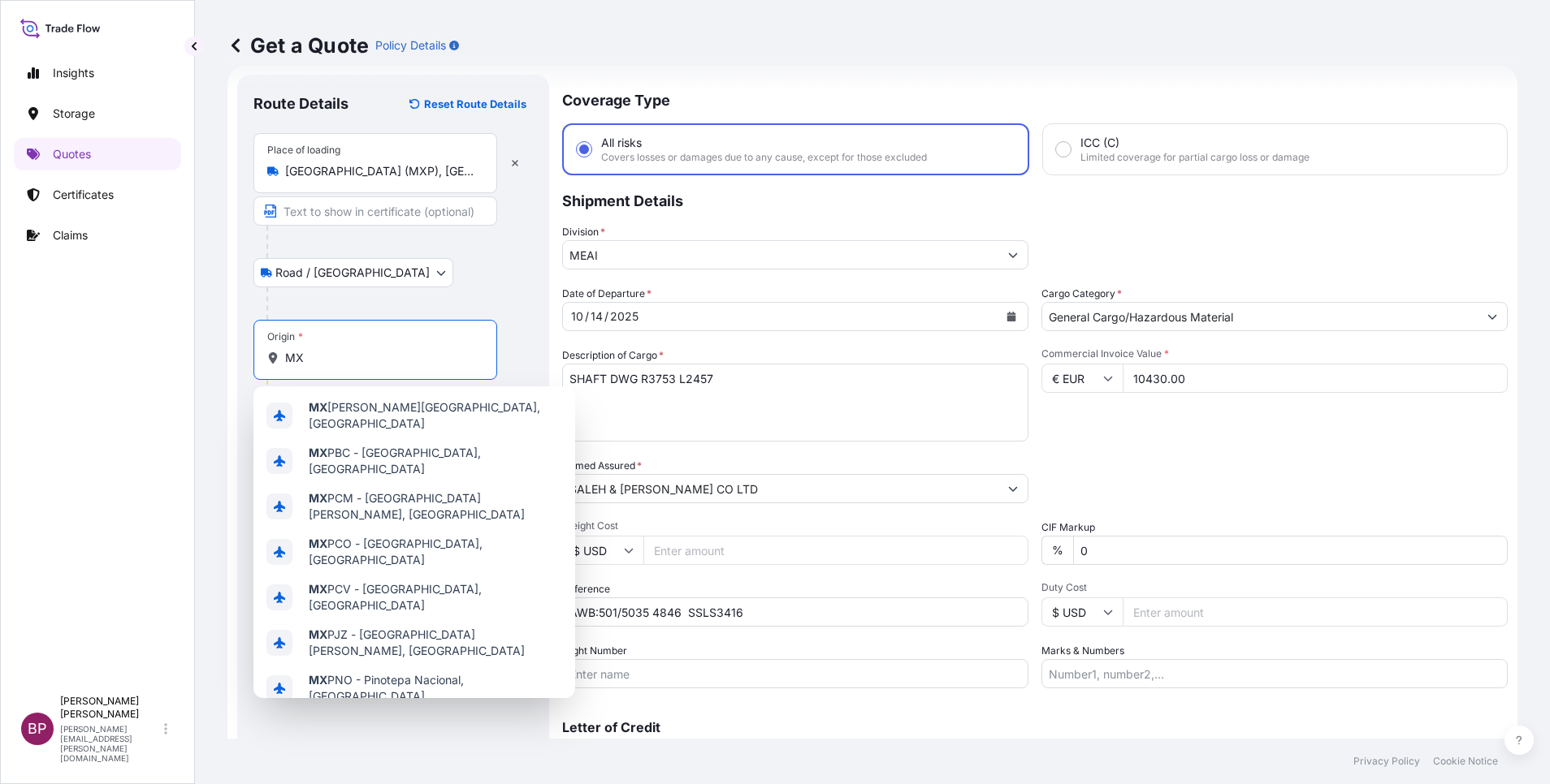
type input "M"
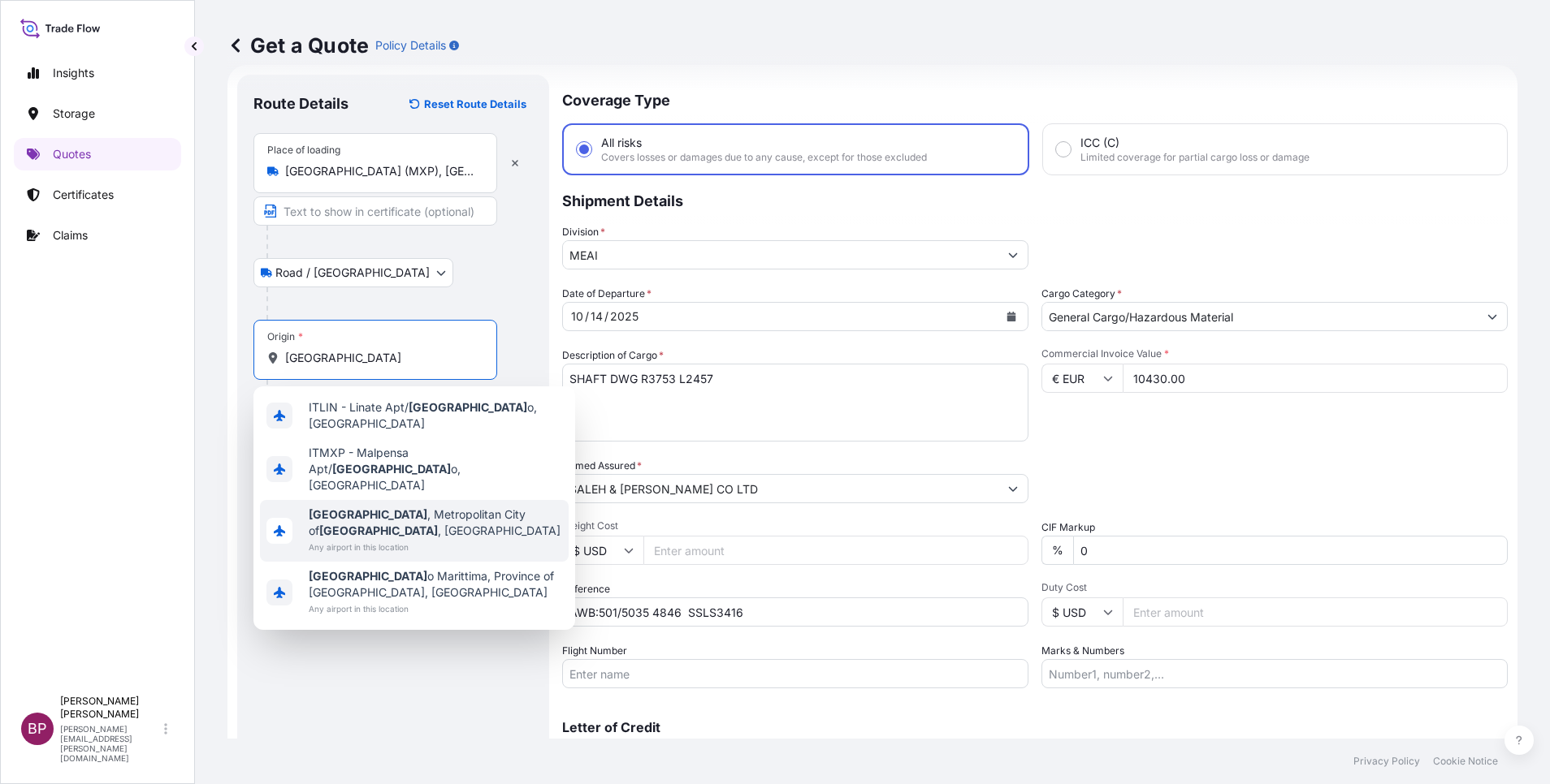
click at [491, 539] on span "Any airport in this location" at bounding box center [435, 547] width 254 height 16
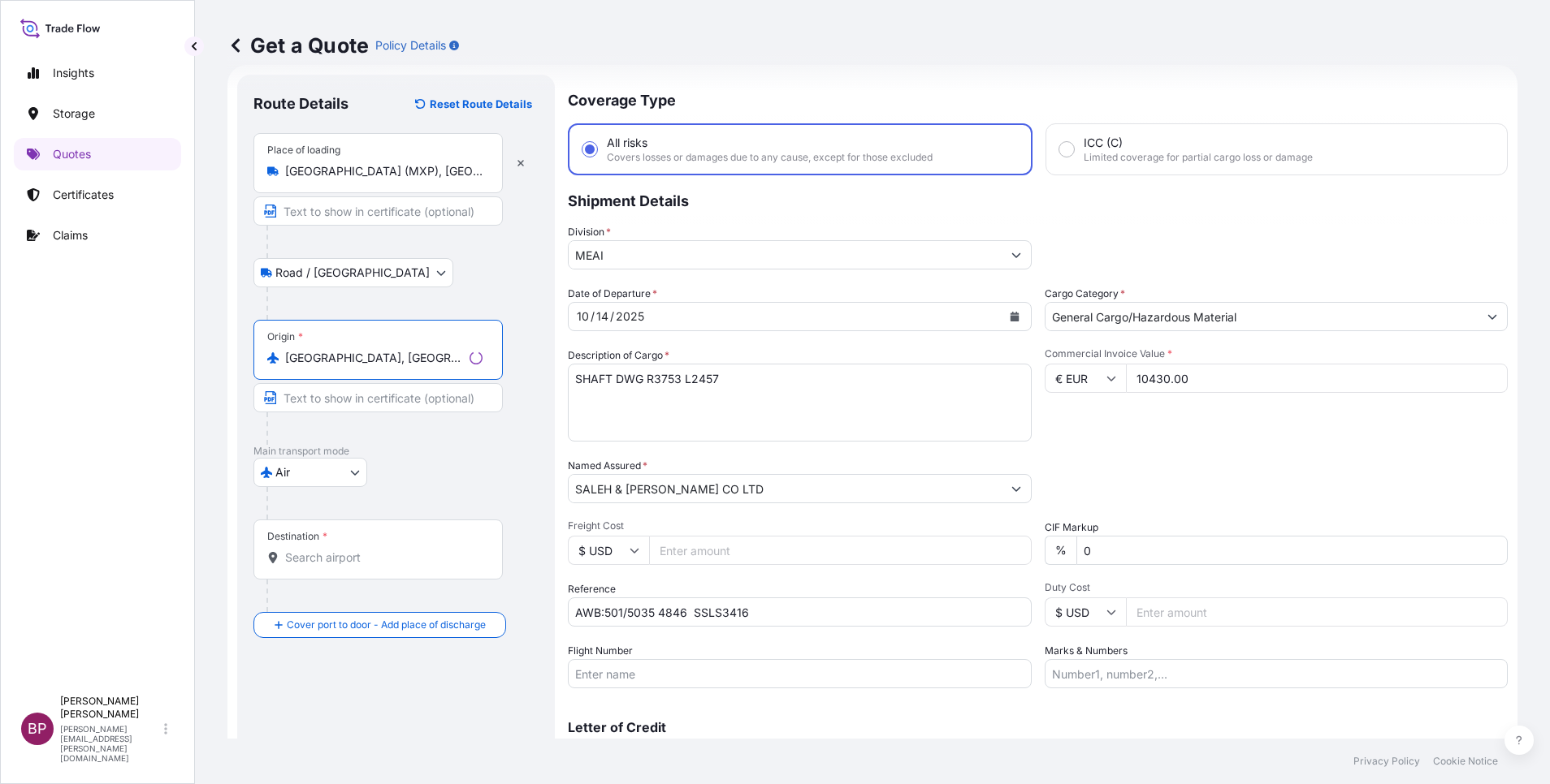
type input "[GEOGRAPHIC_DATA], [GEOGRAPHIC_DATA] of [GEOGRAPHIC_DATA], [GEOGRAPHIC_DATA]"
click at [348, 560] on input "Destination *" at bounding box center [383, 557] width 198 height 16
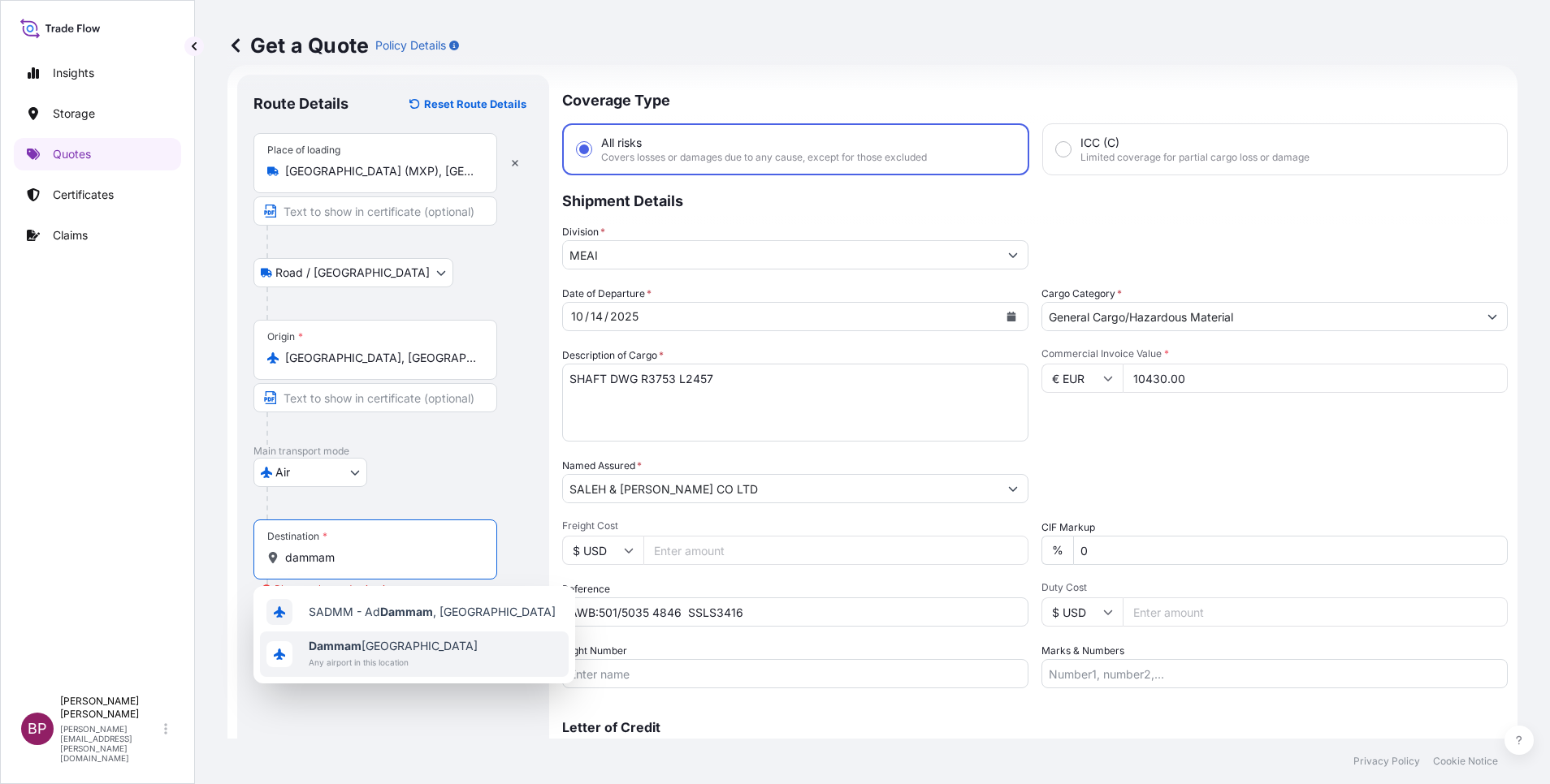
click at [408, 664] on span "Any airport in this location" at bounding box center [393, 662] width 169 height 16
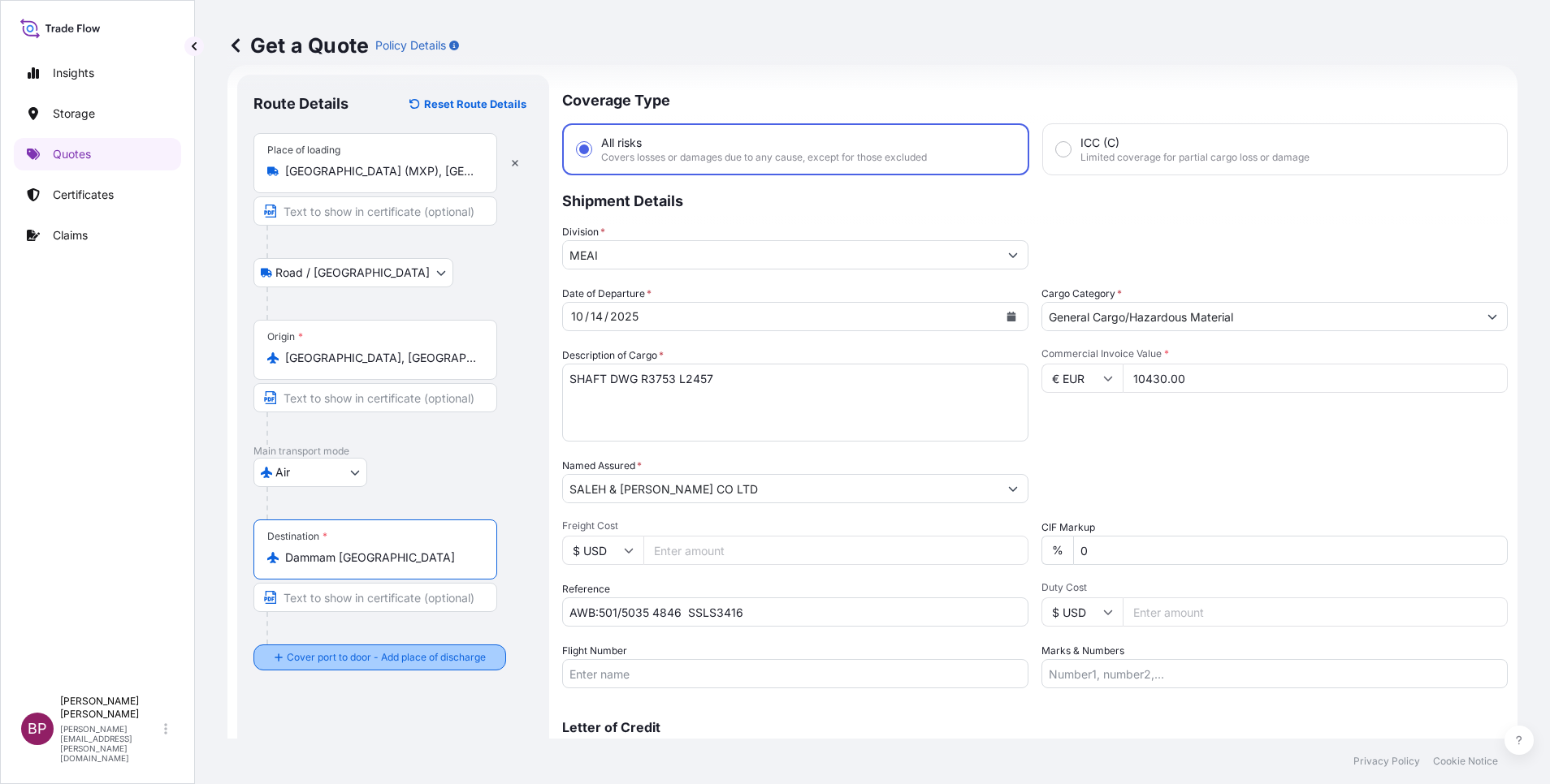
type input "Dammam [GEOGRAPHIC_DATA]"
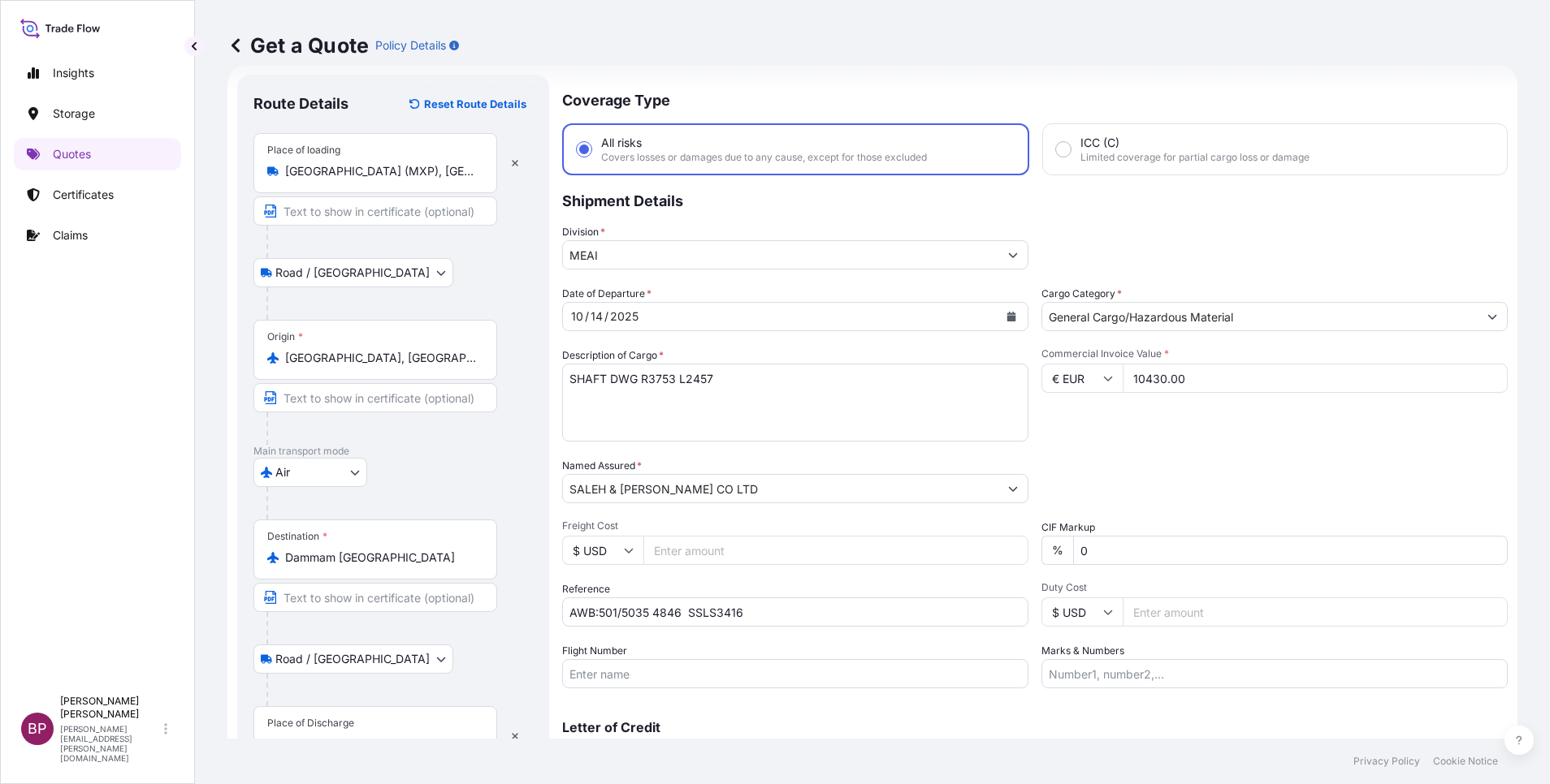
click at [365, 717] on div "Place of Discharge" at bounding box center [375, 736] width 243 height 60
click at [365, 737] on input "Place of Discharge" at bounding box center [381, 744] width 192 height 16
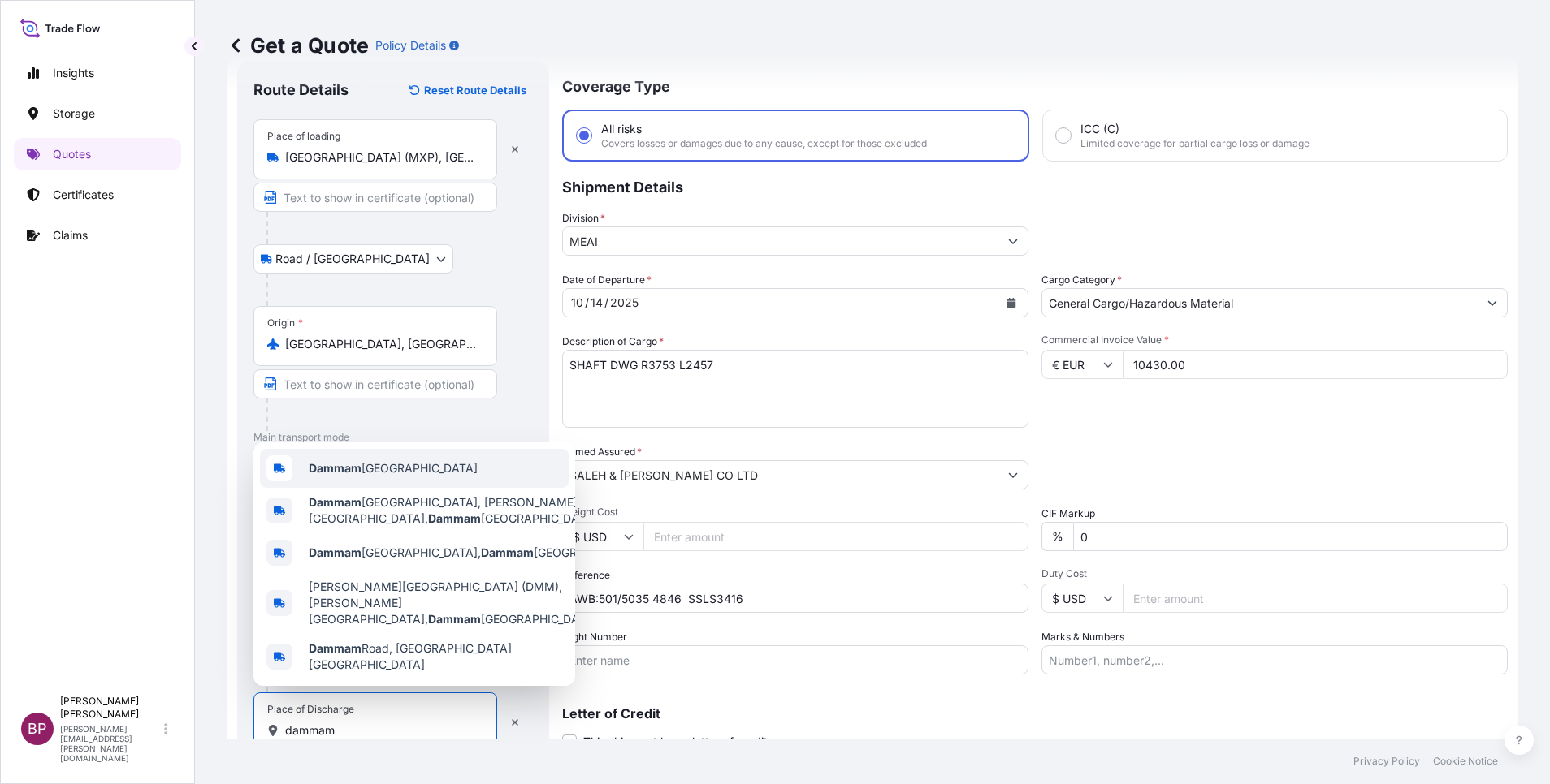
click at [432, 476] on span "Dammam [GEOGRAPHIC_DATA]" at bounding box center [393, 468] width 169 height 16
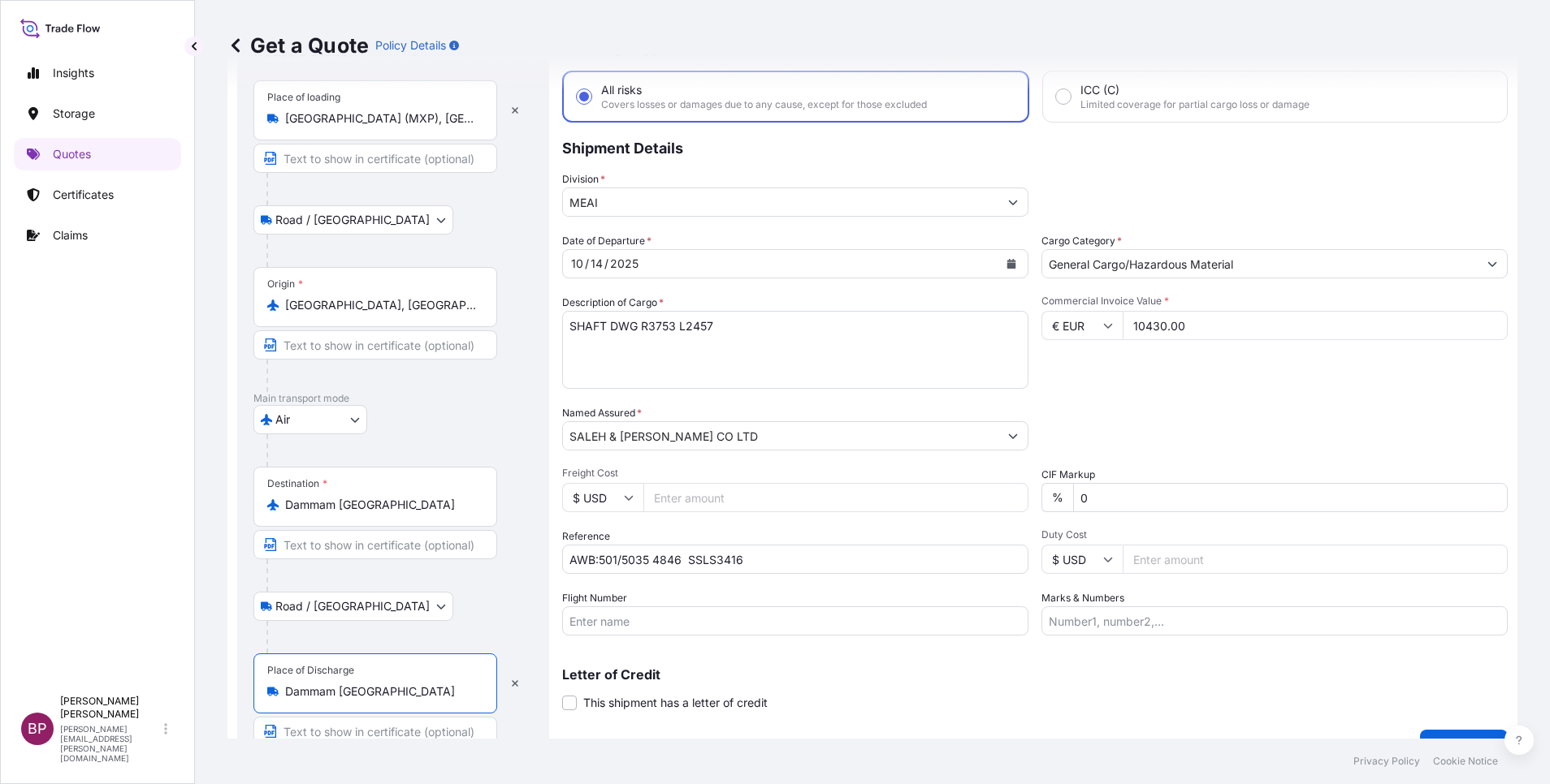
scroll to position [112, 0]
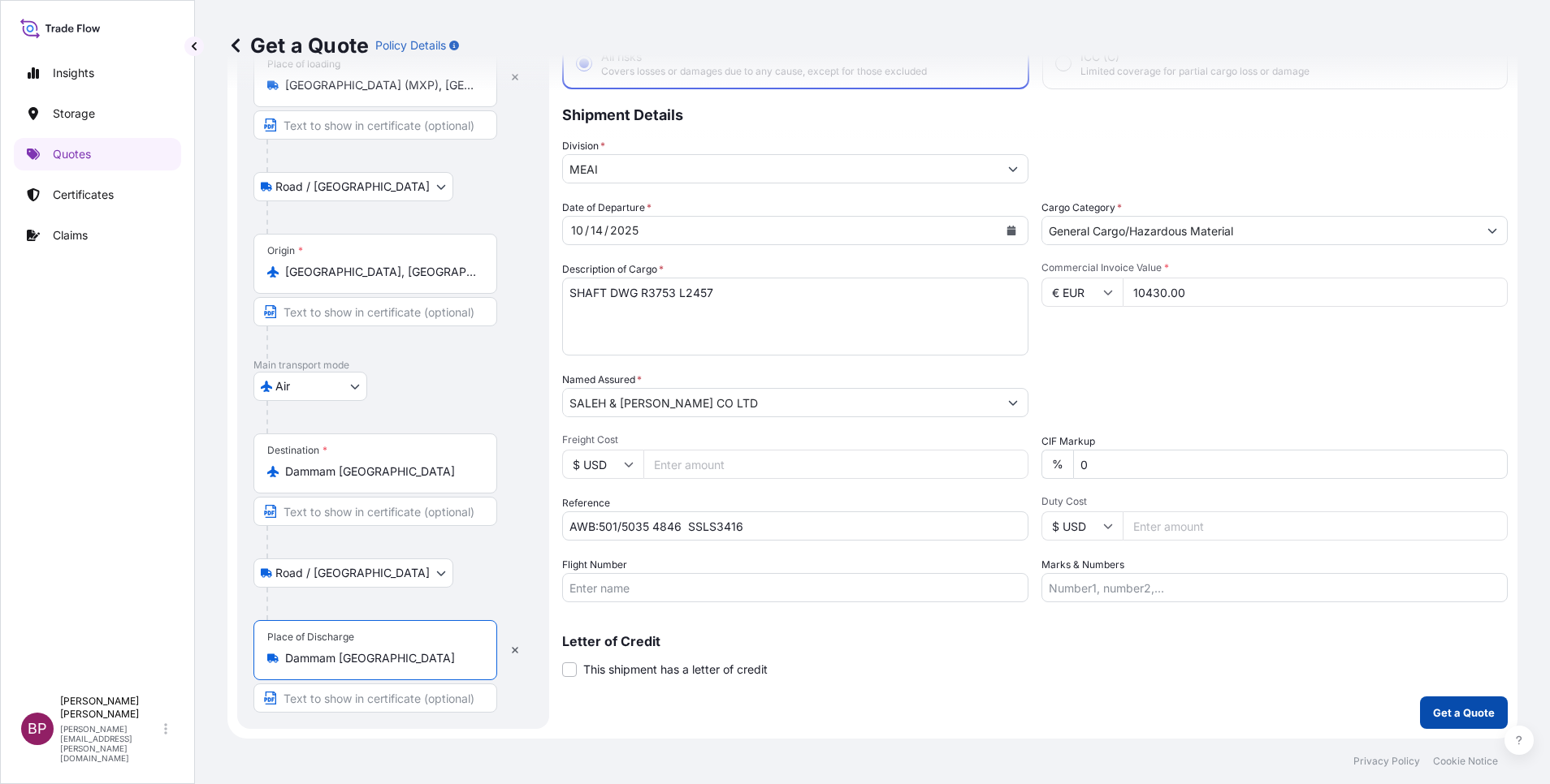
type input "Dammam [GEOGRAPHIC_DATA]"
click at [1433, 713] on p "Get a Quote" at bounding box center [1464, 712] width 62 height 16
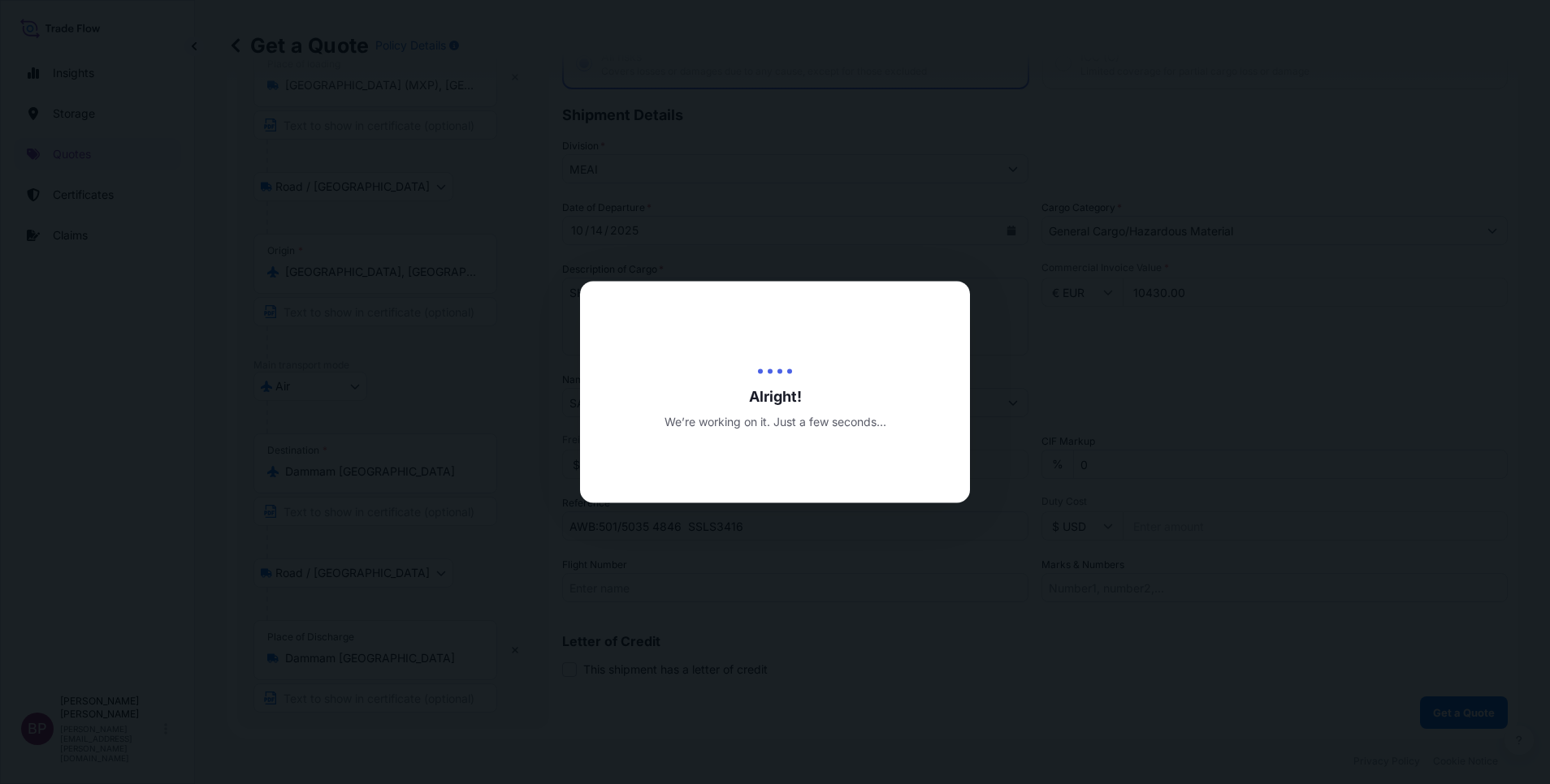
select select "Road / [GEOGRAPHIC_DATA]"
select select "Air"
select select "Road / [GEOGRAPHIC_DATA]"
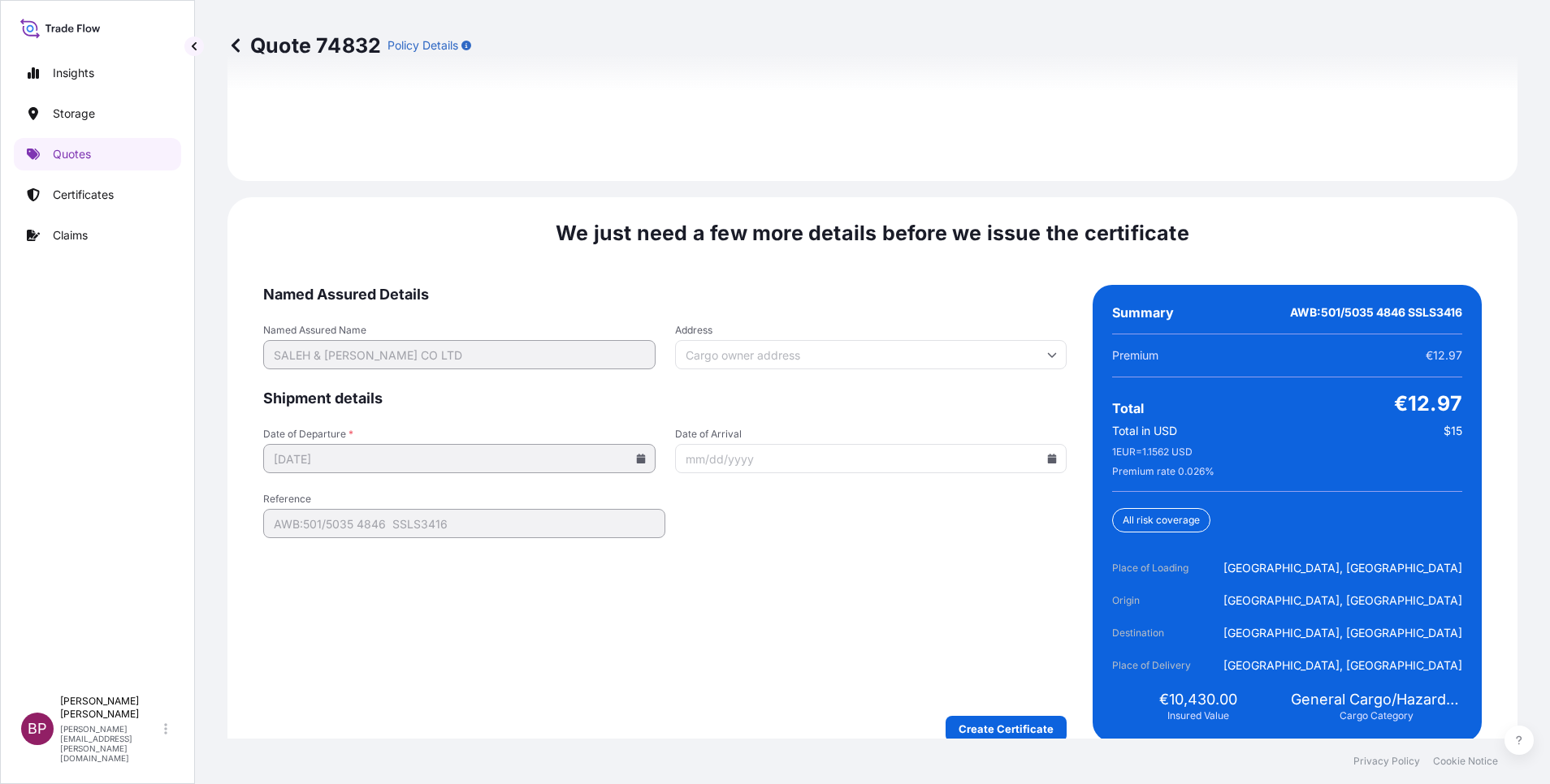
scroll to position [2491, 0]
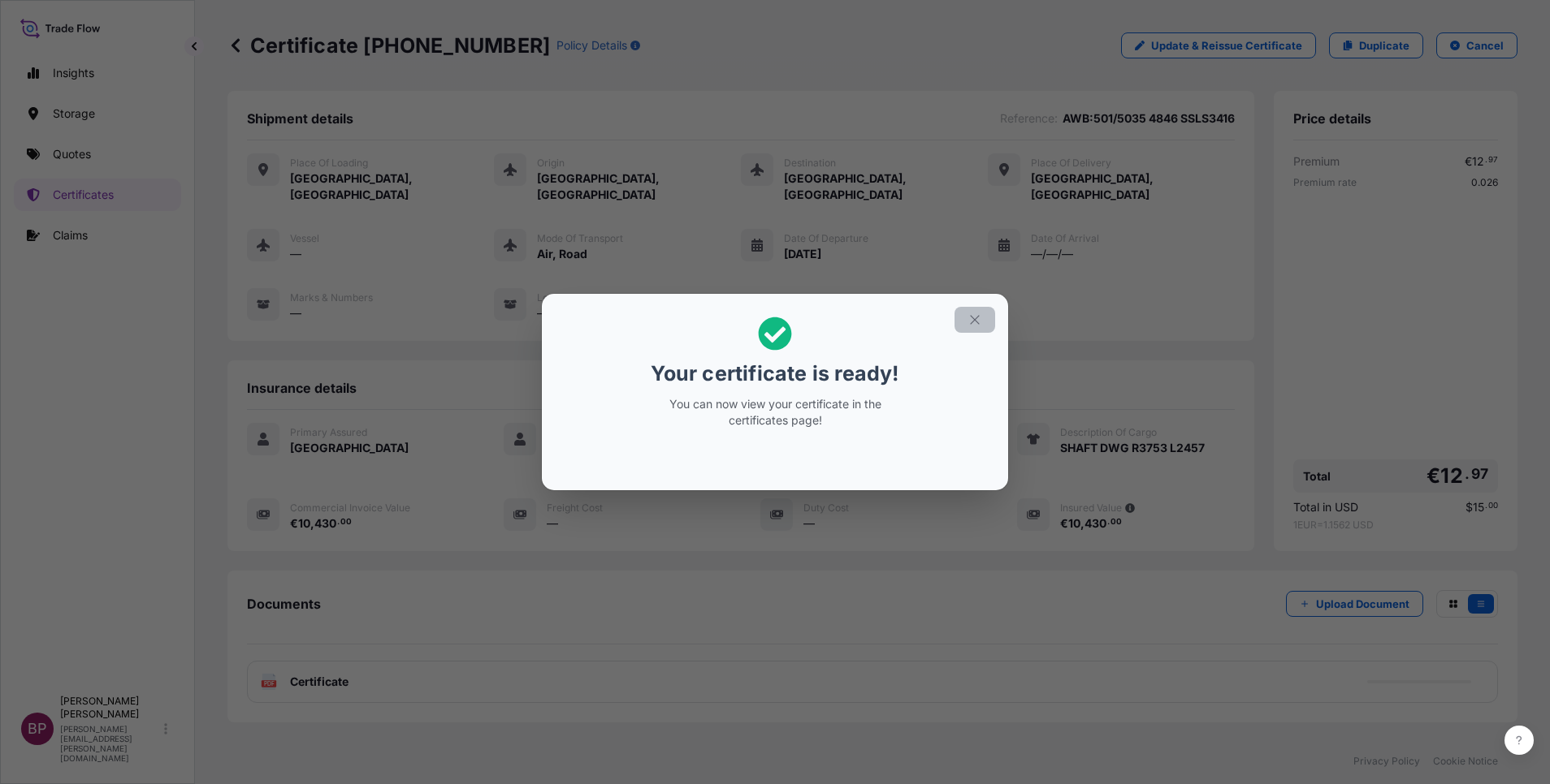
click at [976, 318] on icon "button" at bounding box center [974, 320] width 14 height 14
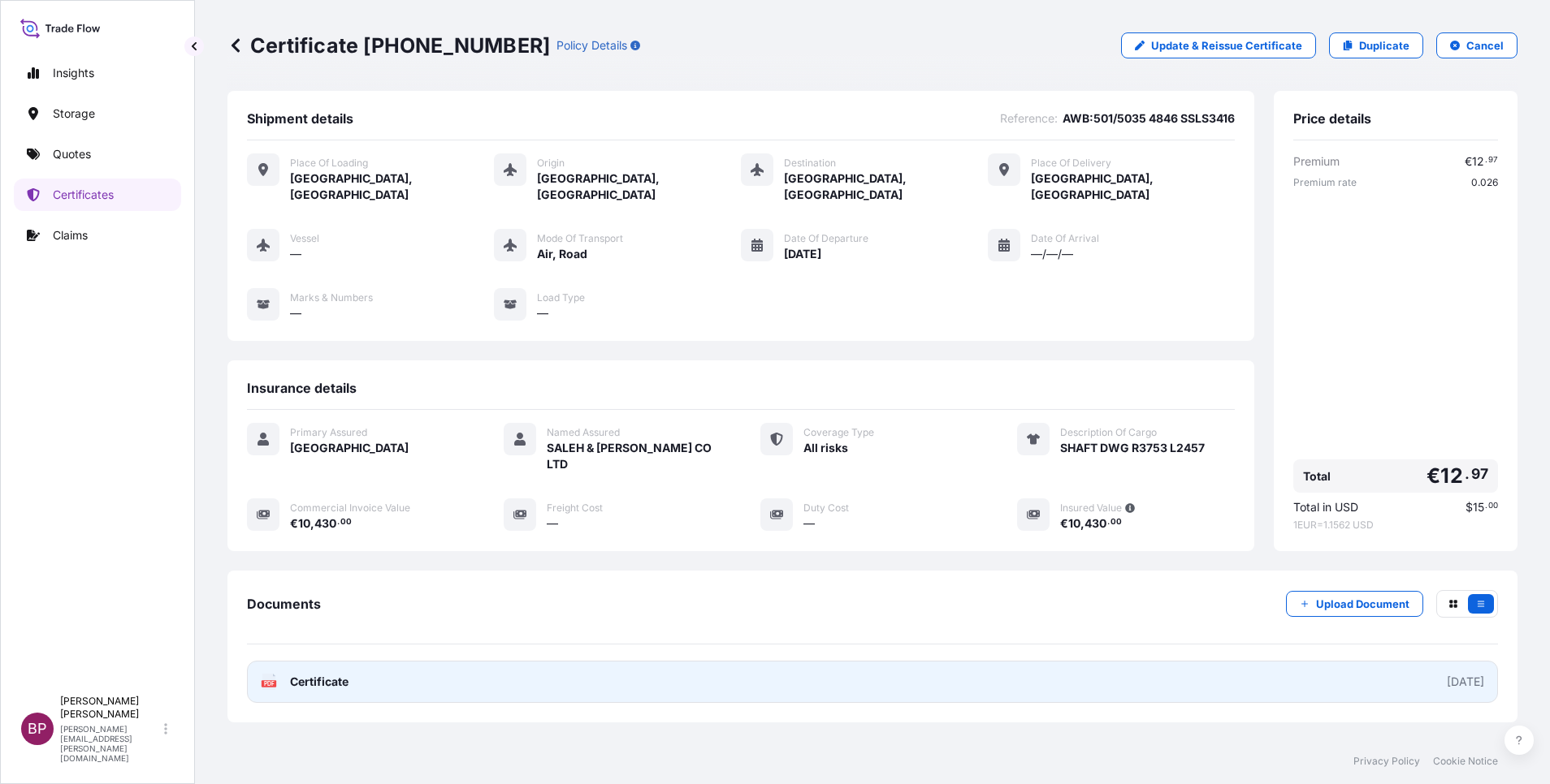
click at [334, 674] on span "Certificate" at bounding box center [319, 681] width 59 height 16
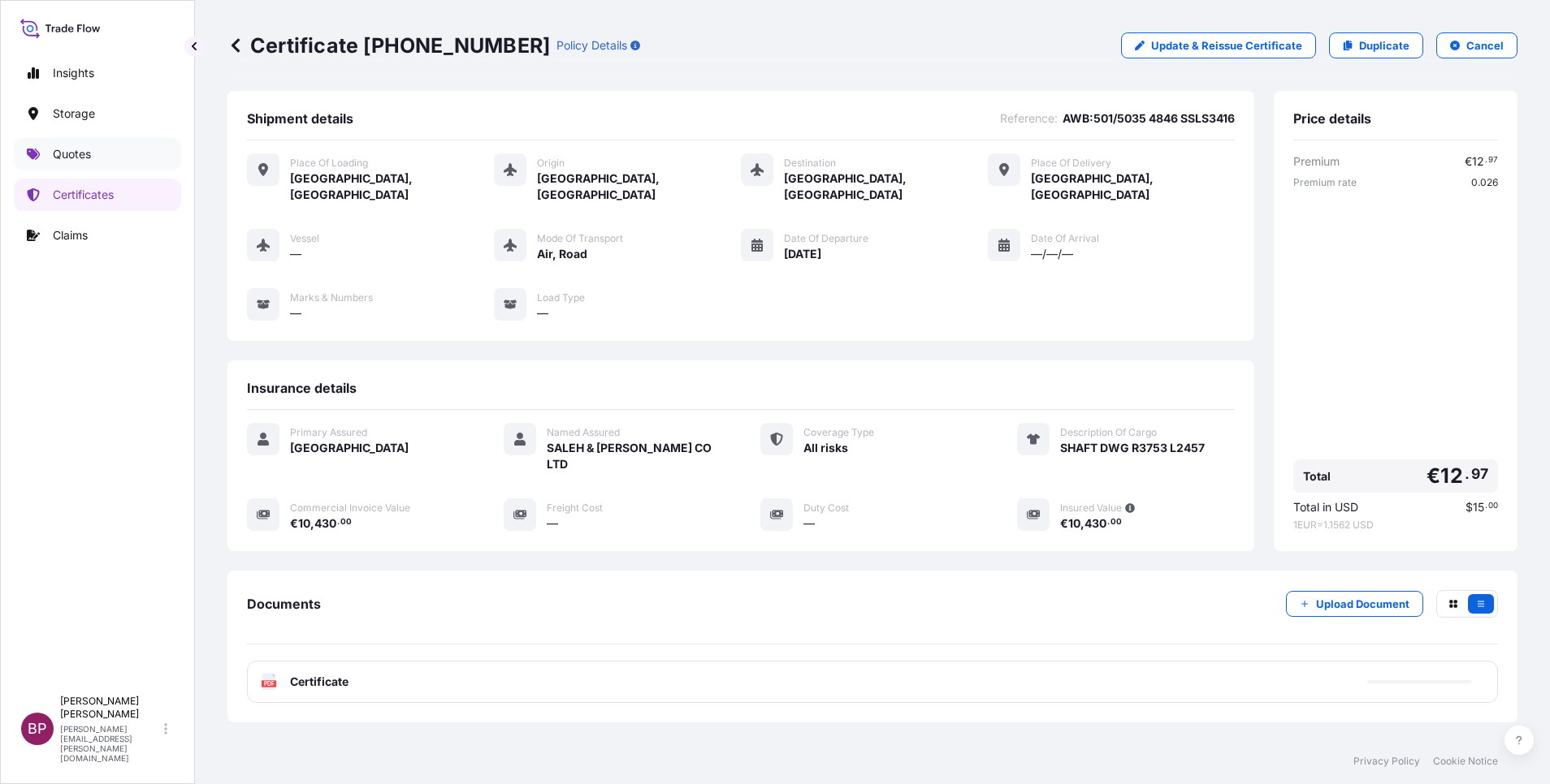
click at [92, 152] on link "Quotes" at bounding box center [97, 154] width 167 height 32
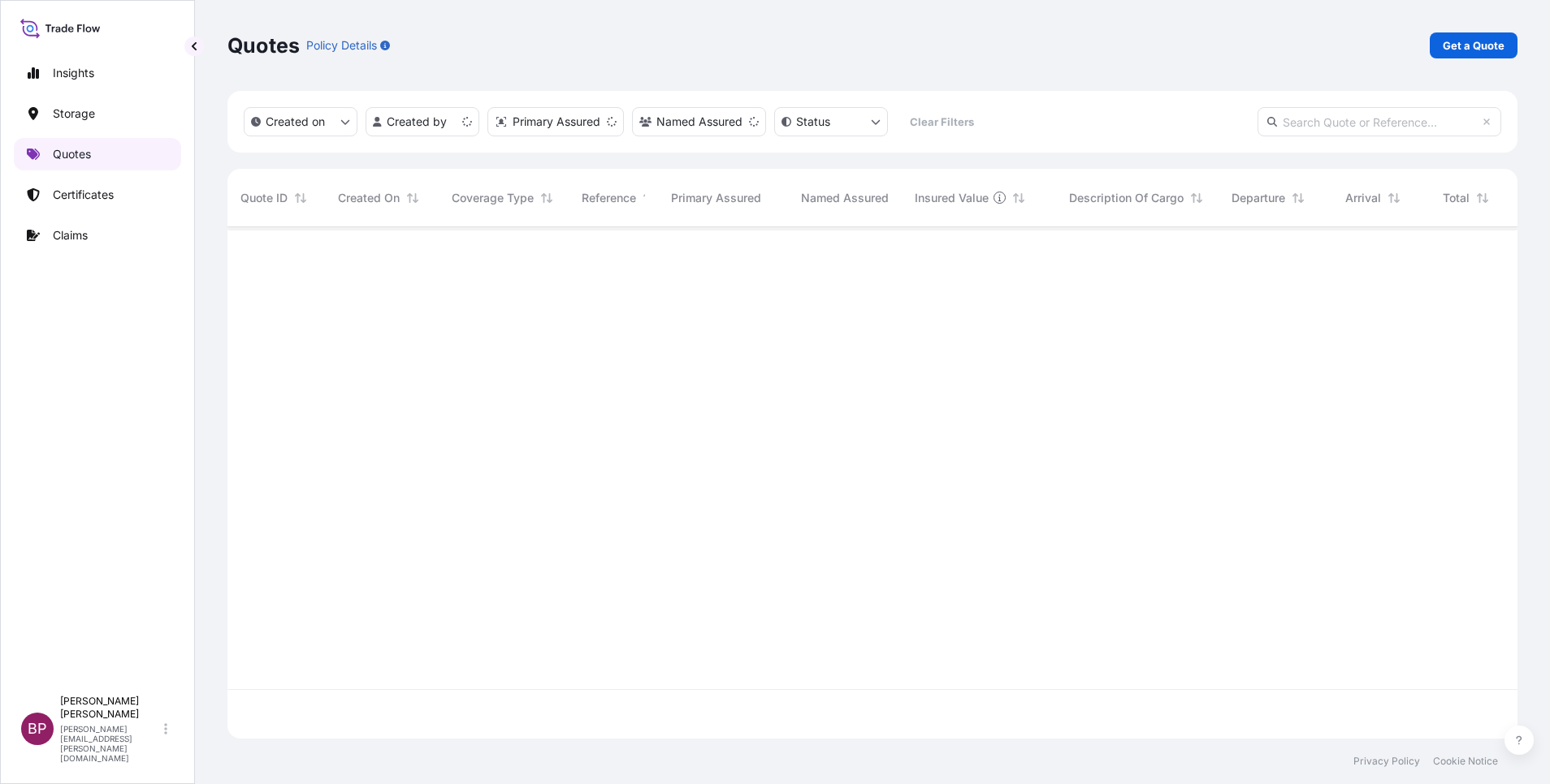
scroll to position [502, 1271]
click at [1458, 46] on p "Get a Quote" at bounding box center [1473, 45] width 62 height 16
select select "Water"
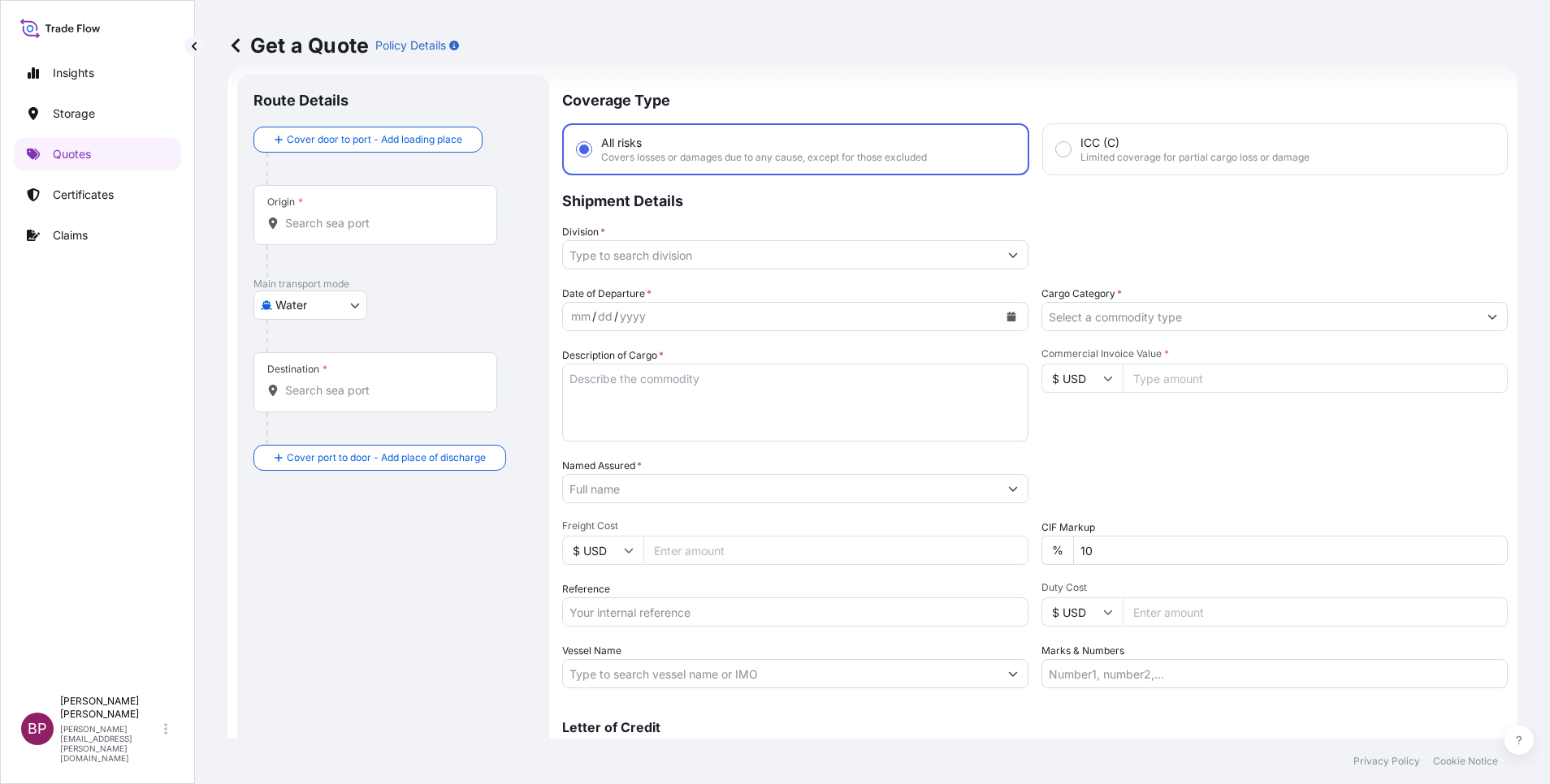
click at [1249, 380] on input "Commercial Invoice Value *" at bounding box center [1315, 378] width 385 height 29
paste input "335664.00"
type input "335664.00"
drag, startPoint x: 1112, startPoint y: 549, endPoint x: 821, endPoint y: 520, distance: 292.4
click at [831, 523] on div "Date of Departure * mm / dd / yyyy Cargo Category * Description of Cargo * Comm…" at bounding box center [1034, 487] width 945 height 403
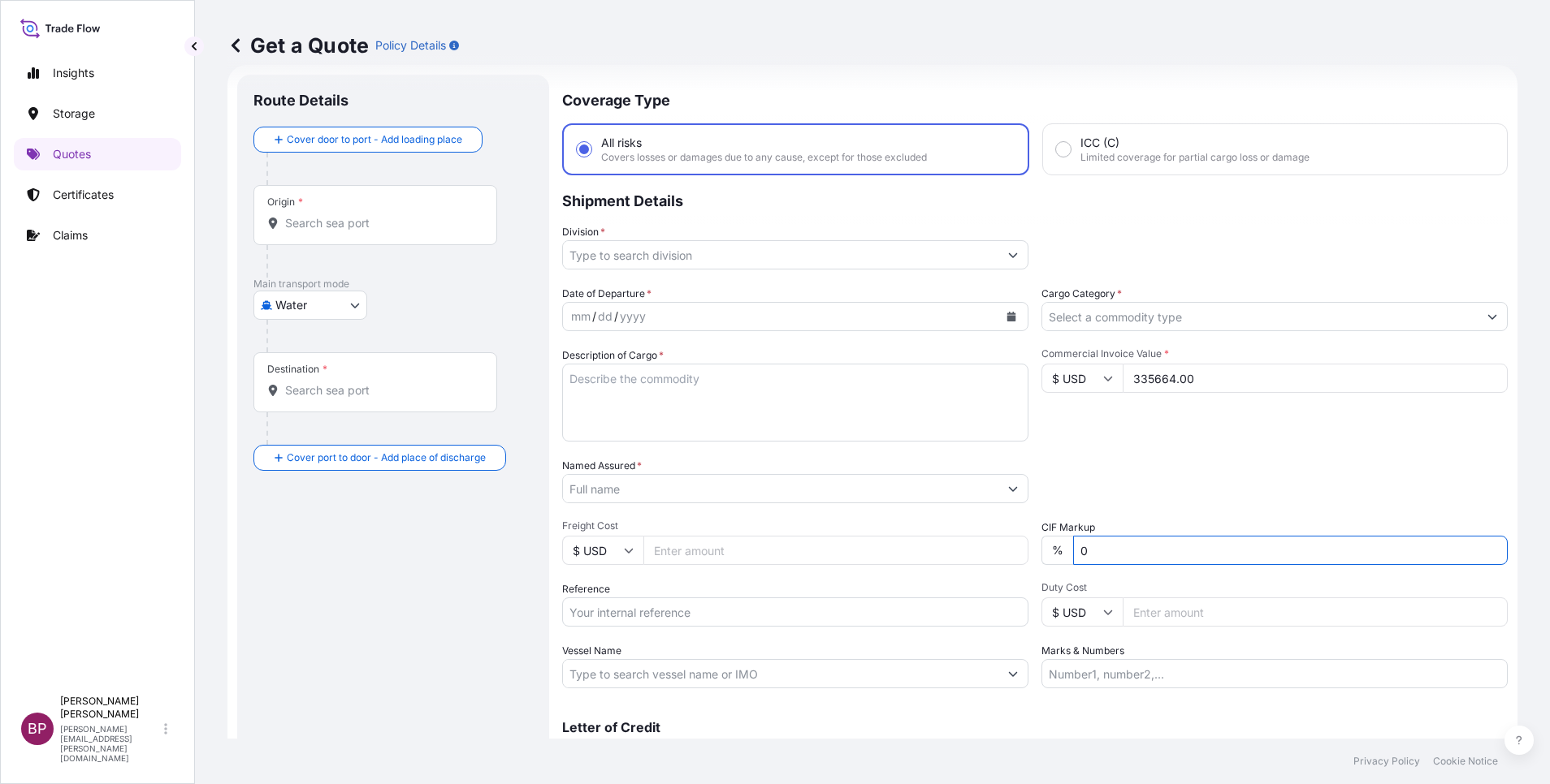
type input "0"
click at [347, 120] on div "Route Details" at bounding box center [393, 108] width 280 height 36
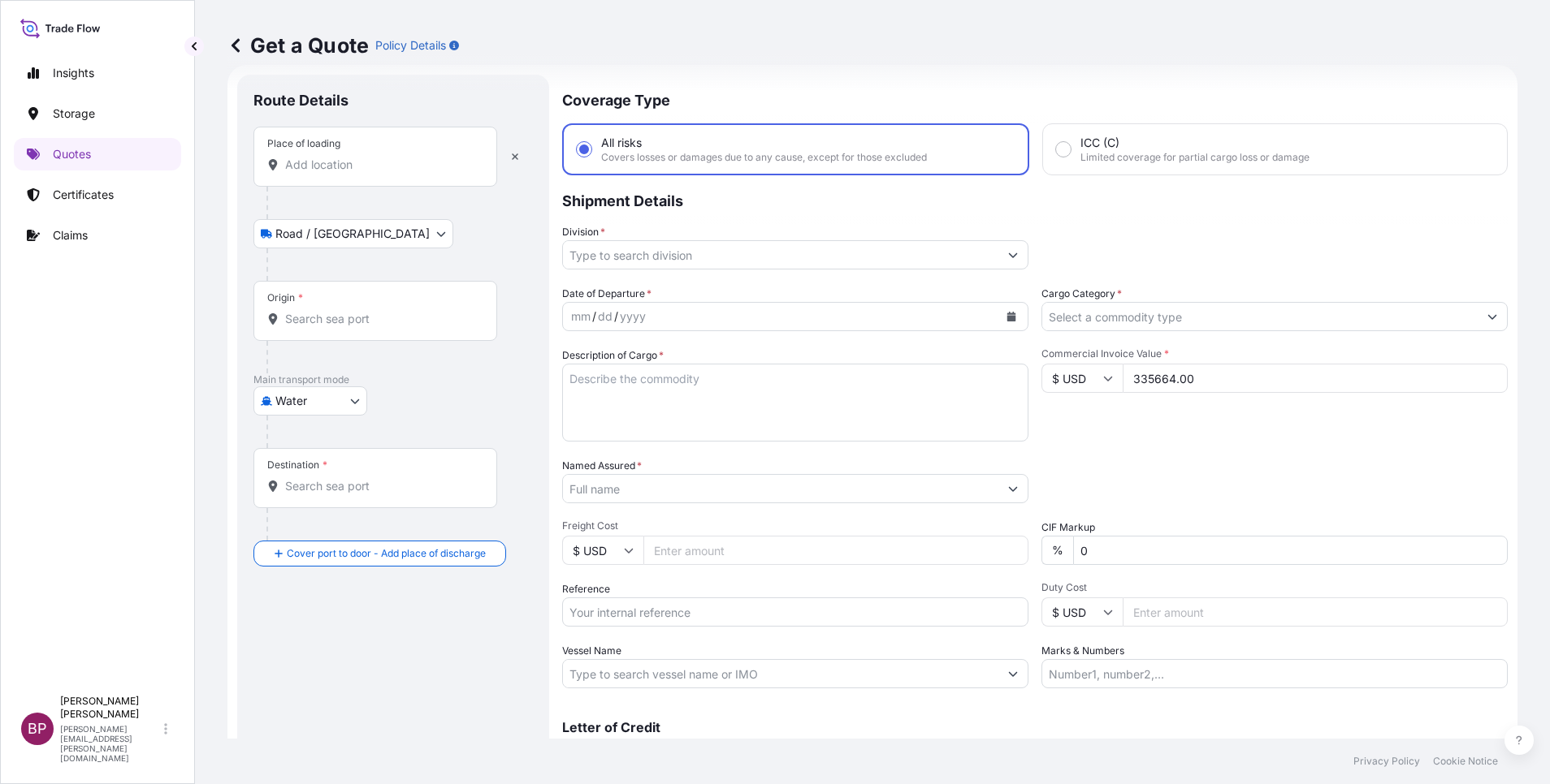
click at [349, 167] on input "Place of loading" at bounding box center [381, 164] width 192 height 16
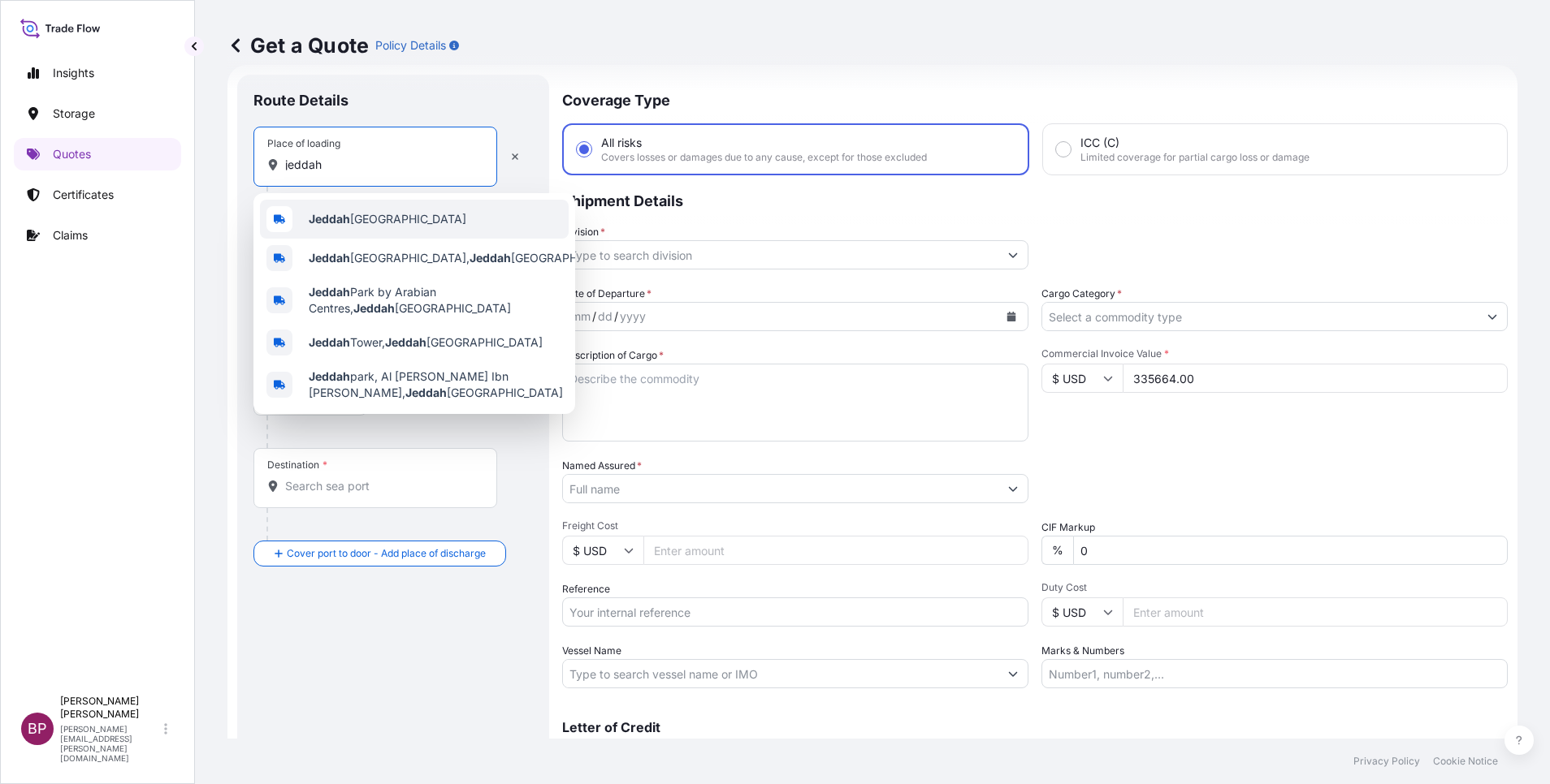
click at [374, 227] on div "Jeddah [GEOGRAPHIC_DATA]" at bounding box center [415, 220] width 309 height 39
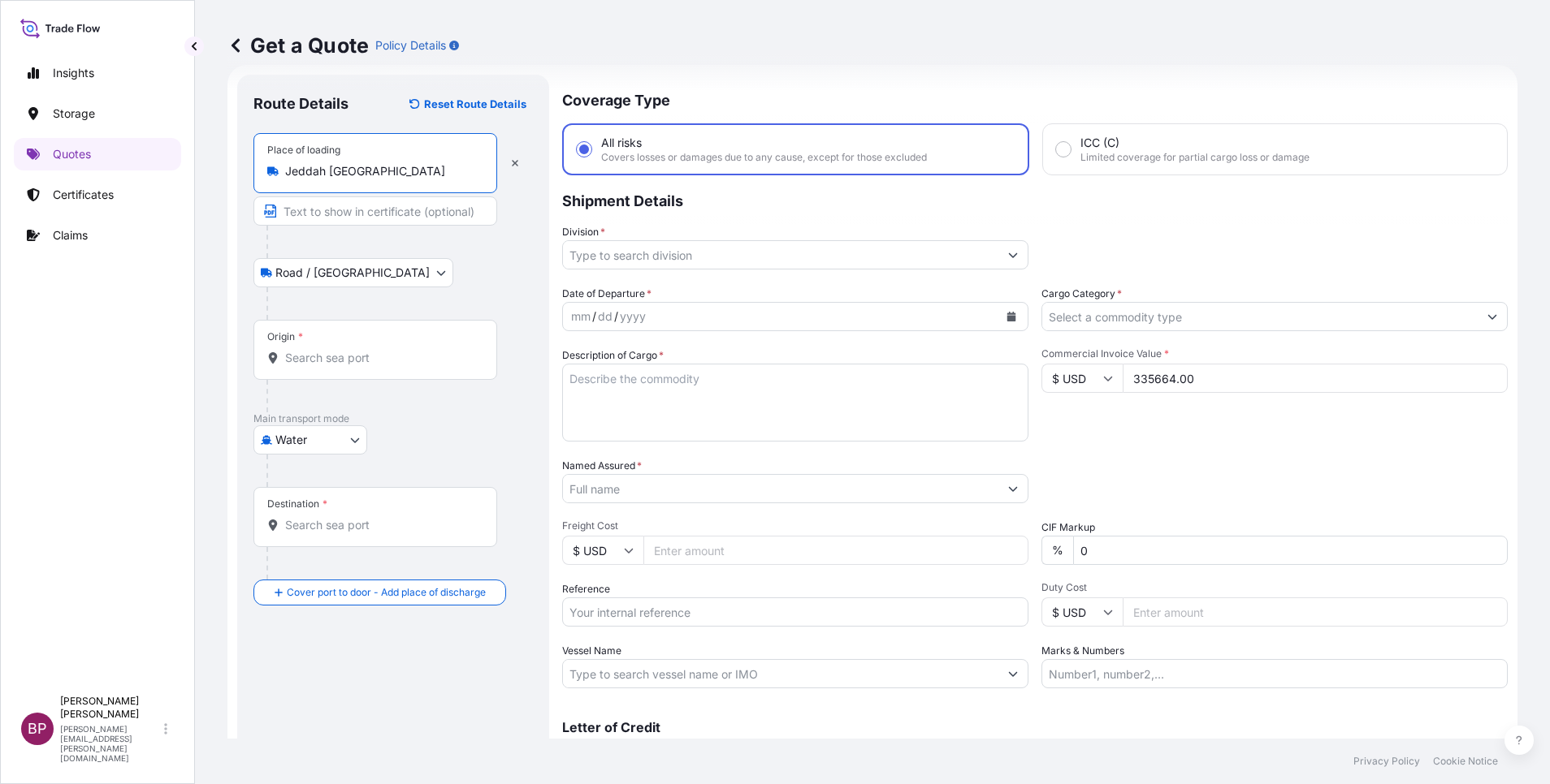
type input "Jeddah [GEOGRAPHIC_DATA]"
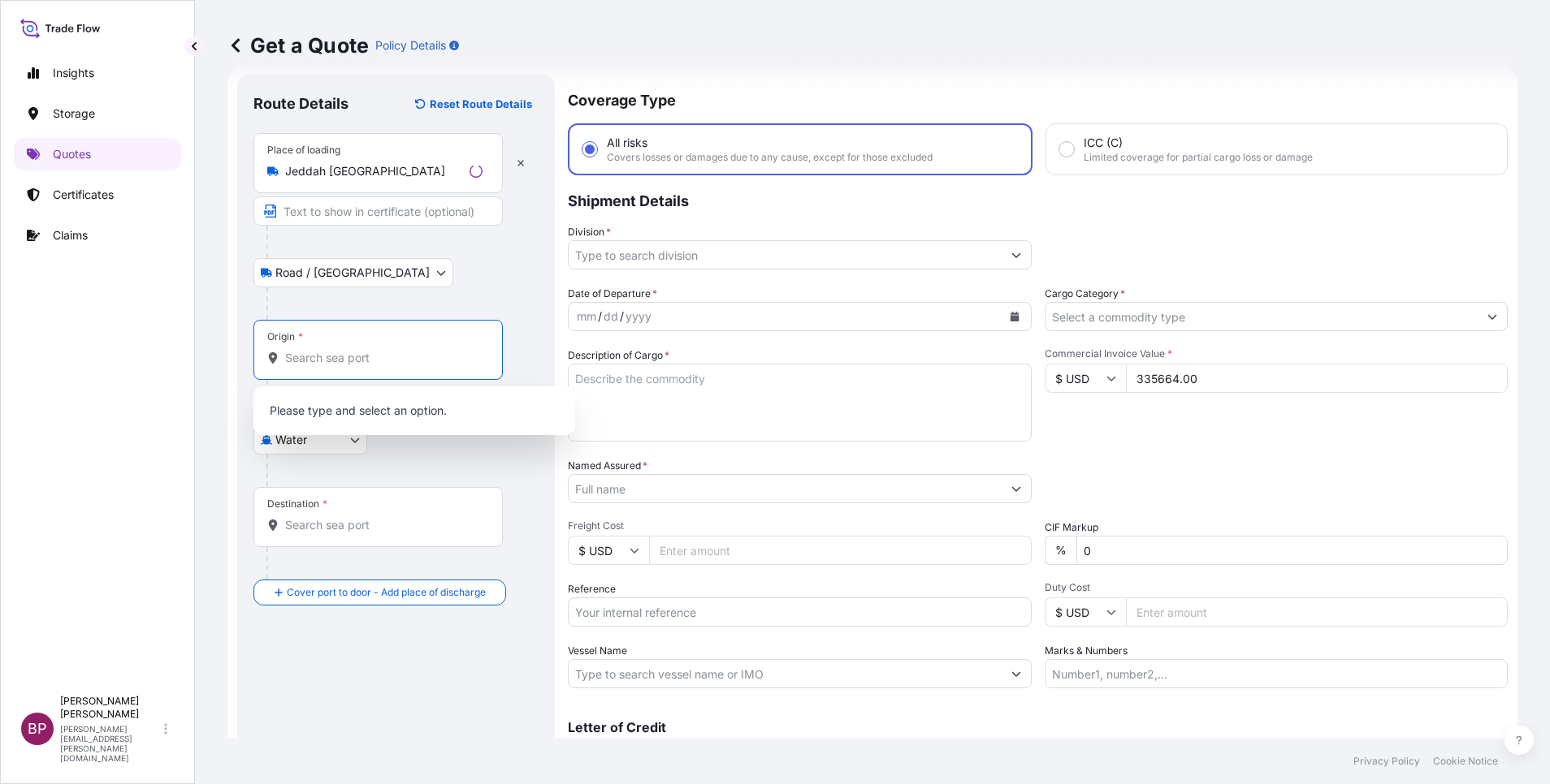
click at [361, 359] on input "Origin *" at bounding box center [383, 358] width 198 height 16
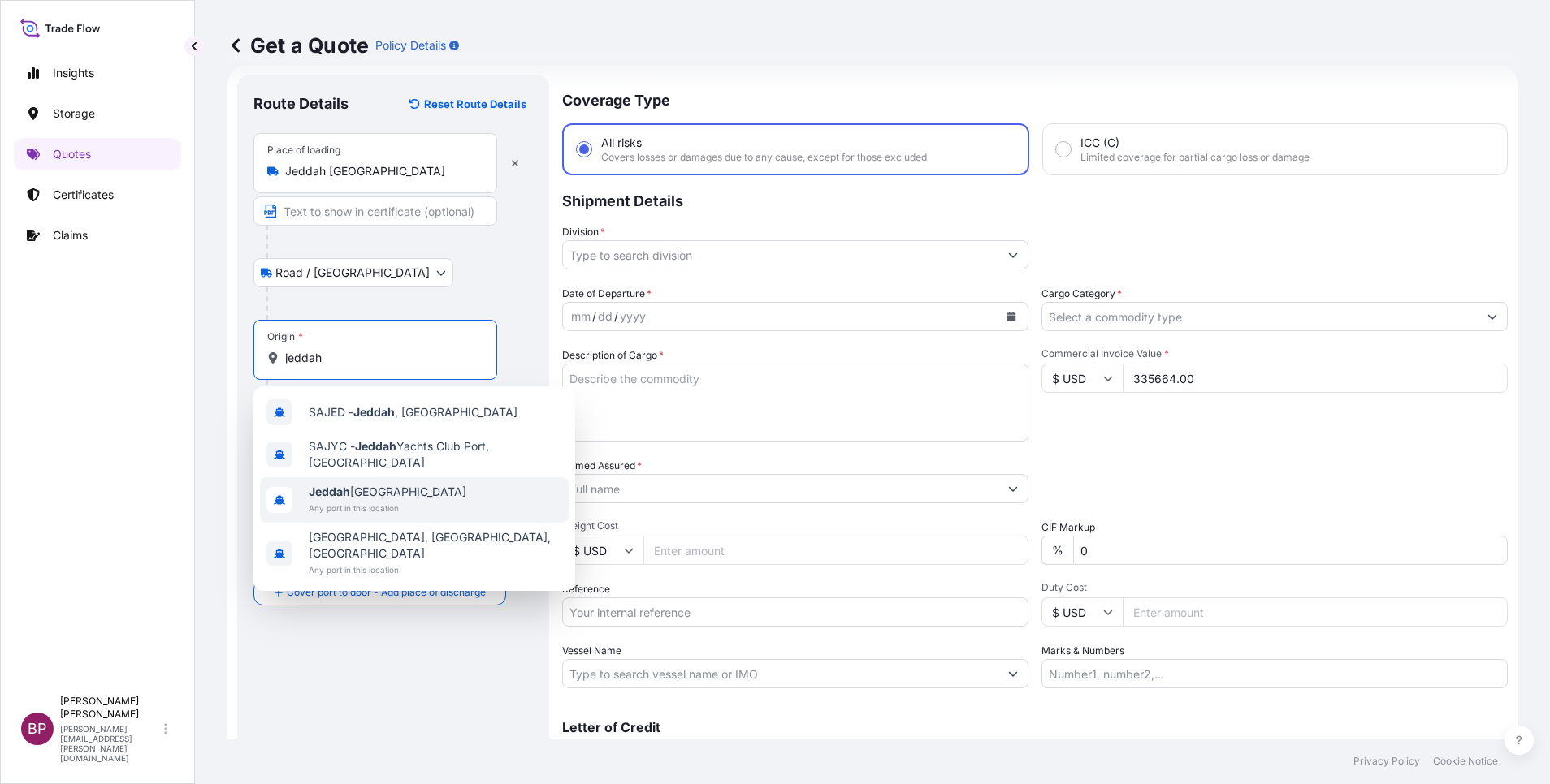
click at [355, 504] on span "Any port in this location" at bounding box center [388, 508] width 158 height 16
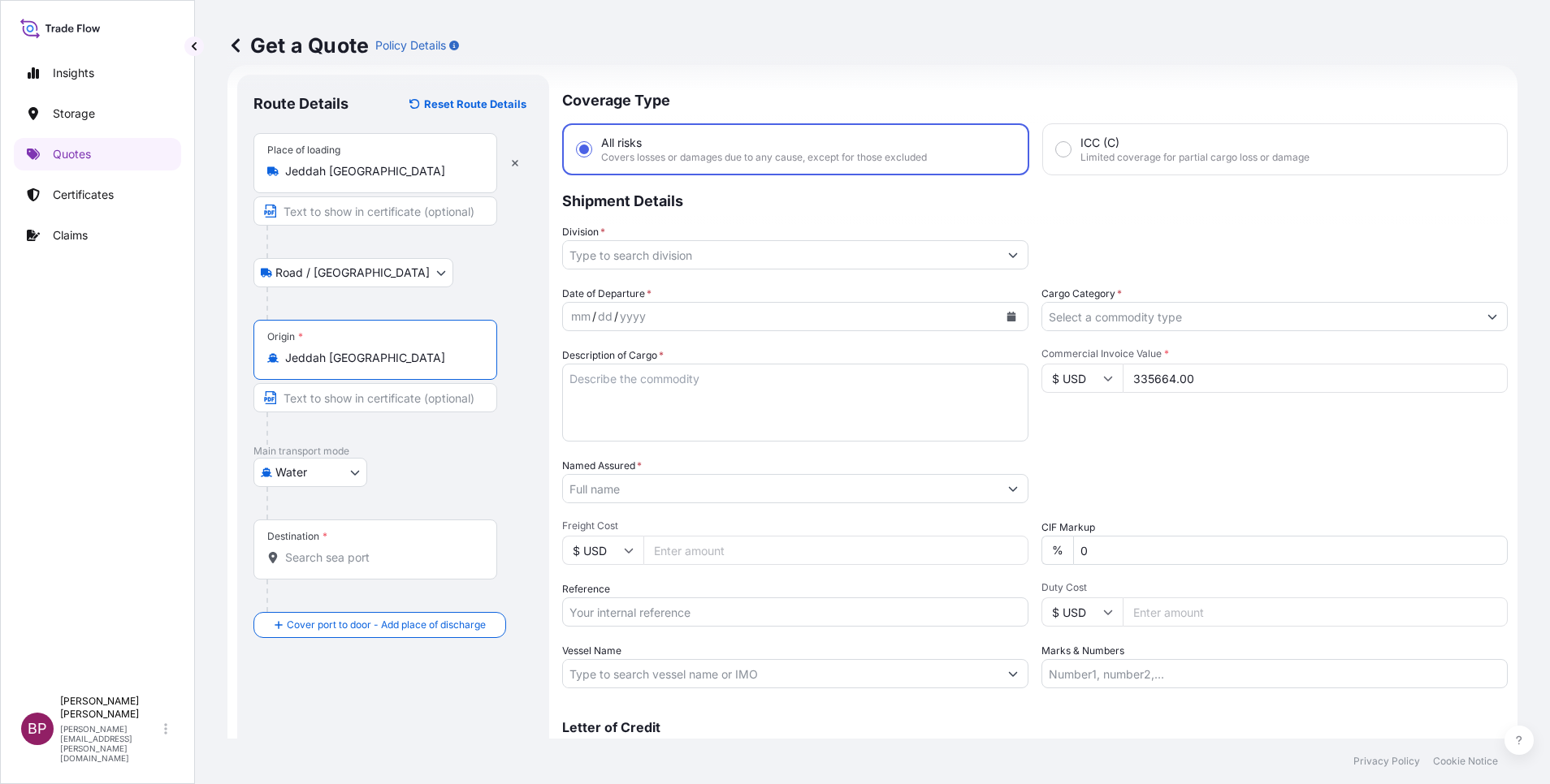
type input "Jeddah [GEOGRAPHIC_DATA]"
click at [348, 560] on input "Destination *" at bounding box center [381, 557] width 192 height 16
paste input "Hodeidah-[GEOGRAPHIC_DATA]"
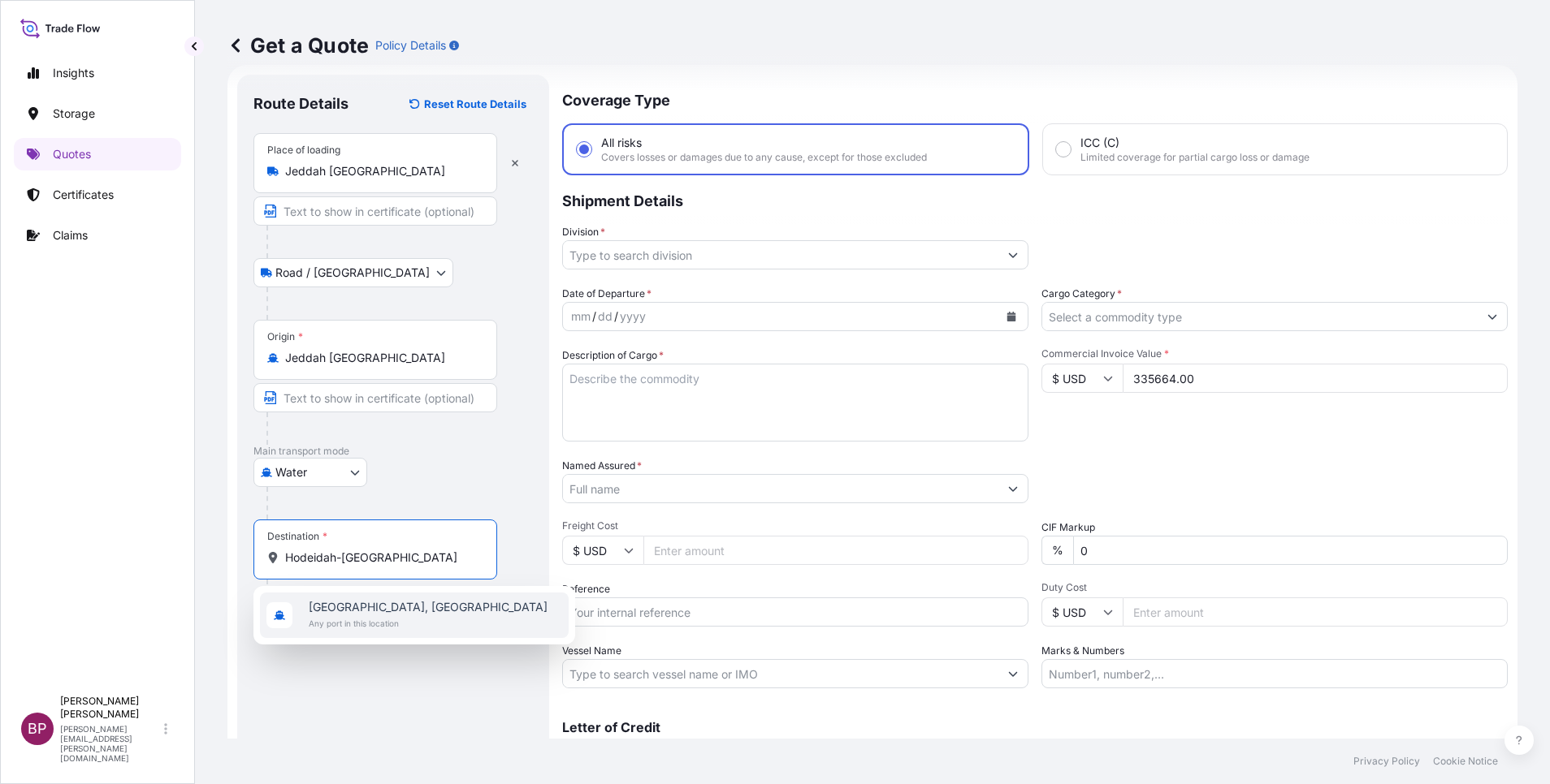
click at [402, 617] on span "Any port in this location" at bounding box center [428, 623] width 239 height 16
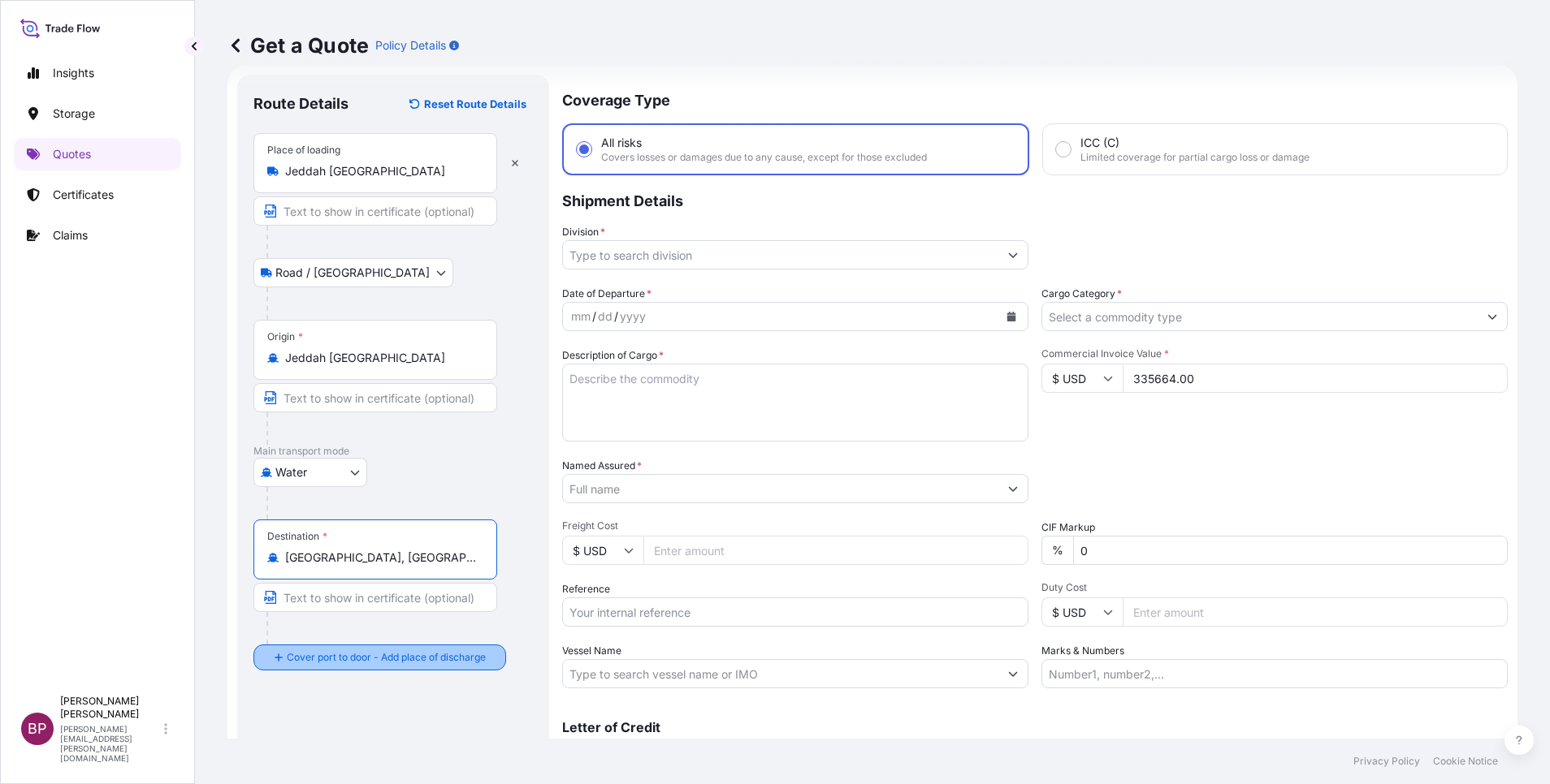
type input "[GEOGRAPHIC_DATA], [GEOGRAPHIC_DATA]"
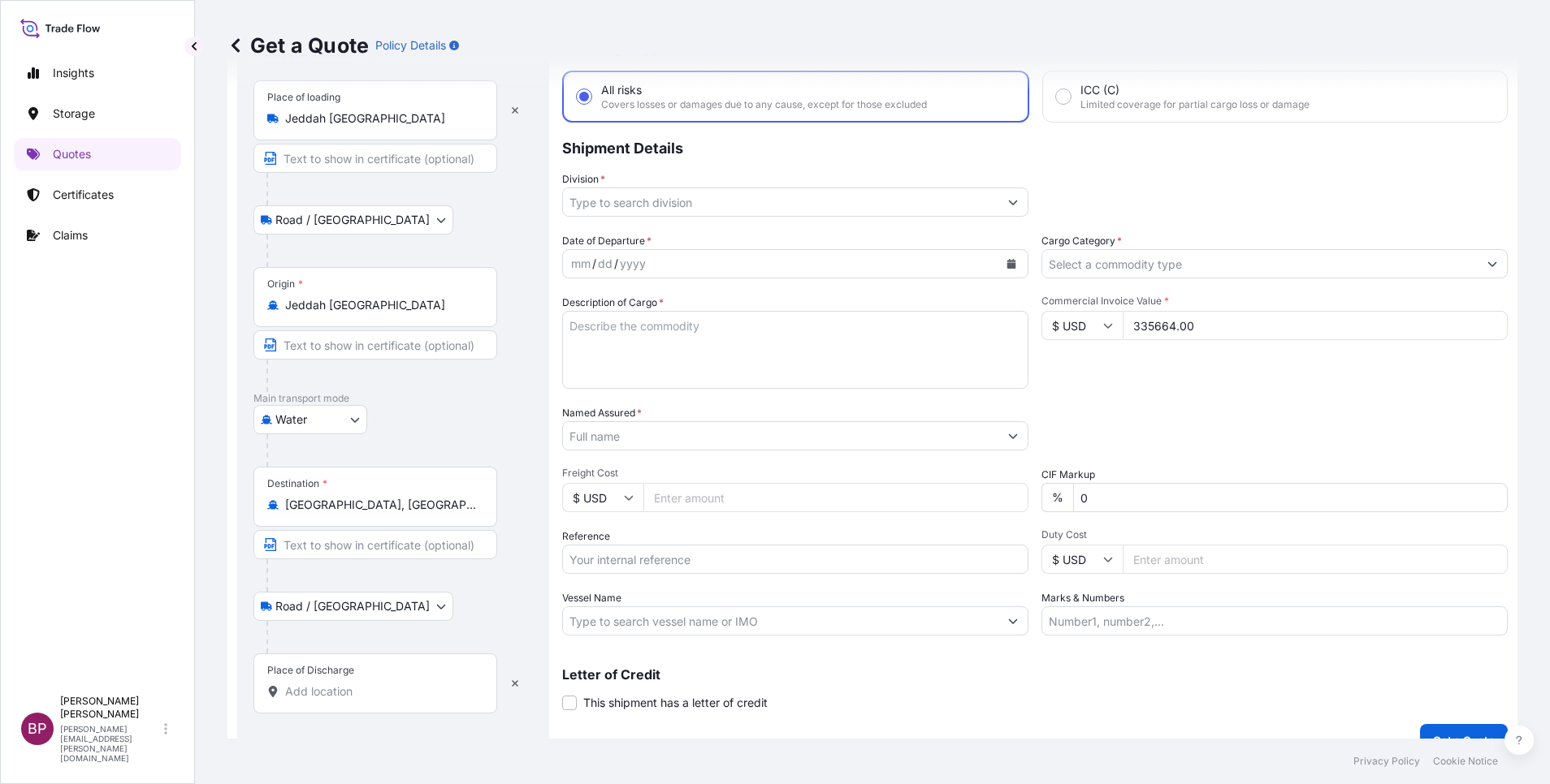
scroll to position [106, 0]
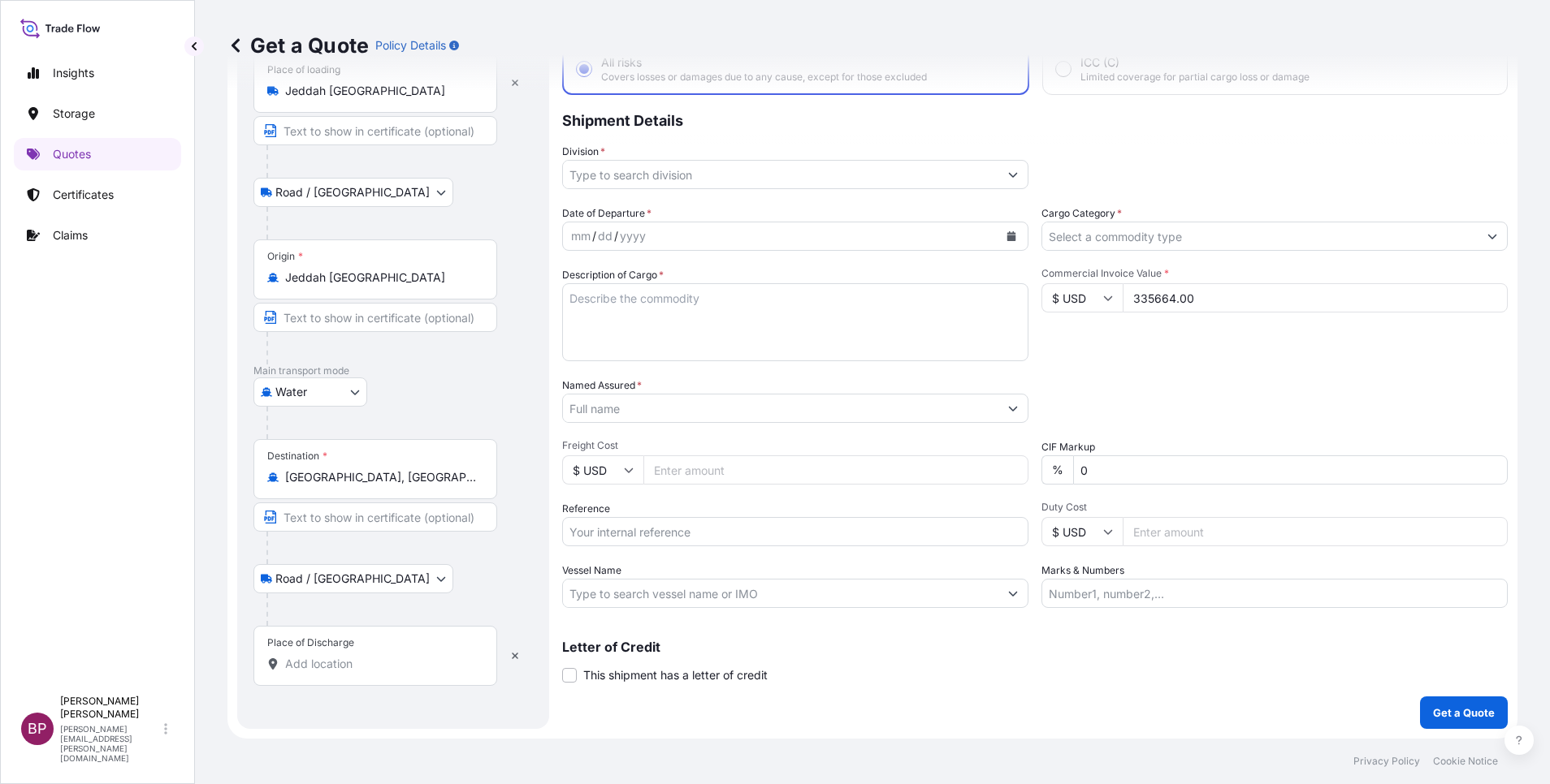
drag, startPoint x: 327, startPoint y: 662, endPoint x: 344, endPoint y: 662, distance: 17.0
click at [328, 662] on input "Place of Discharge" at bounding box center [381, 664] width 192 height 16
paste input "Hodeidah-[GEOGRAPHIC_DATA]"
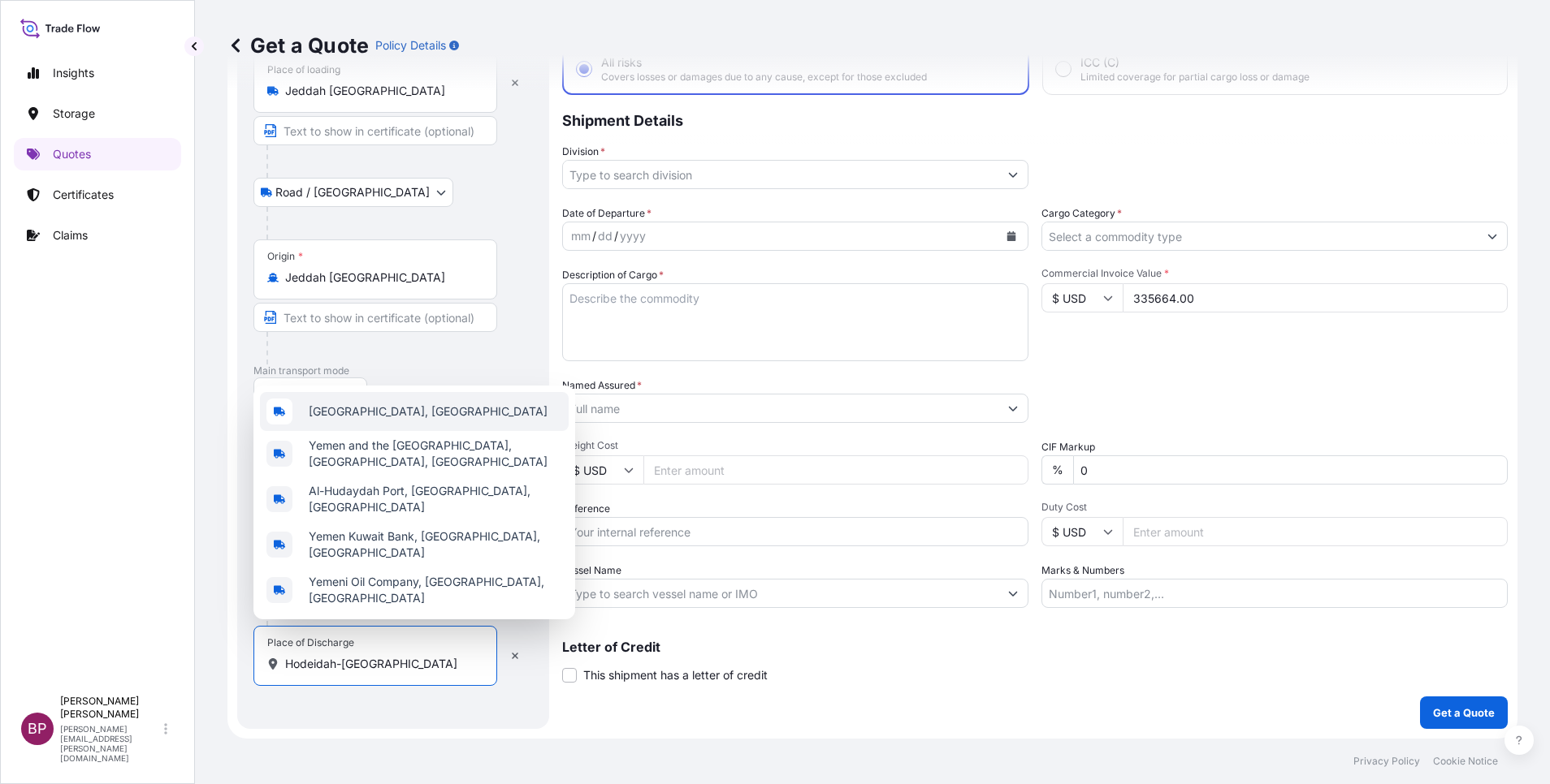
click at [380, 420] on span "[GEOGRAPHIC_DATA], [GEOGRAPHIC_DATA]" at bounding box center [428, 411] width 239 height 16
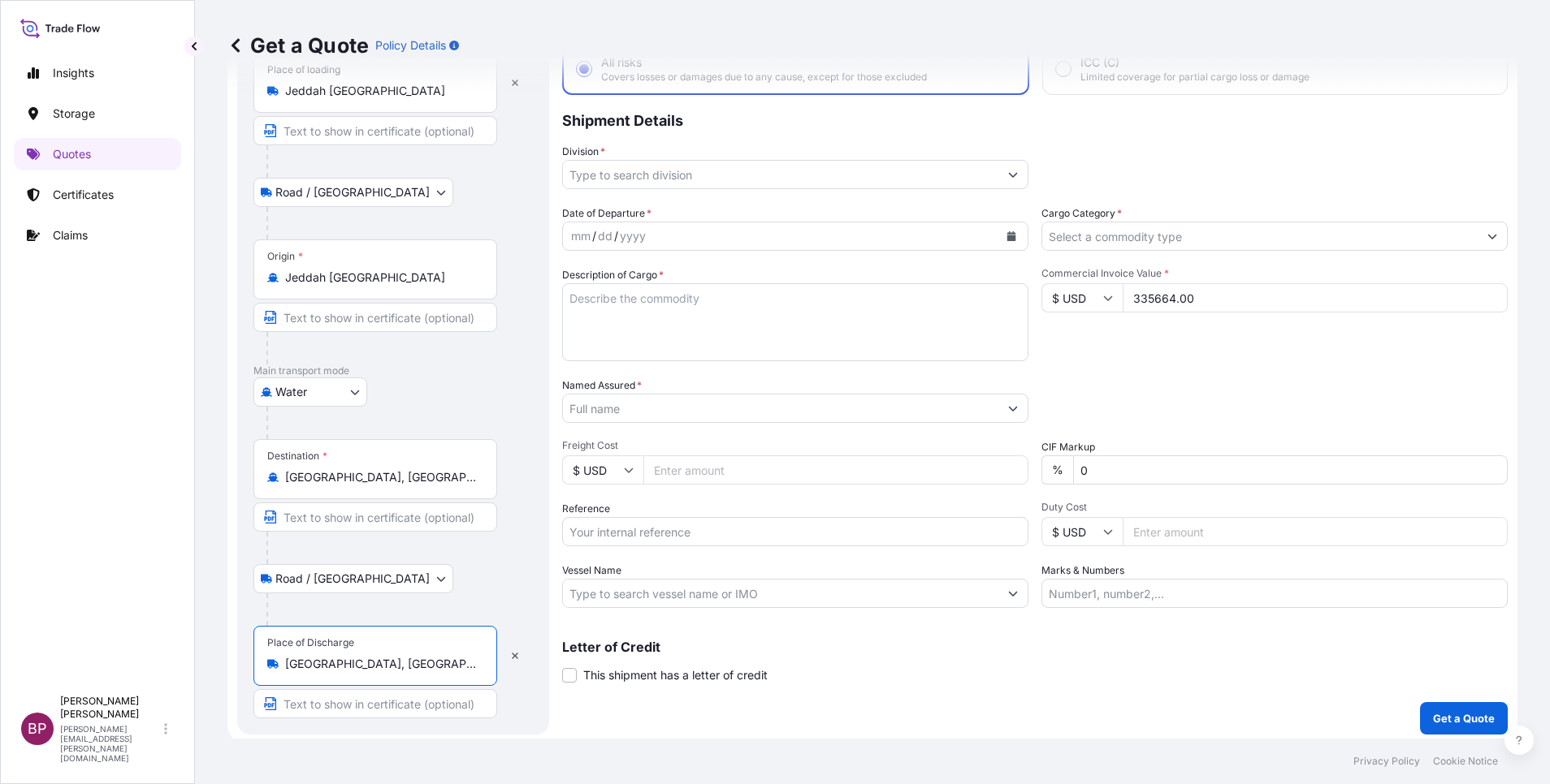
type input "[GEOGRAPHIC_DATA], [GEOGRAPHIC_DATA]"
click at [1037, 672] on div "Letter of Credit This shipment has a letter of credit Letter of credit * Letter…" at bounding box center [1034, 662] width 945 height 43
click at [1406, 239] on input "Cargo Category *" at bounding box center [1259, 236] width 435 height 29
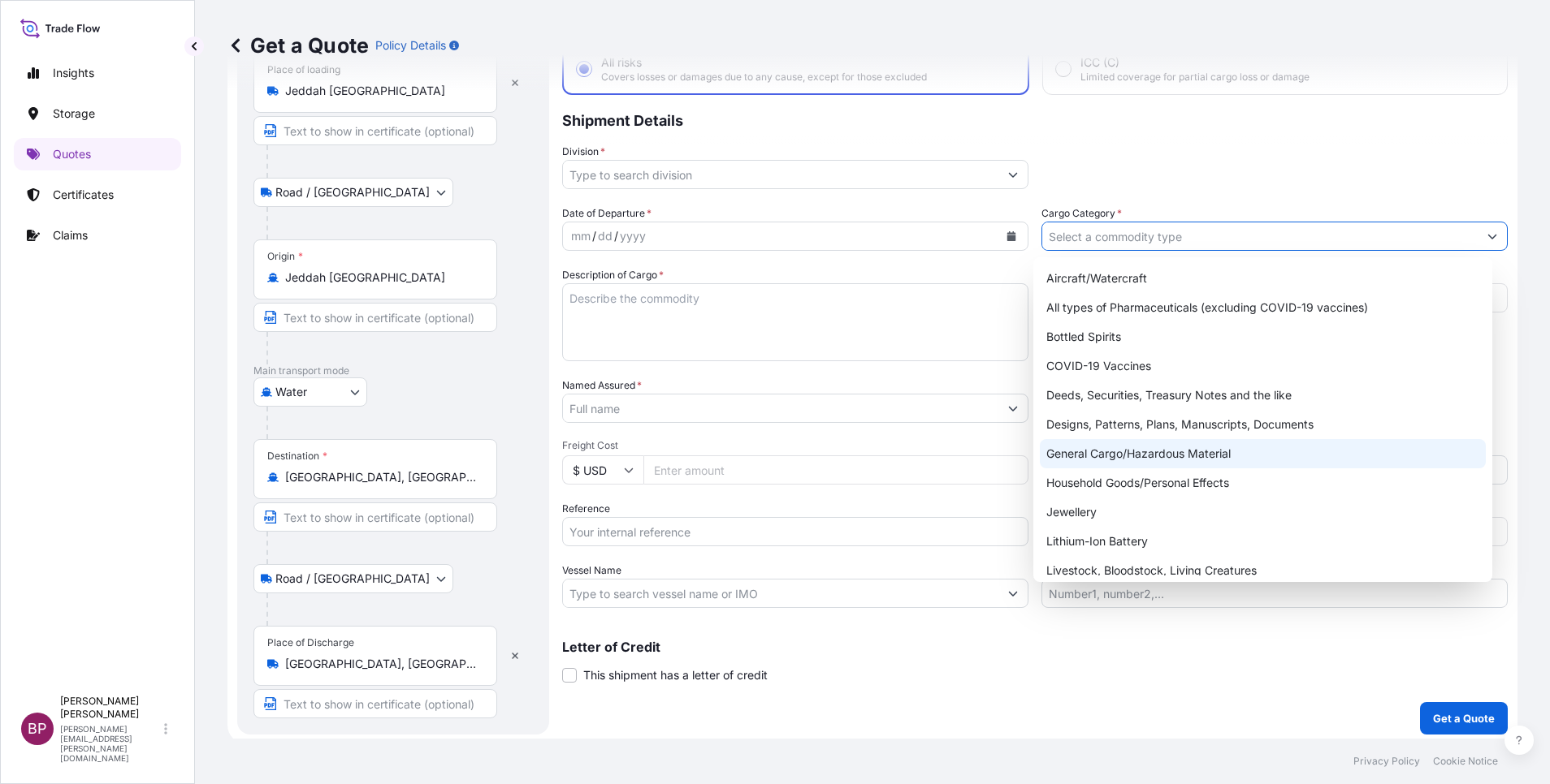
click at [1146, 460] on div "General Cargo/Hazardous Material" at bounding box center [1263, 453] width 446 height 29
type input "General Cargo/Hazardous Material"
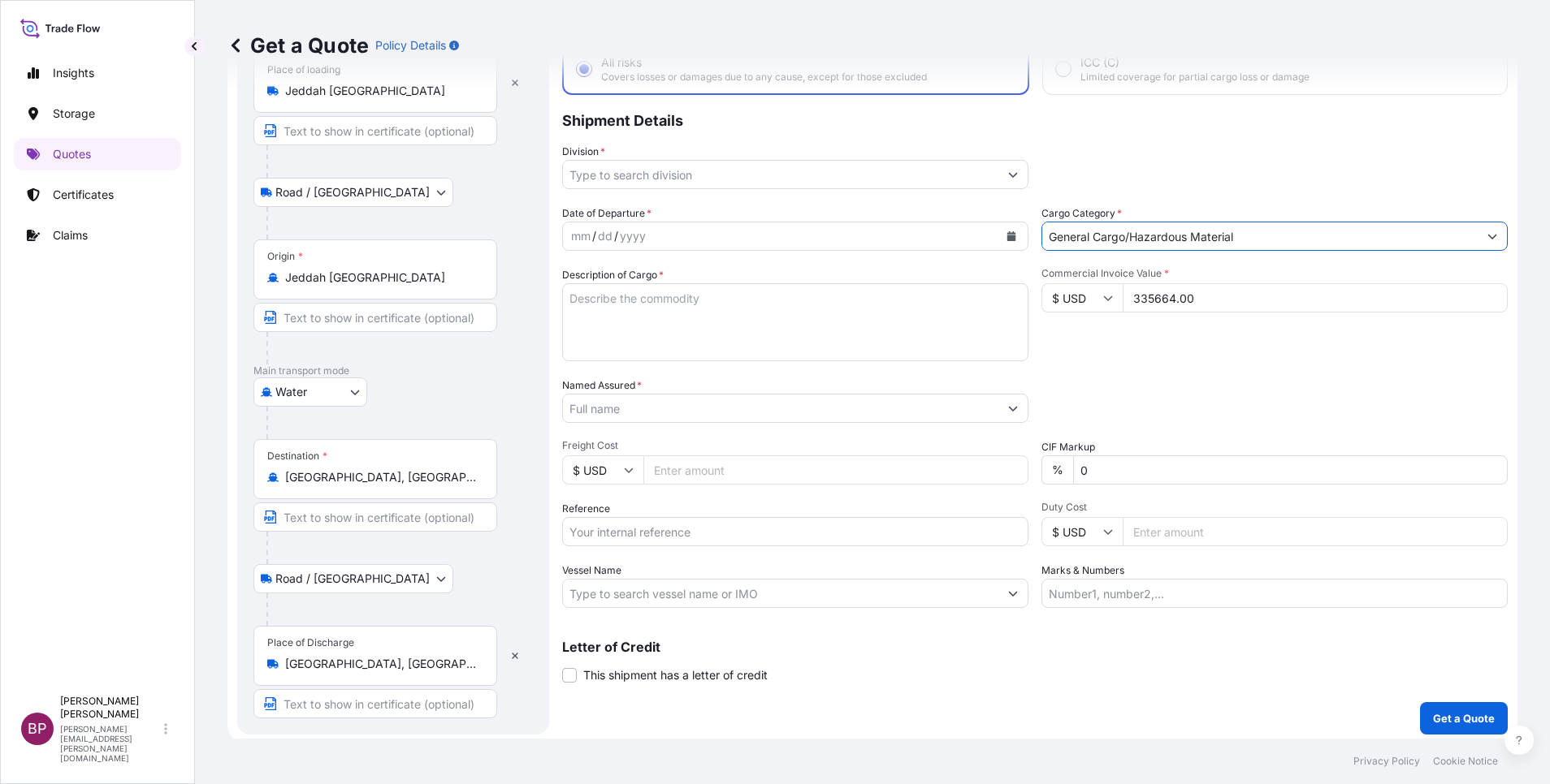
click at [1009, 177] on icon "Show suggestions" at bounding box center [1013, 175] width 9 height 5
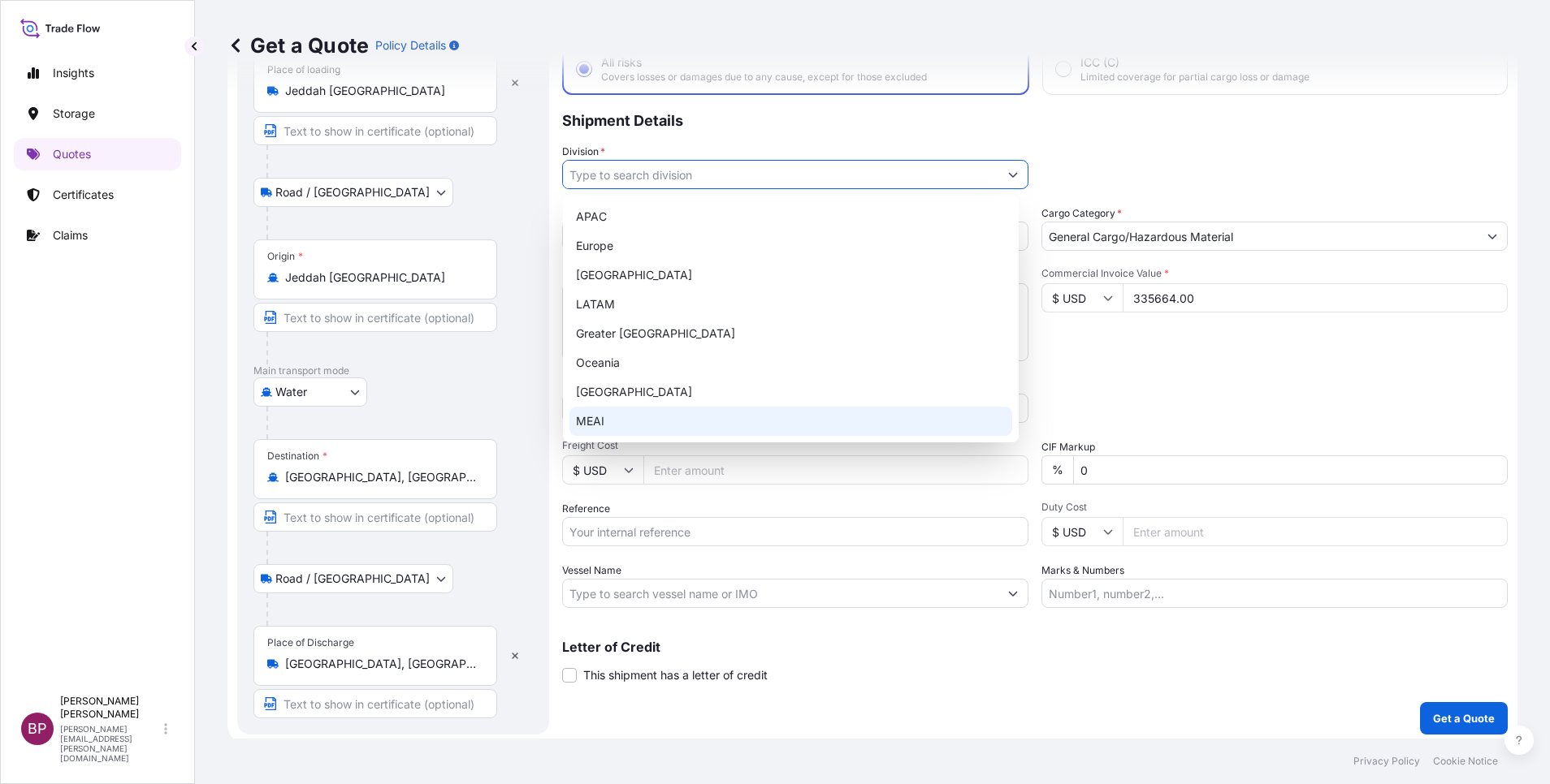
click at [689, 424] on div "MEAI" at bounding box center [790, 421] width 443 height 29
type input "MEAI"
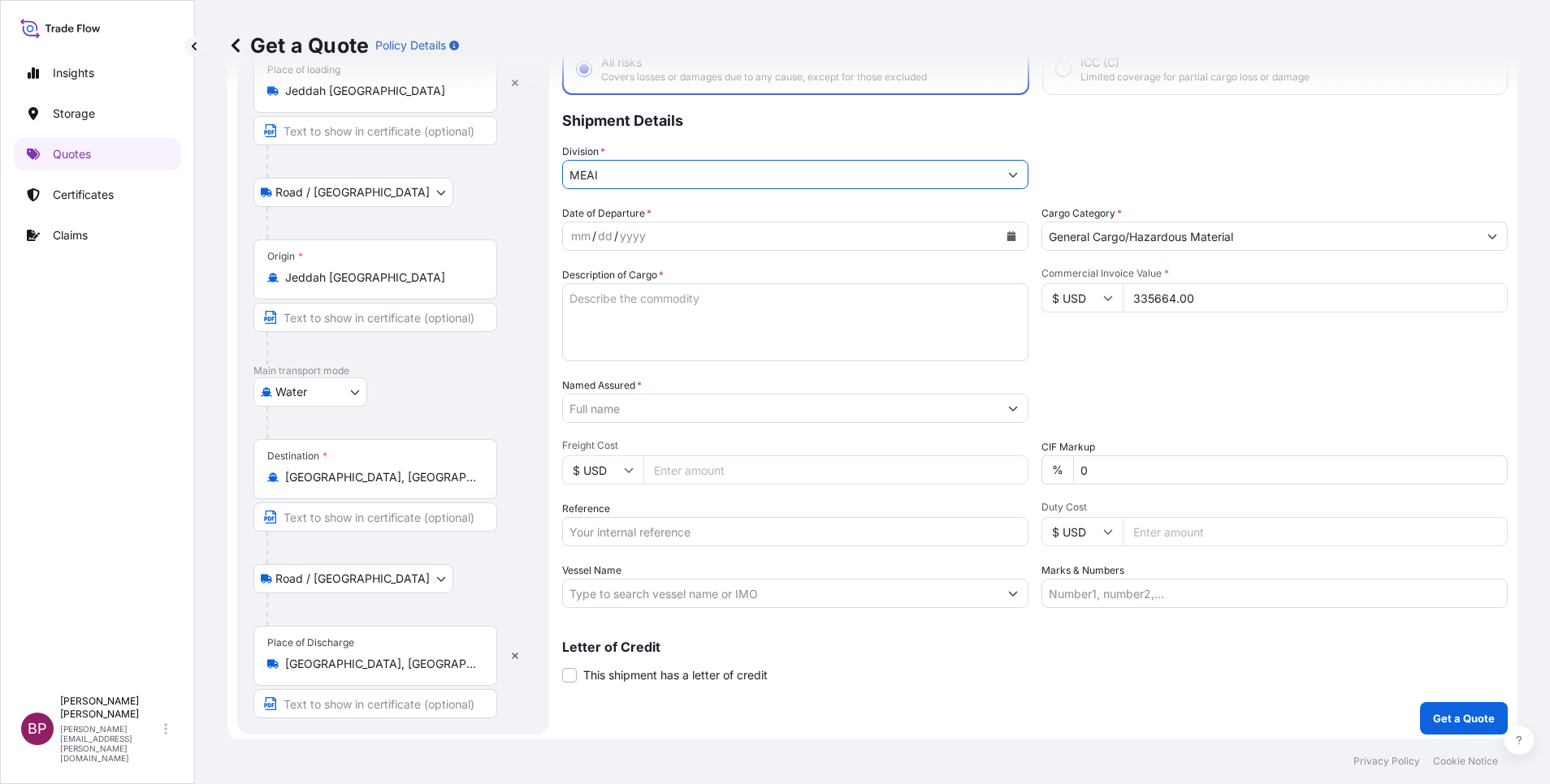
click at [701, 412] on input "Named Assured *" at bounding box center [780, 409] width 435 height 29
paste input "Arrow Beverages"
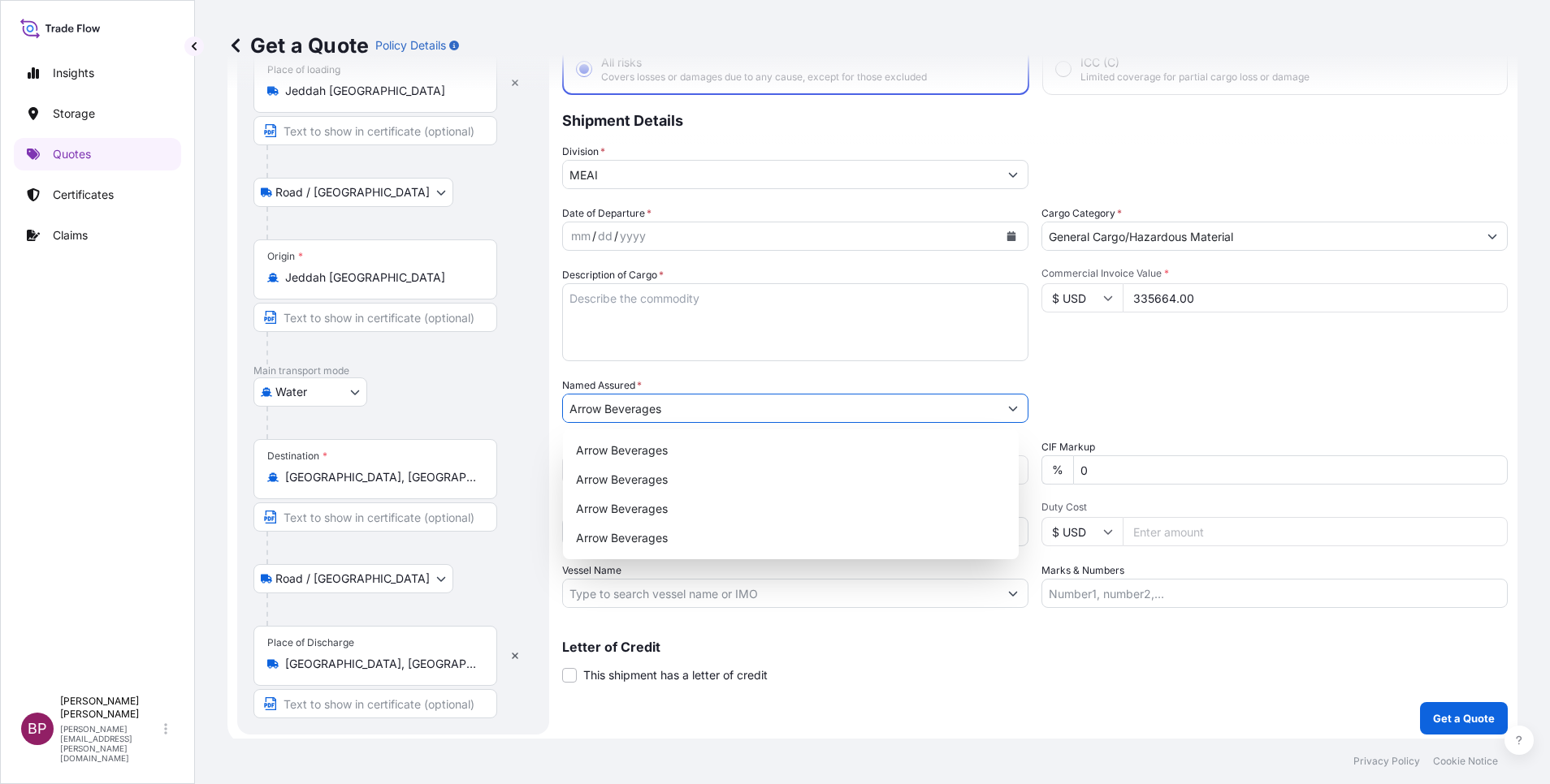
type input "Arrow Beverages"
click at [776, 342] on textarea "Description of Cargo *" at bounding box center [795, 322] width 466 height 78
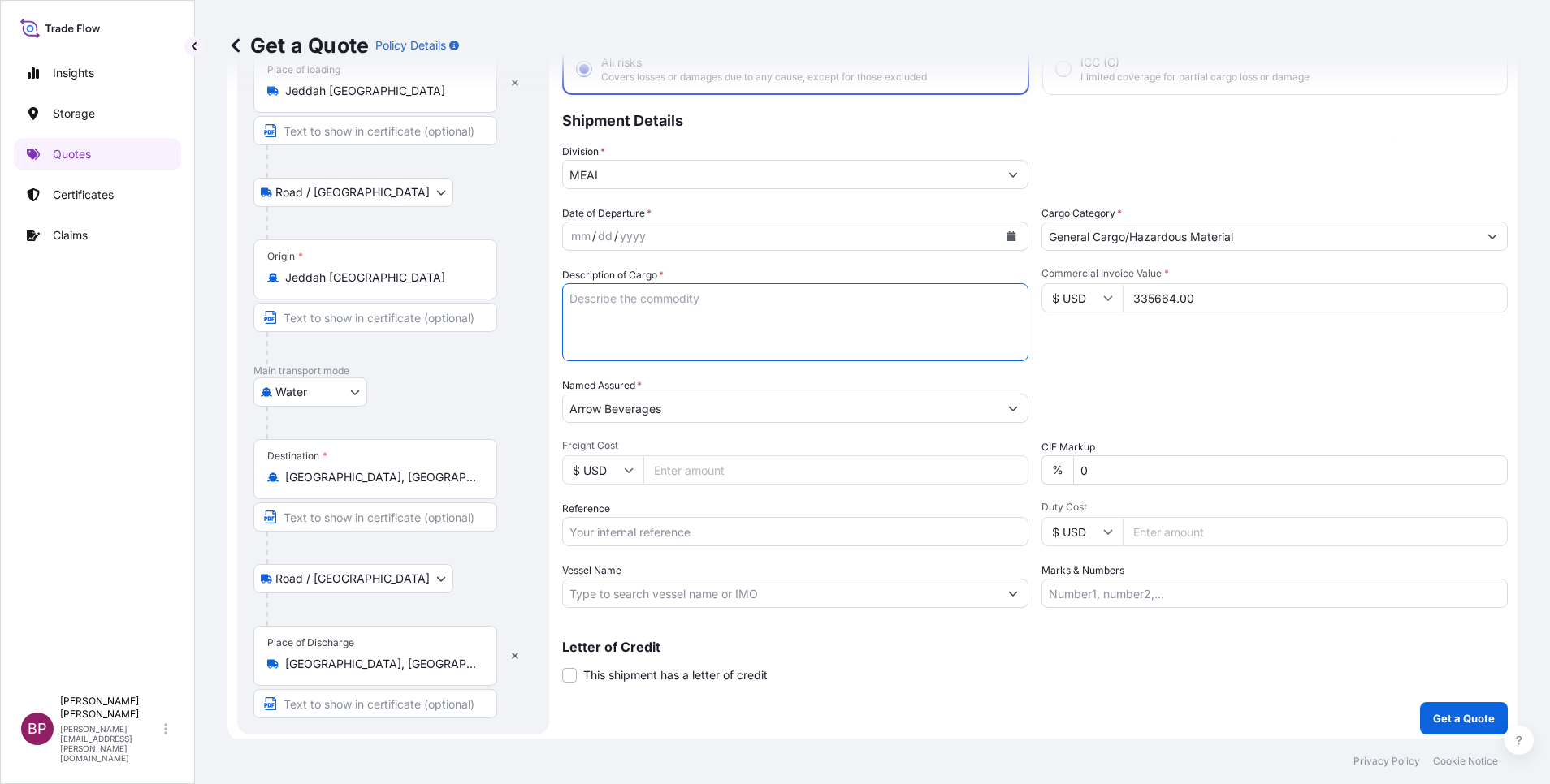
paste textarea "Assorted non alcoholic beverages"
type textarea "Assorted non alcoholic beverages"
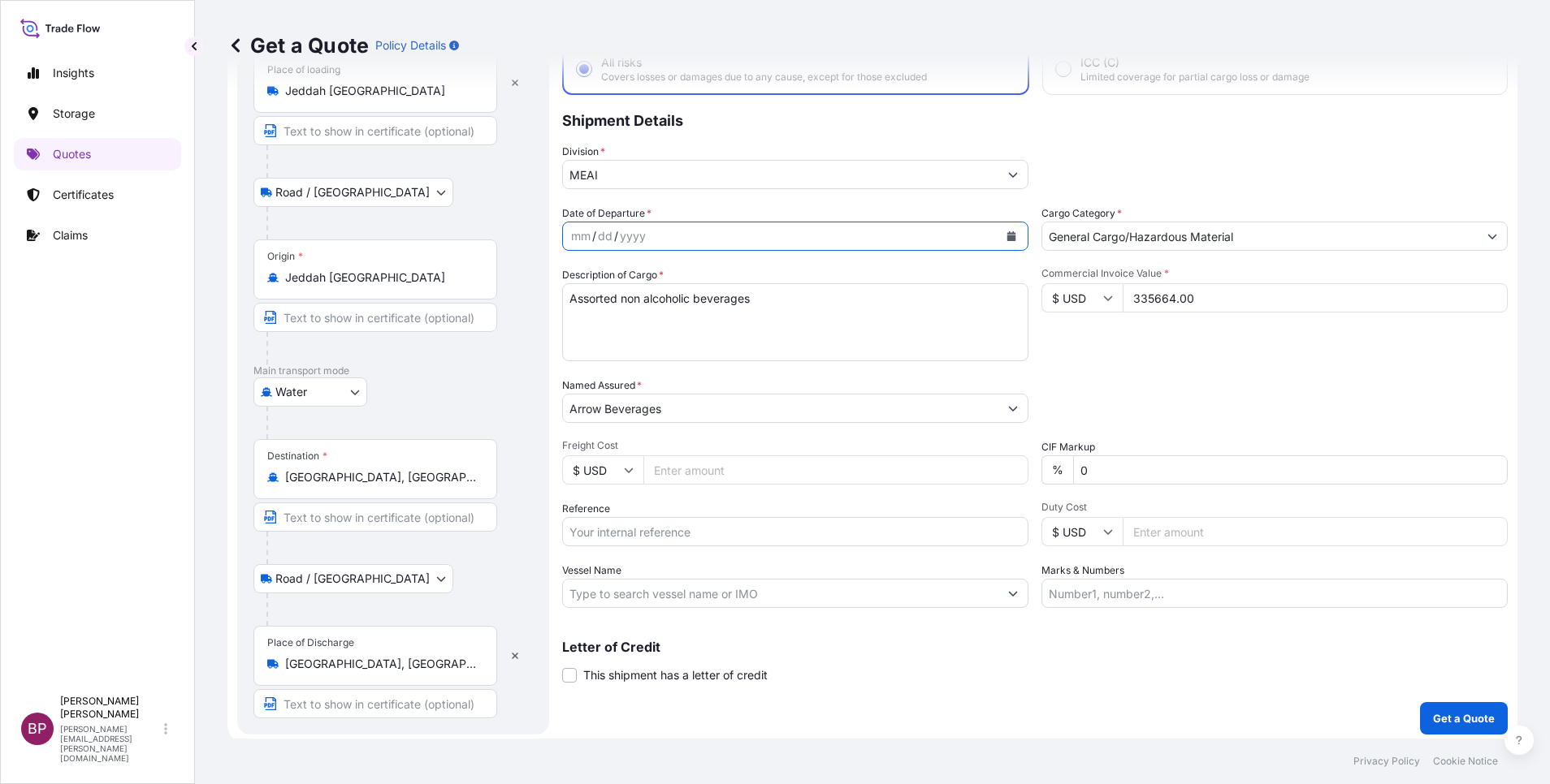
click at [998, 241] on button "Calendar" at bounding box center [1011, 236] width 26 height 26
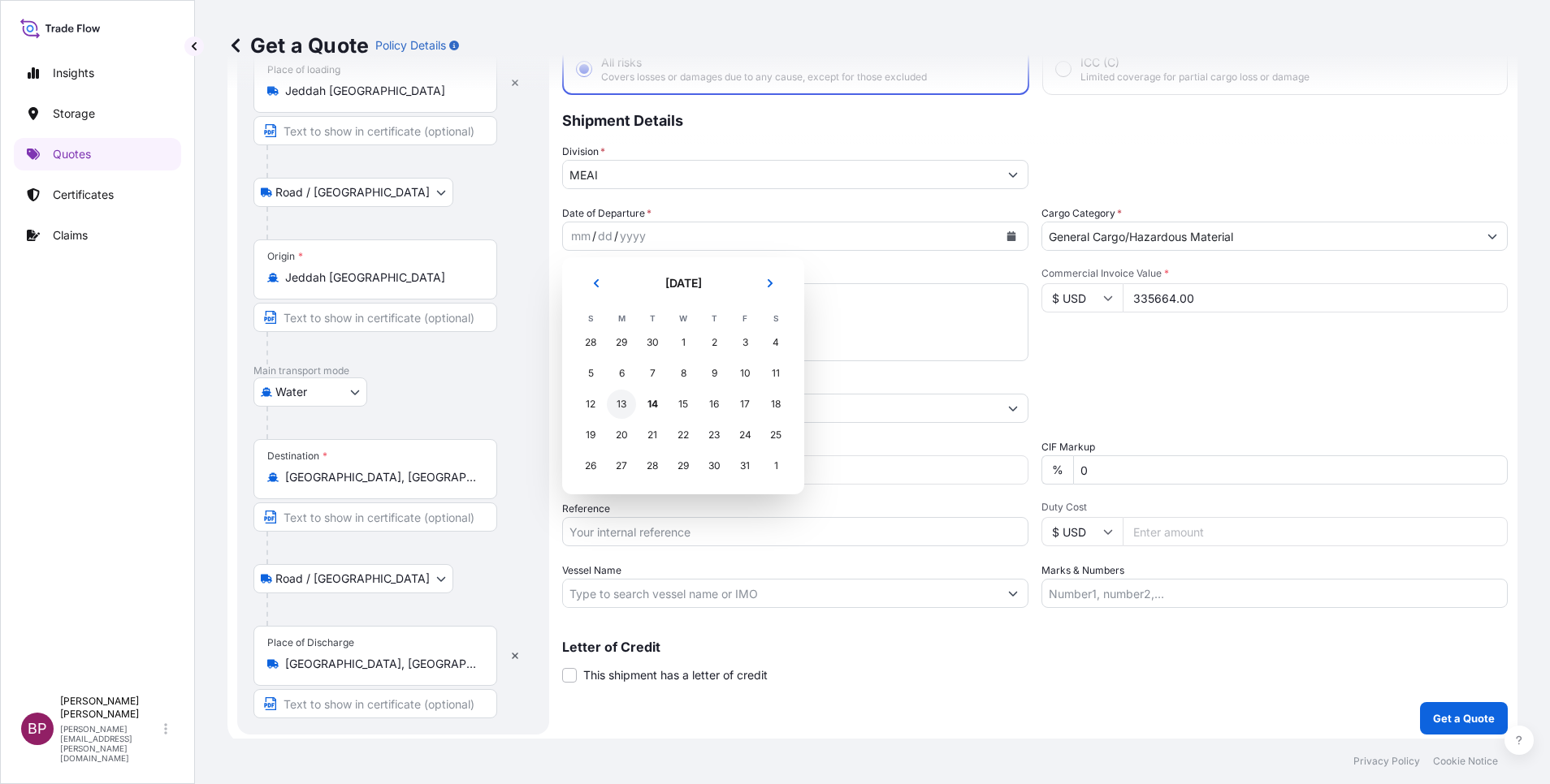
click at [624, 409] on div "13" at bounding box center [622, 404] width 29 height 29
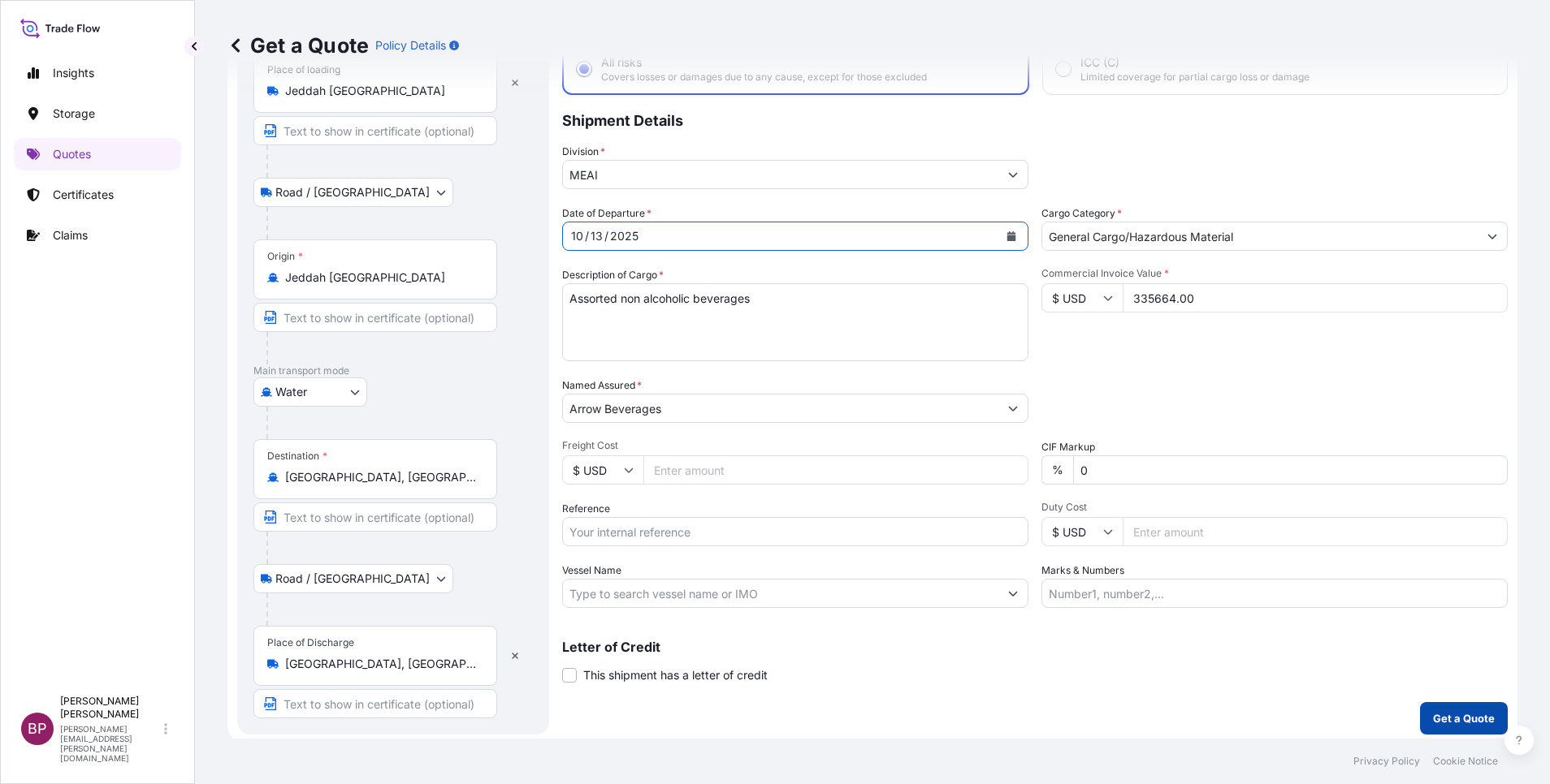
click at [1455, 716] on p "Get a Quote" at bounding box center [1464, 718] width 62 height 16
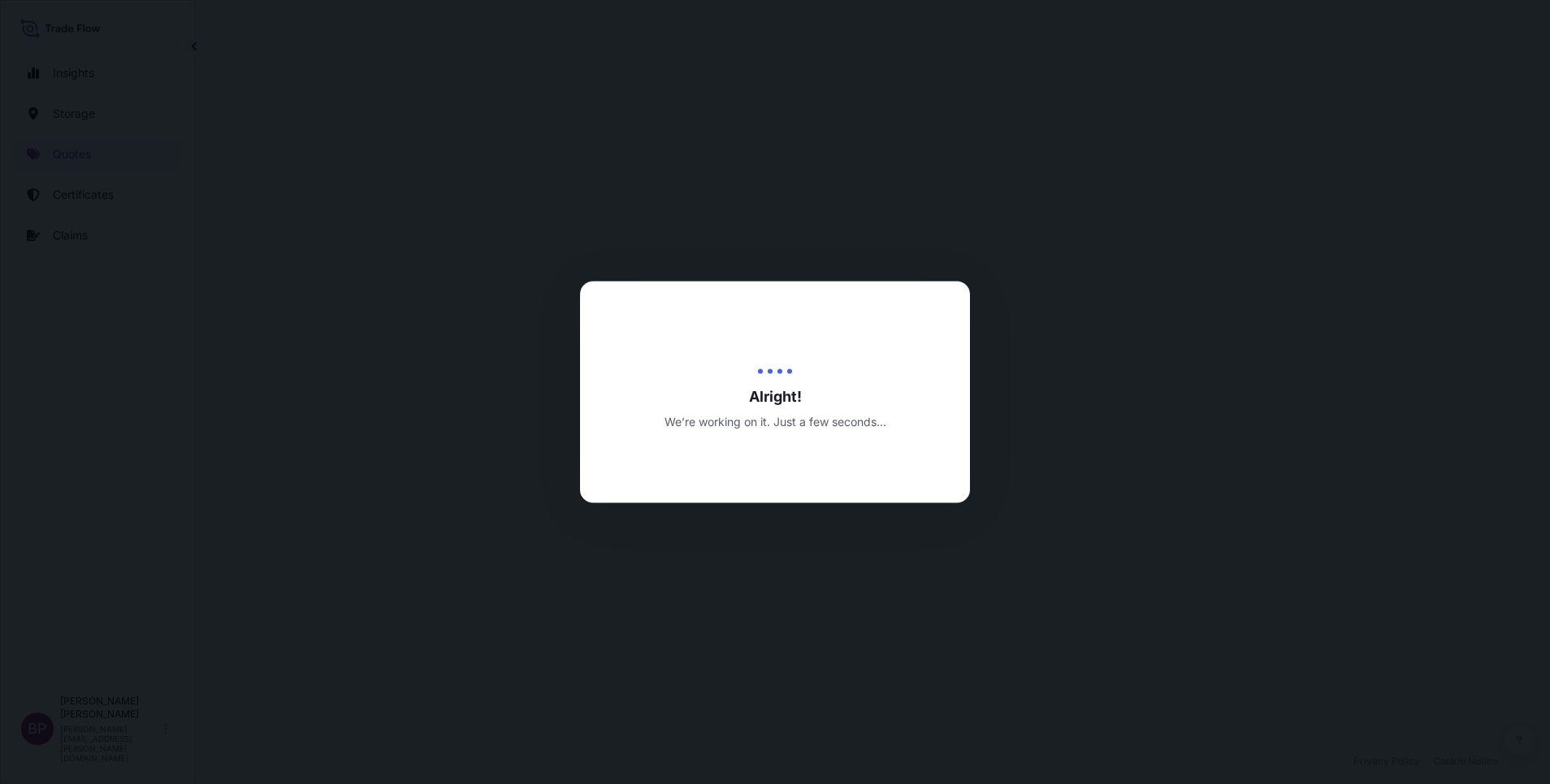
select select "Road / [GEOGRAPHIC_DATA]"
select select "Water"
select select "Road / [GEOGRAPHIC_DATA]"
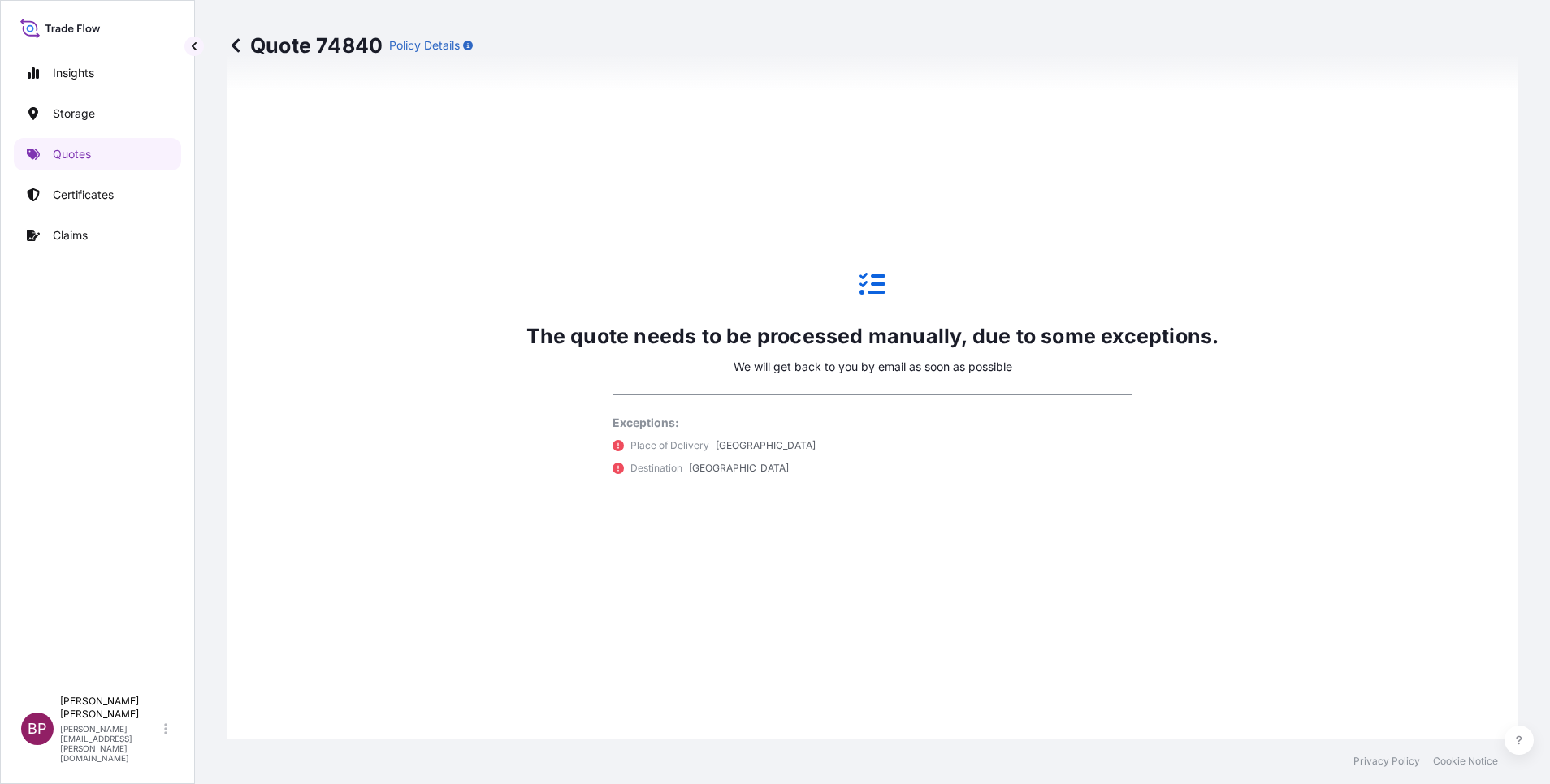
scroll to position [1165, 0]
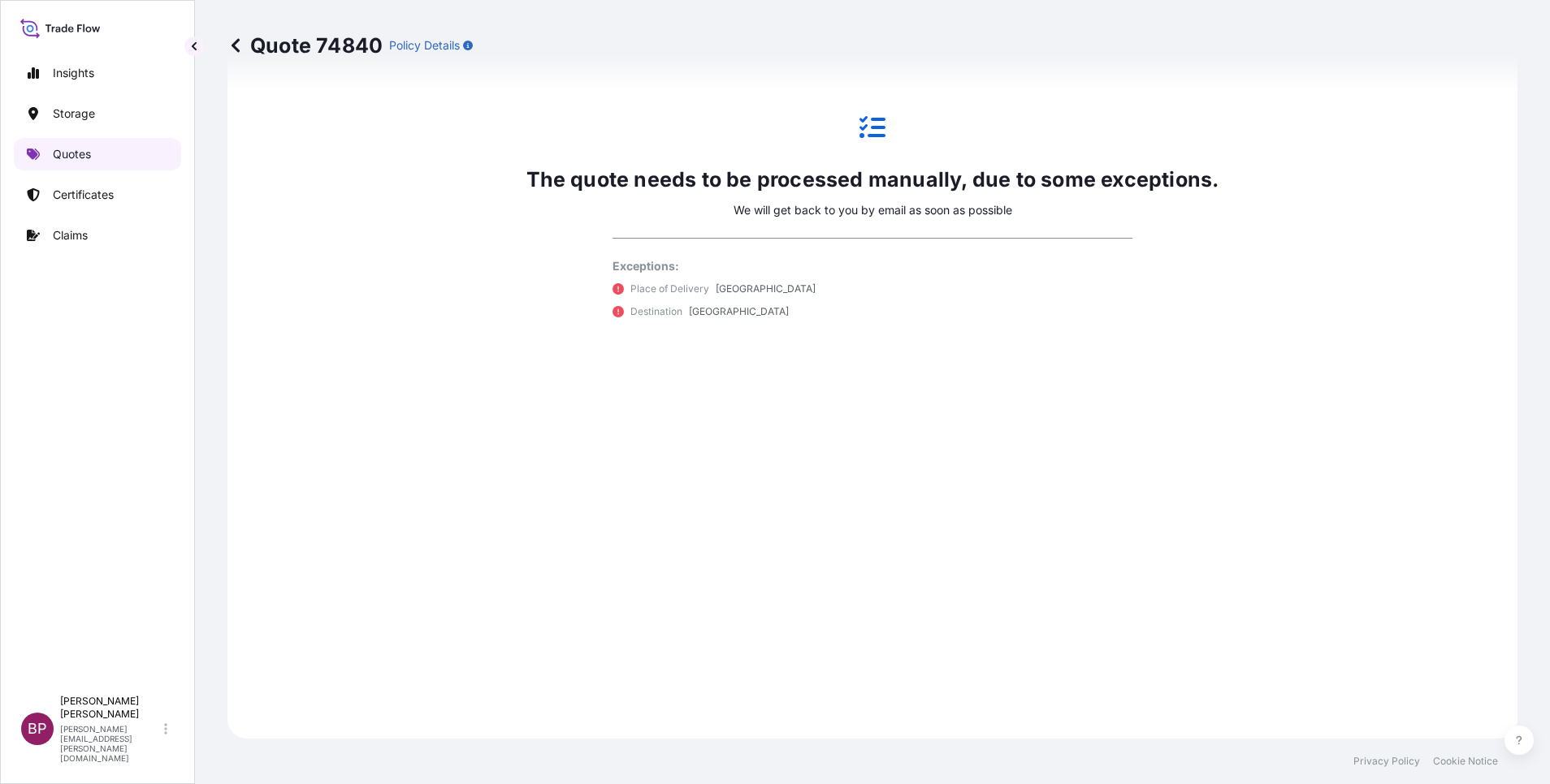
click at [66, 153] on p "Quotes" at bounding box center [71, 153] width 38 height 16
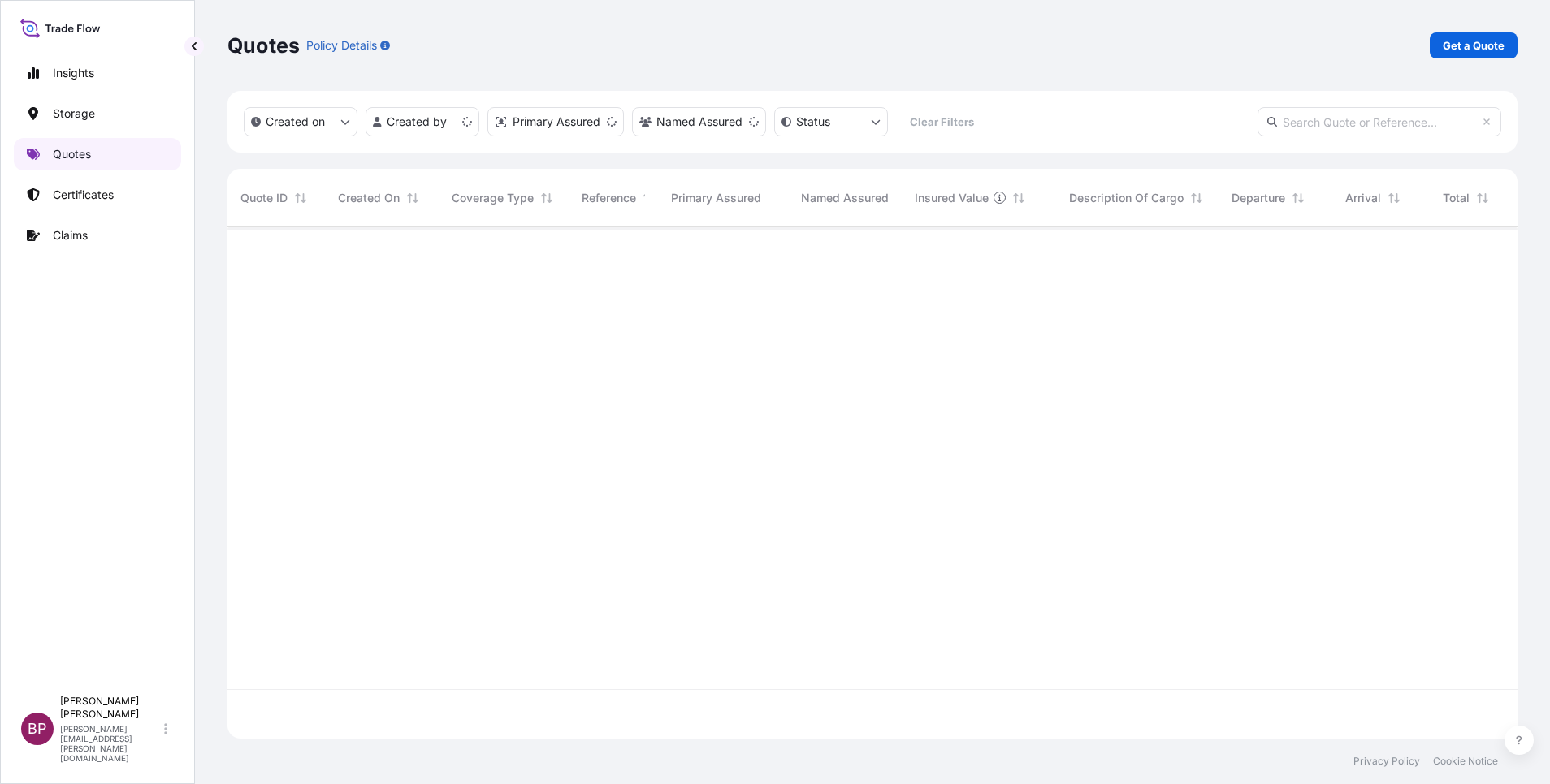
scroll to position [502, 1271]
